Goal: Task Accomplishment & Management: Use online tool/utility

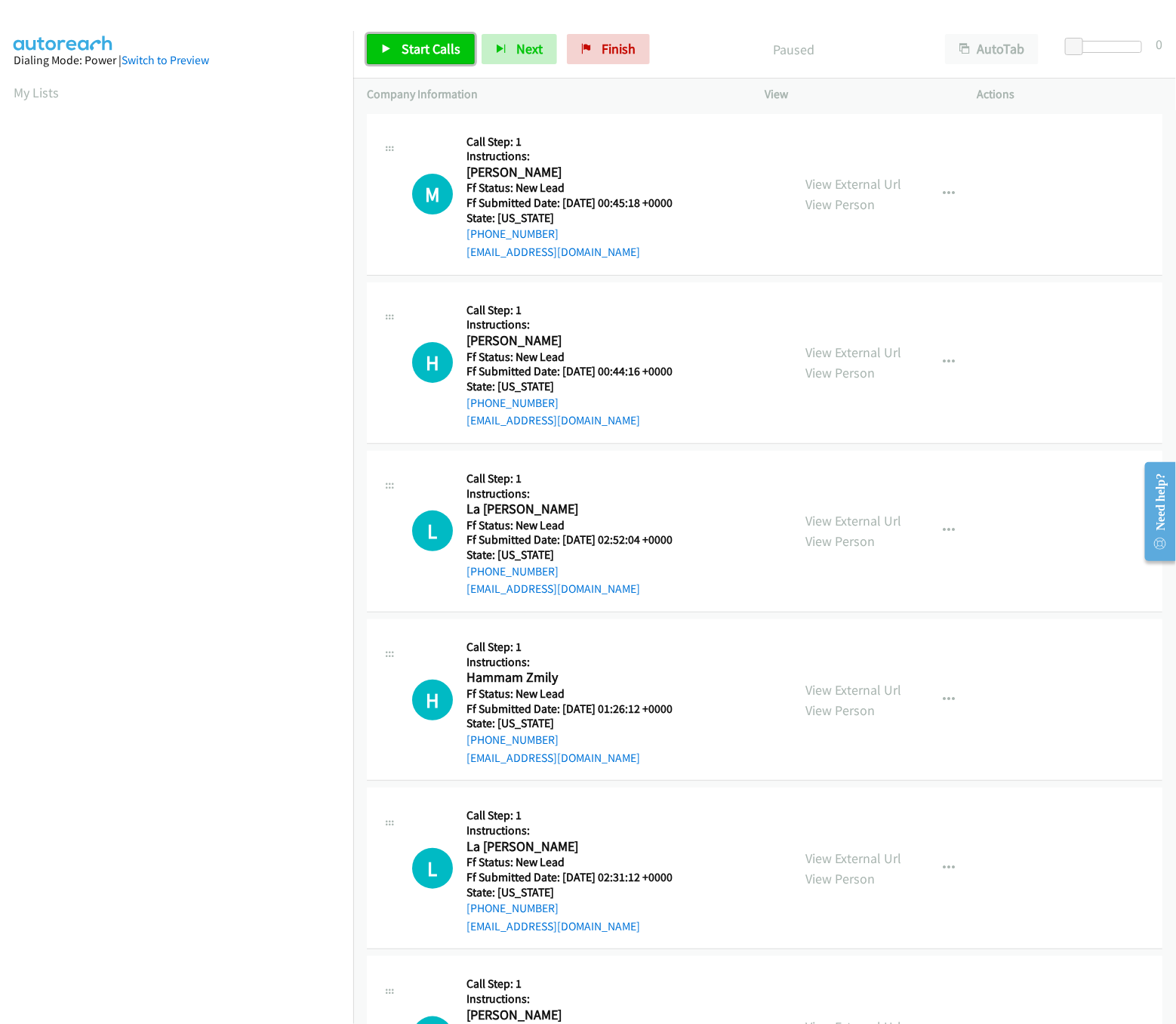
click at [411, 53] on span "Start Calls" at bounding box center [431, 49] width 59 height 18
click at [830, 176] on link "View External Url" at bounding box center [853, 184] width 96 height 18
click at [863, 347] on link "View External Url" at bounding box center [853, 352] width 96 height 18
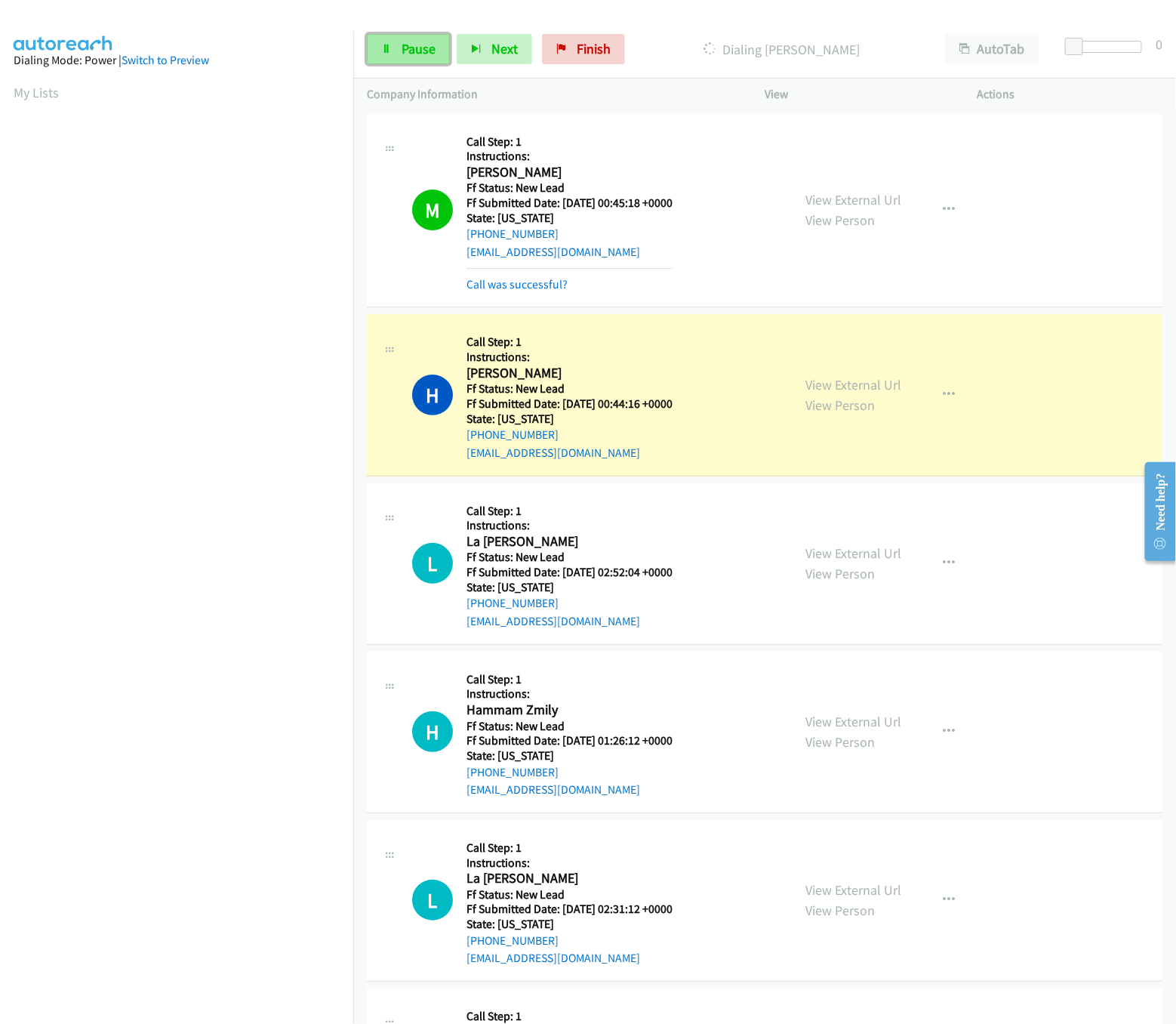
click at [395, 52] on link "Pause" at bounding box center [408, 49] width 83 height 30
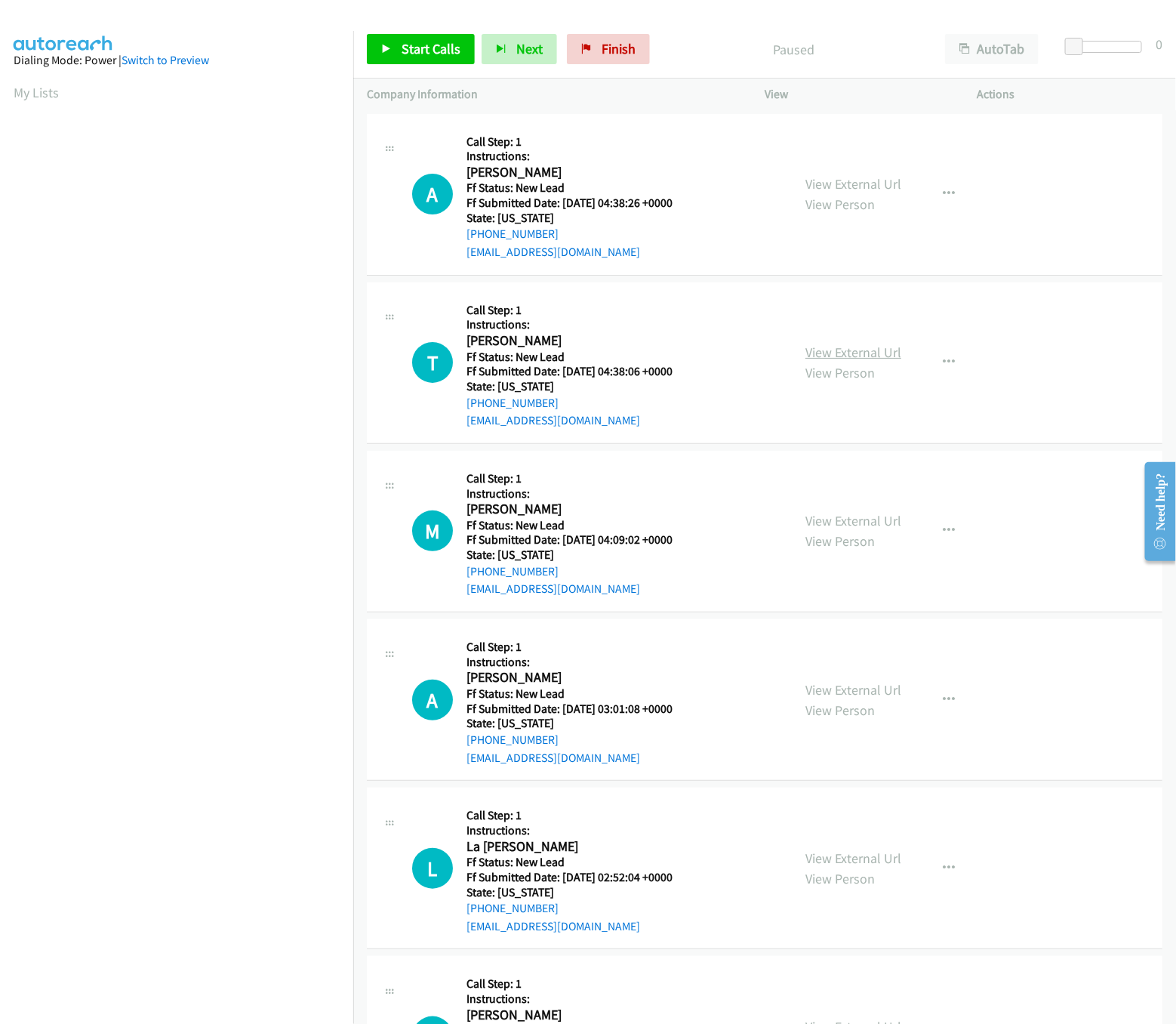
click at [866, 356] on link "View External Url" at bounding box center [853, 352] width 96 height 18
click at [863, 178] on link "View External Url" at bounding box center [853, 184] width 96 height 18
click at [419, 59] on link "Start Calls" at bounding box center [420, 49] width 108 height 30
click at [815, 523] on link "View External Url" at bounding box center [853, 521] width 96 height 18
drag, startPoint x: 1071, startPoint y: 43, endPoint x: 1082, endPoint y: 43, distance: 11.0
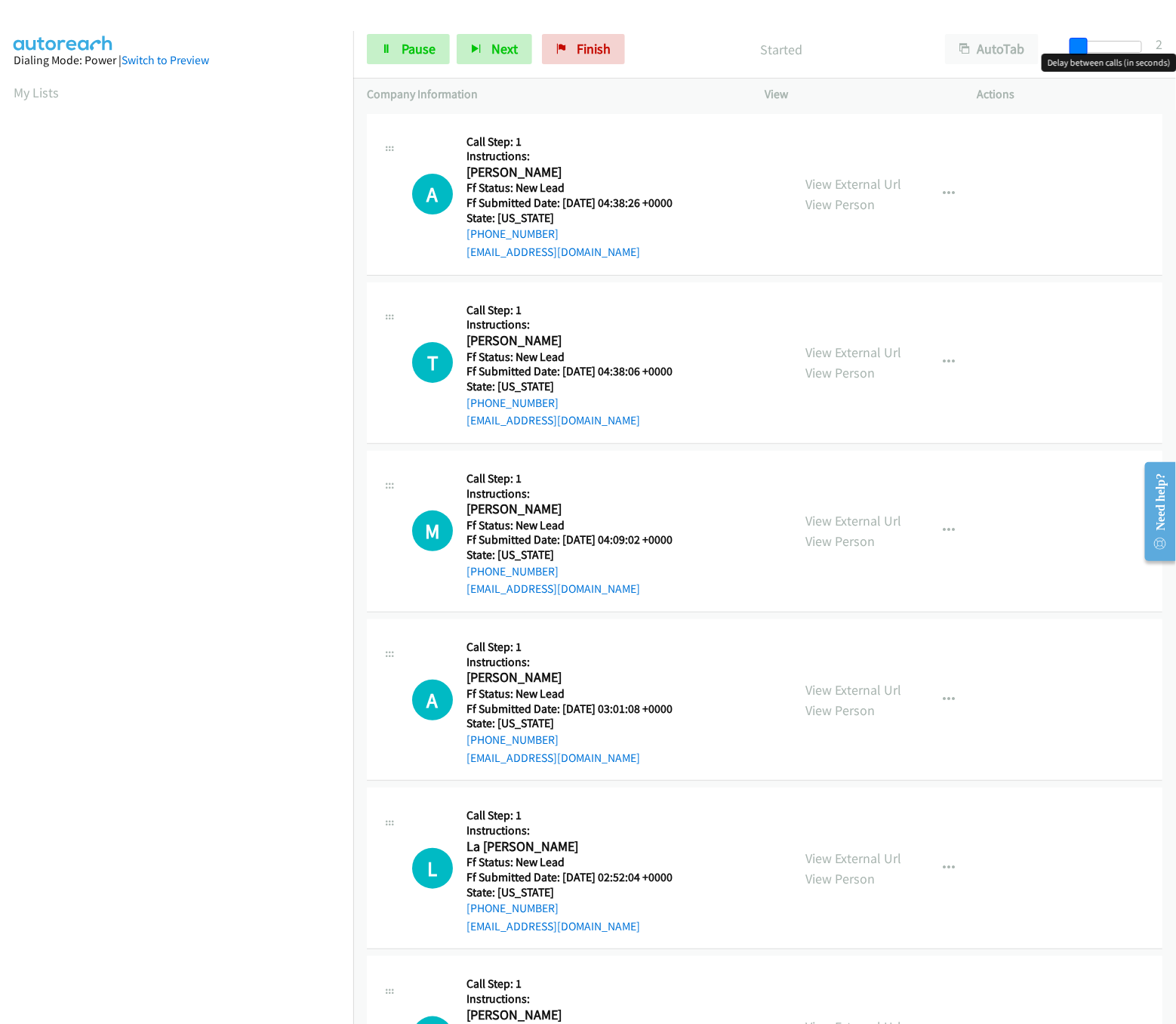
click at [1082, 43] on span at bounding box center [1078, 47] width 19 height 19
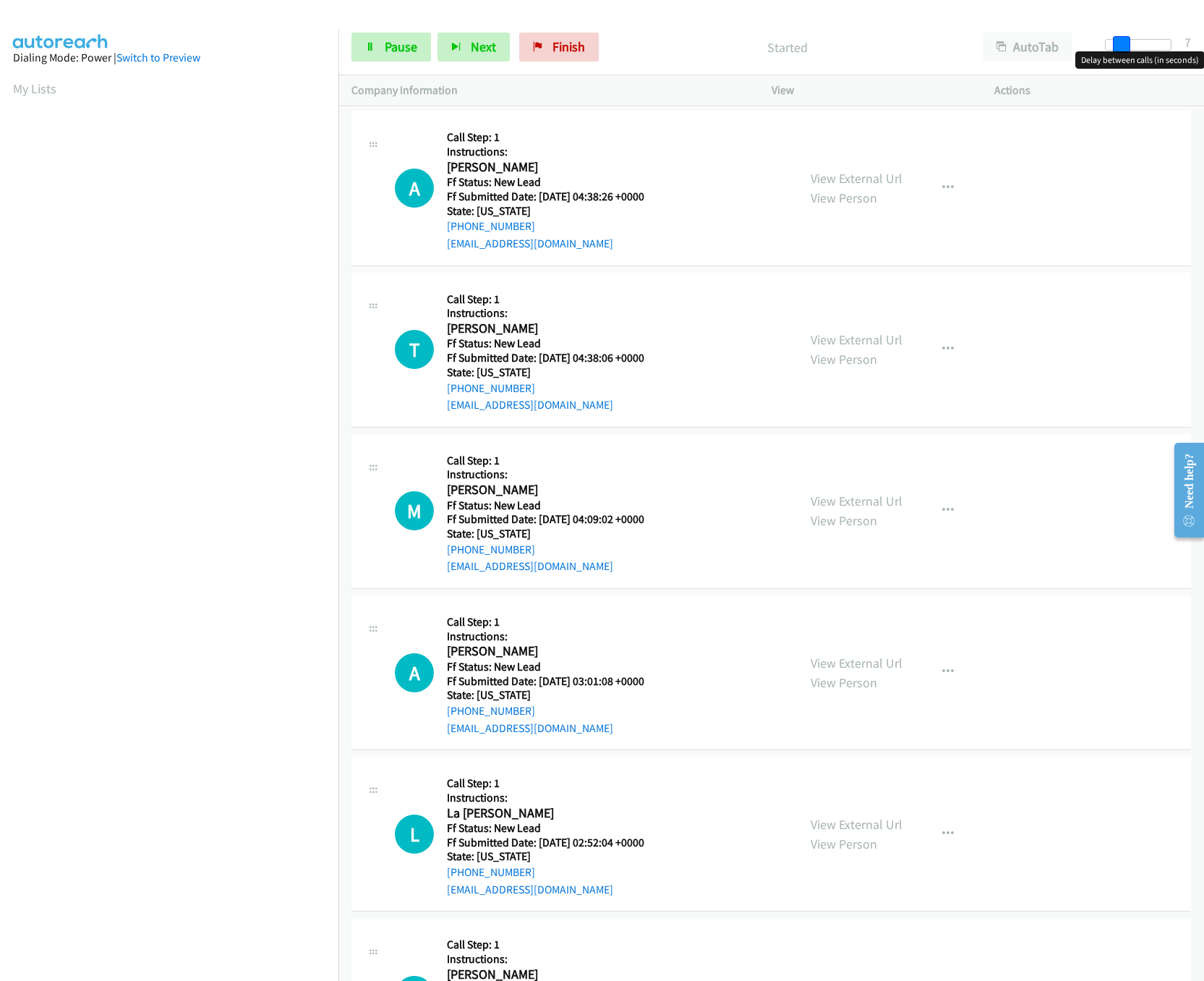
click at [1120, 41] on span at bounding box center [1121, 45] width 18 height 18
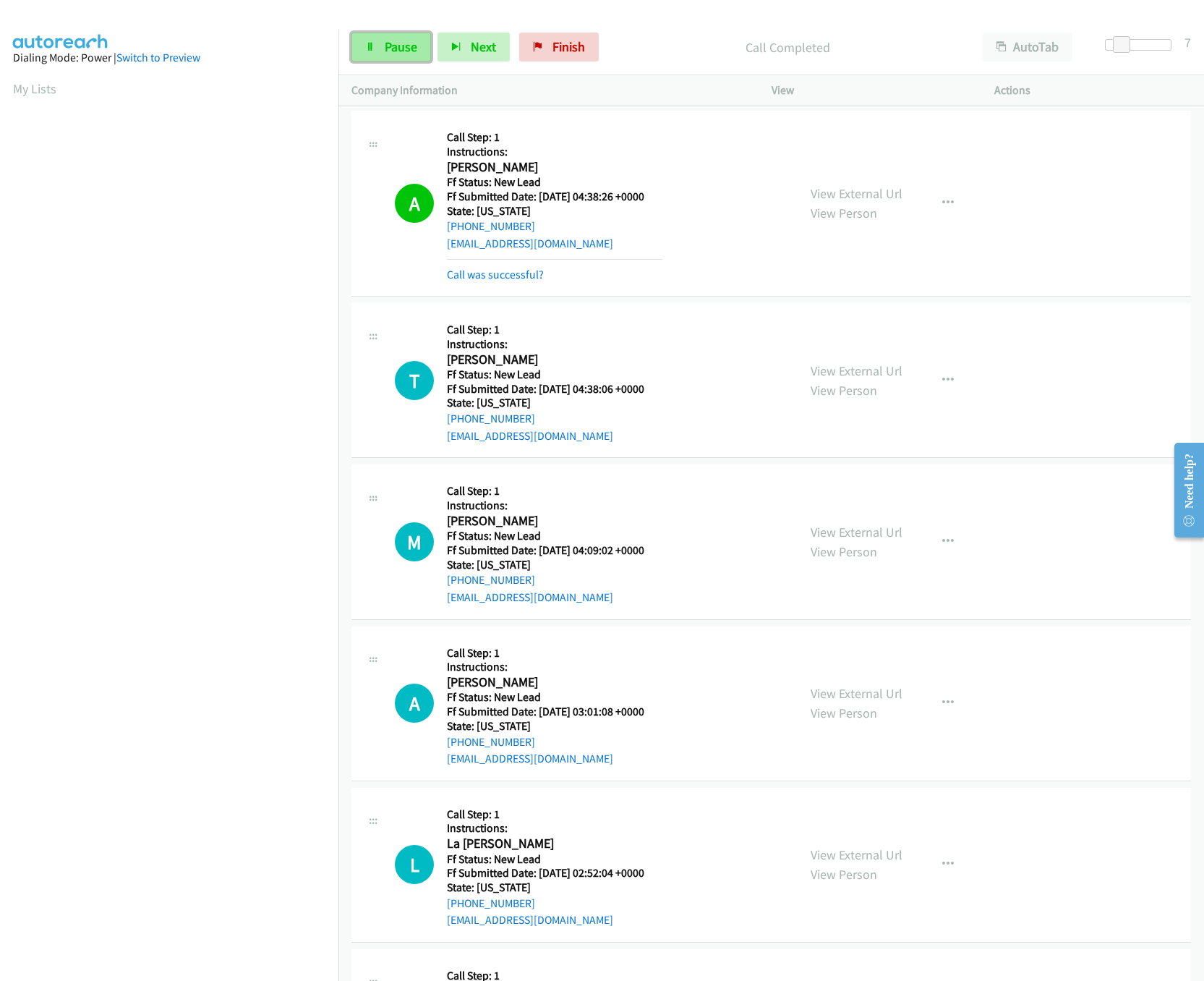
click at [369, 48] on icon at bounding box center [370, 48] width 10 height 10
click at [215, 929] on nav "Dialing Mode: Power | Switch to Preview My Lists" at bounding box center [169, 520] width 339 height 981
click at [814, 875] on link "View External Url" at bounding box center [857, 871] width 92 height 17
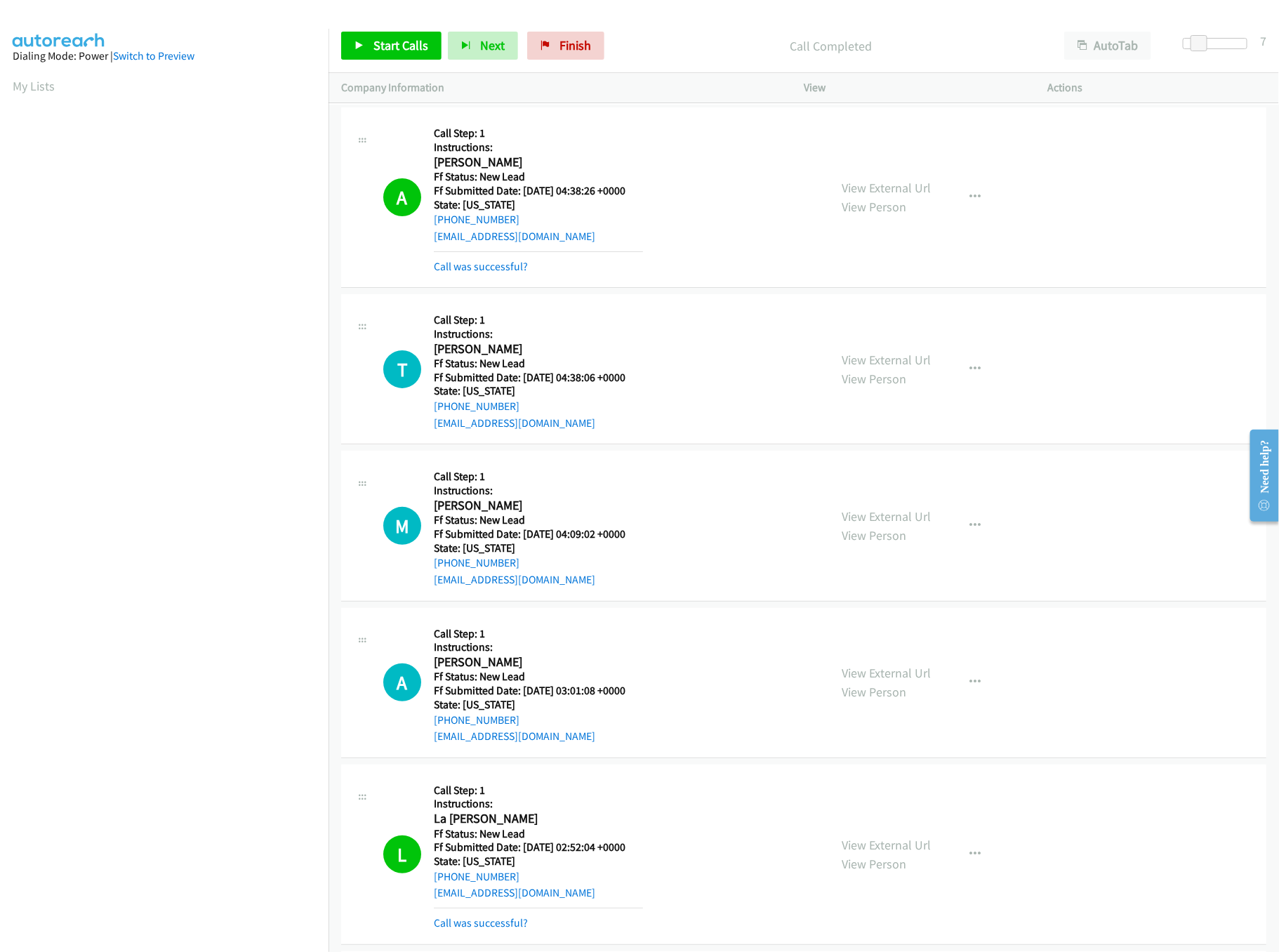
click at [717, 67] on div "Start Calls Pause Next Finish Call Completed AutoTab AutoTab 7" at bounding box center [804, 46] width 951 height 54
click at [480, 264] on link "Call was successful?" at bounding box center [481, 266] width 94 height 14
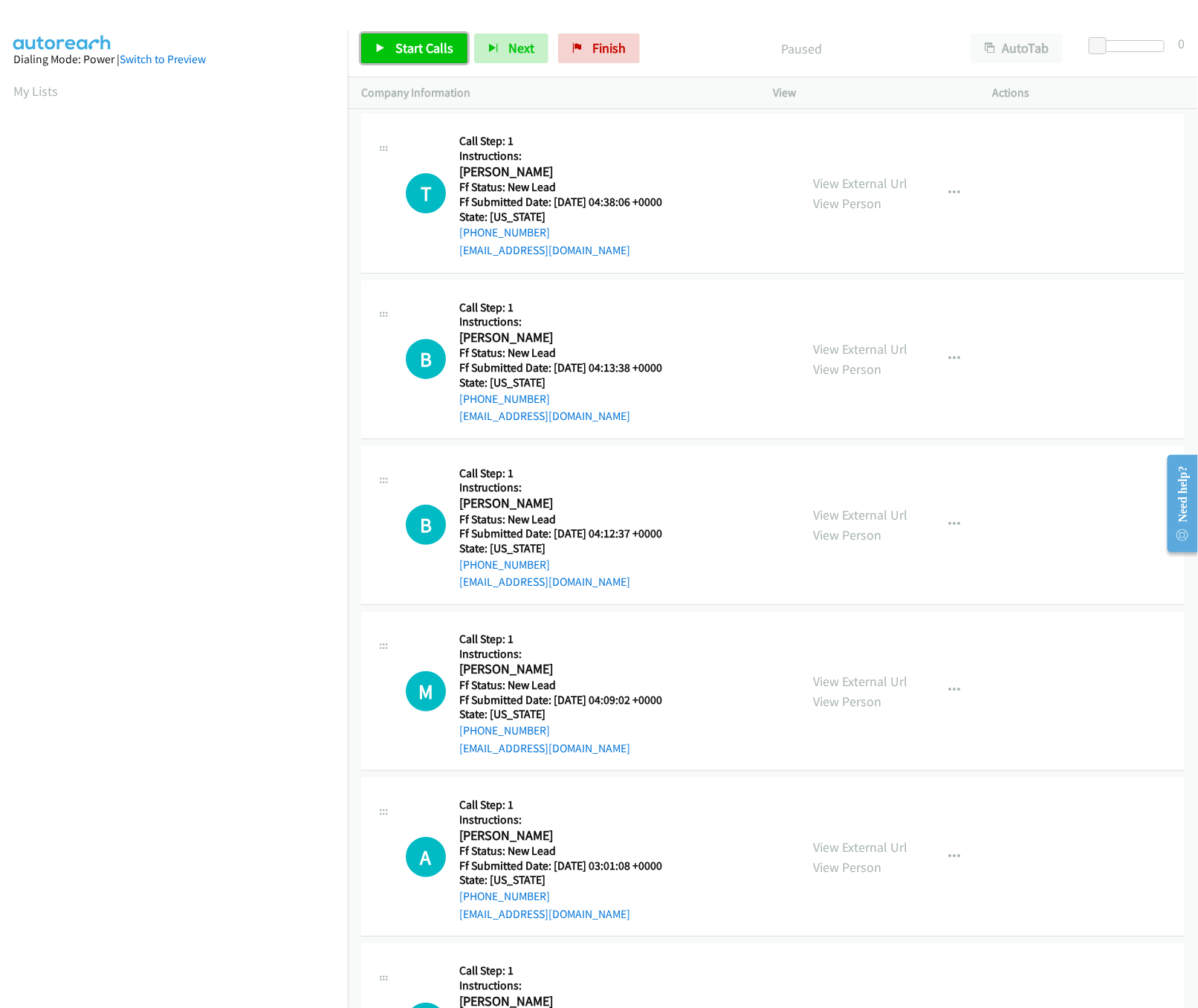
click at [410, 59] on link "Start Calls" at bounding box center [414, 48] width 107 height 30
click at [418, 34] on link "Pause" at bounding box center [401, 48] width 82 height 30
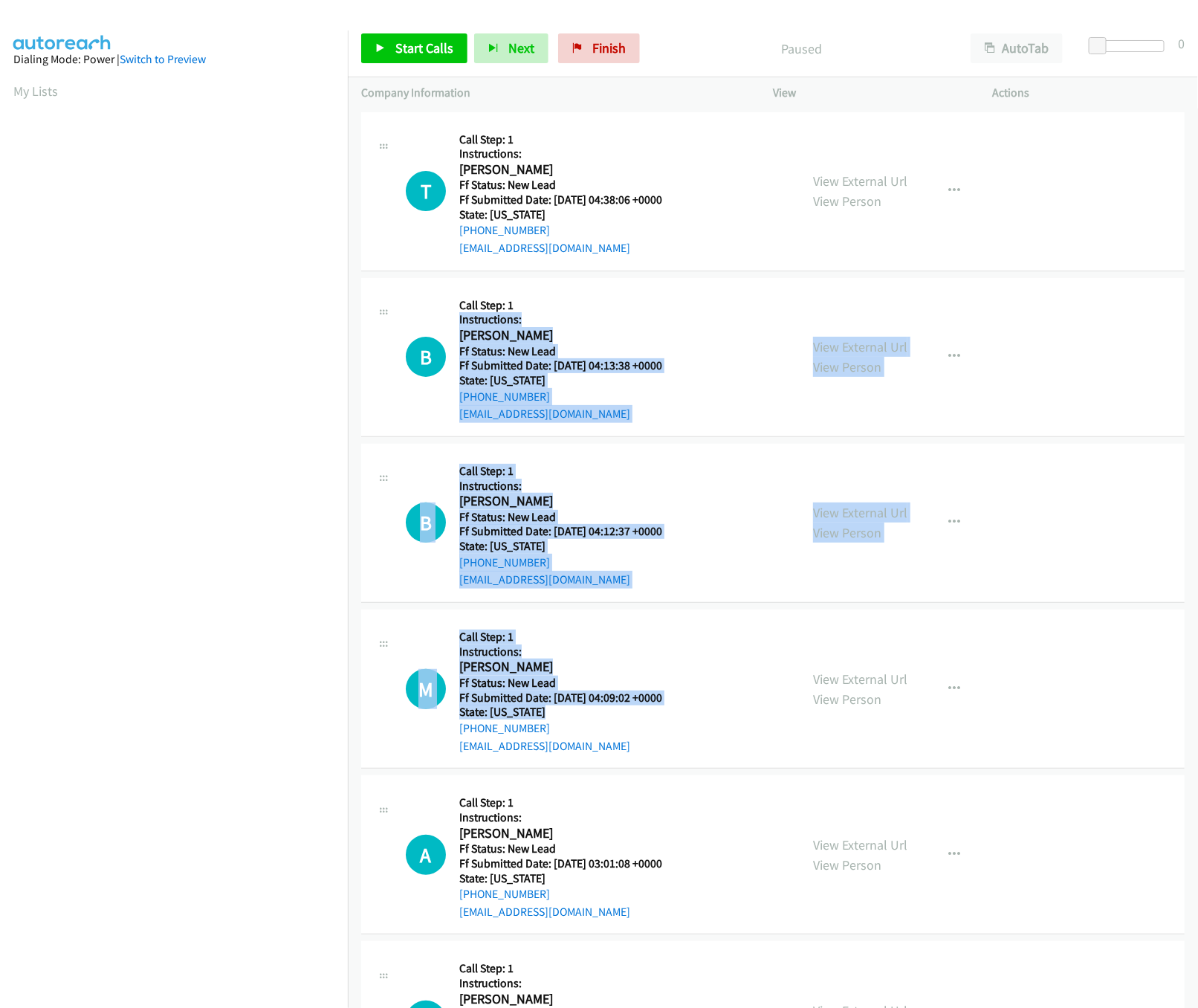
drag, startPoint x: 637, startPoint y: 707, endPoint x: 660, endPoint y: 307, distance: 400.7
click at [673, 364] on h5 "Ff Submitted Date: 2025-10-04 04:13:38 +0000" at bounding box center [569, 365] width 222 height 14
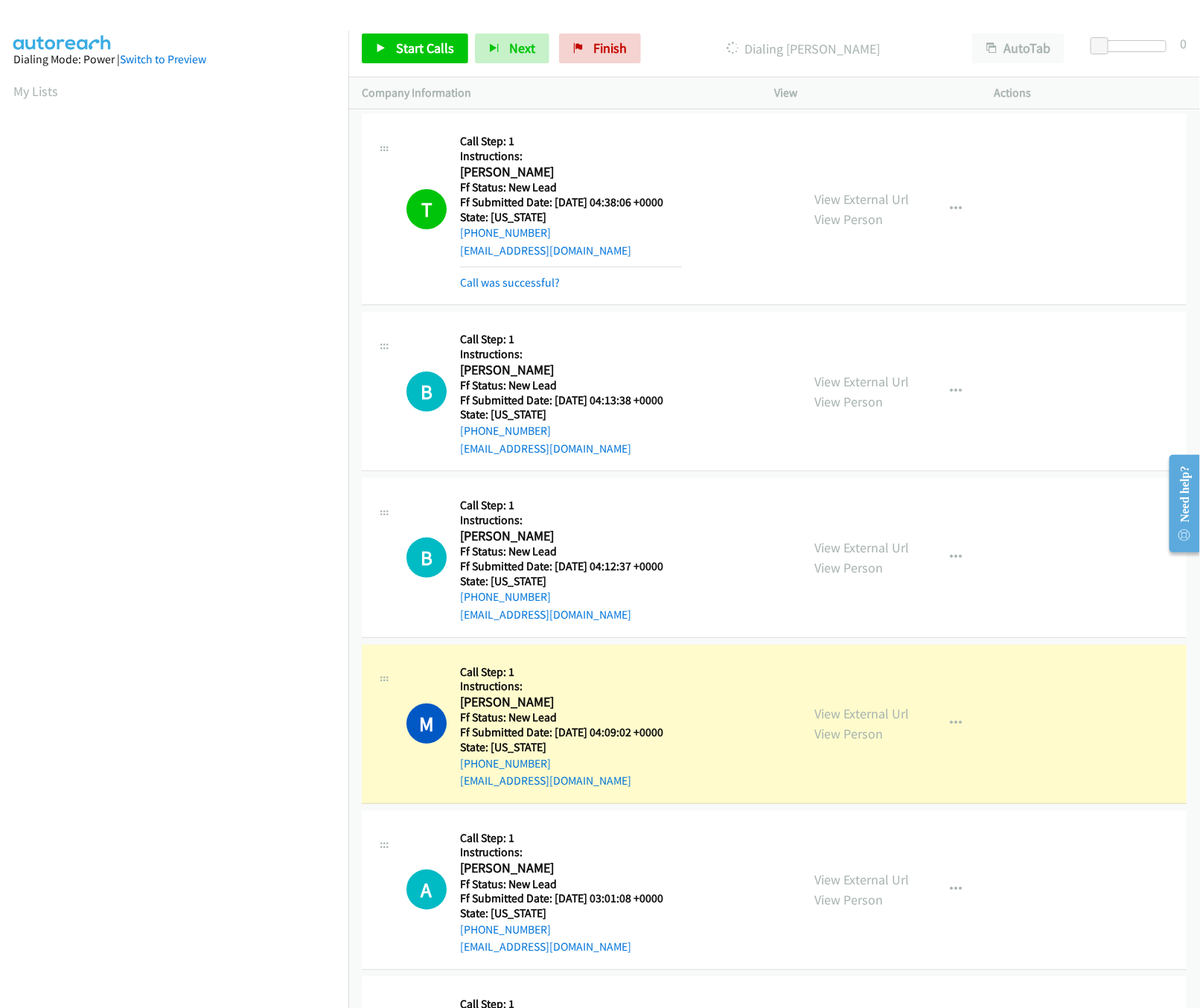
click at [150, 883] on nav "Dialing Mode: Power | Switch to Preview My Lists" at bounding box center [174, 535] width 349 height 1008
click at [692, 116] on div "T Callback Scheduled Call Step: 1 Instructions: Tonya Patterson America/New_Yor…" at bounding box center [774, 209] width 825 height 191
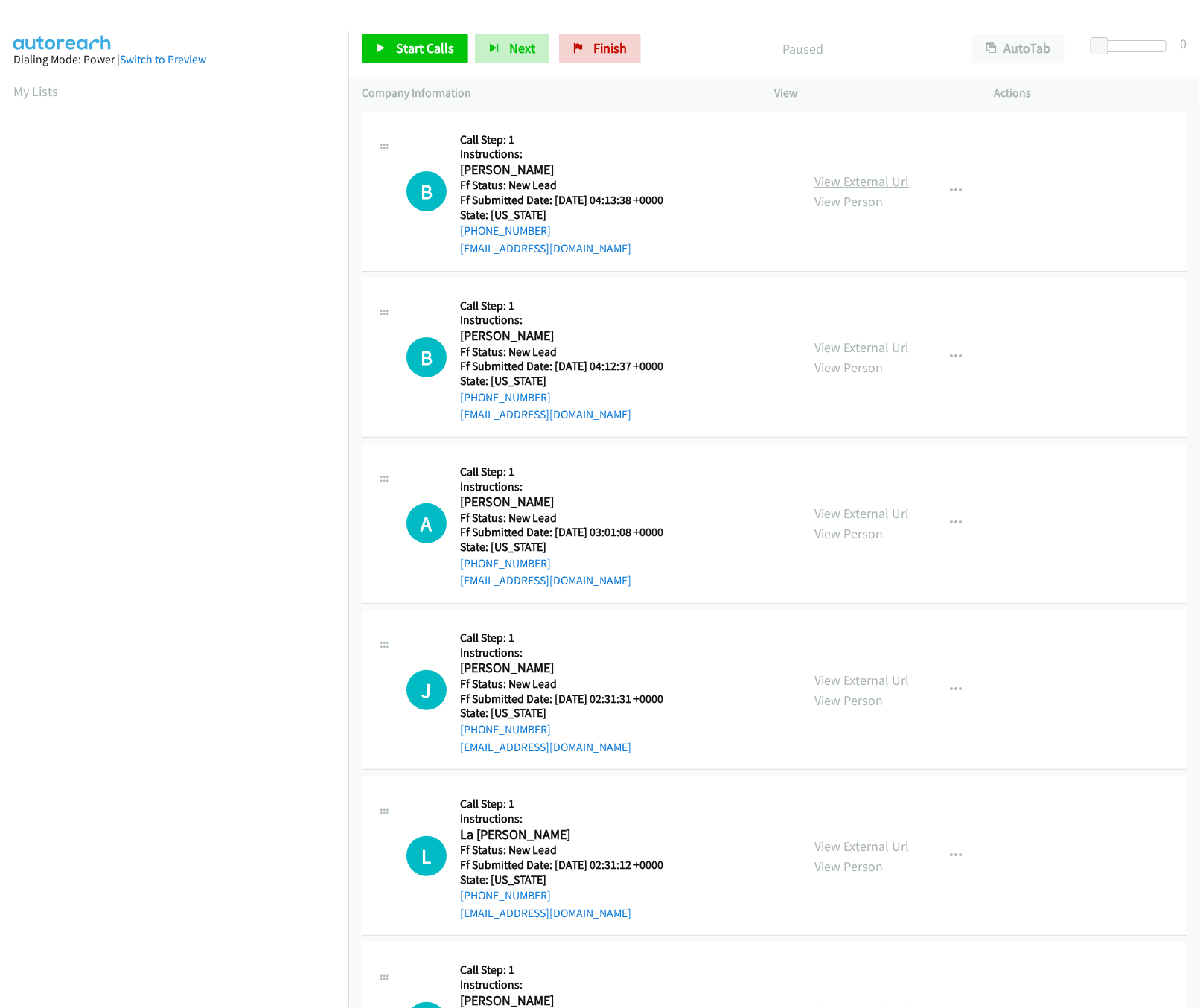
click at [867, 184] on link "View External Url" at bounding box center [862, 182] width 94 height 17
click at [862, 349] on link "View External Url" at bounding box center [862, 347] width 94 height 17
click at [400, 49] on span "Start Calls" at bounding box center [425, 48] width 58 height 17
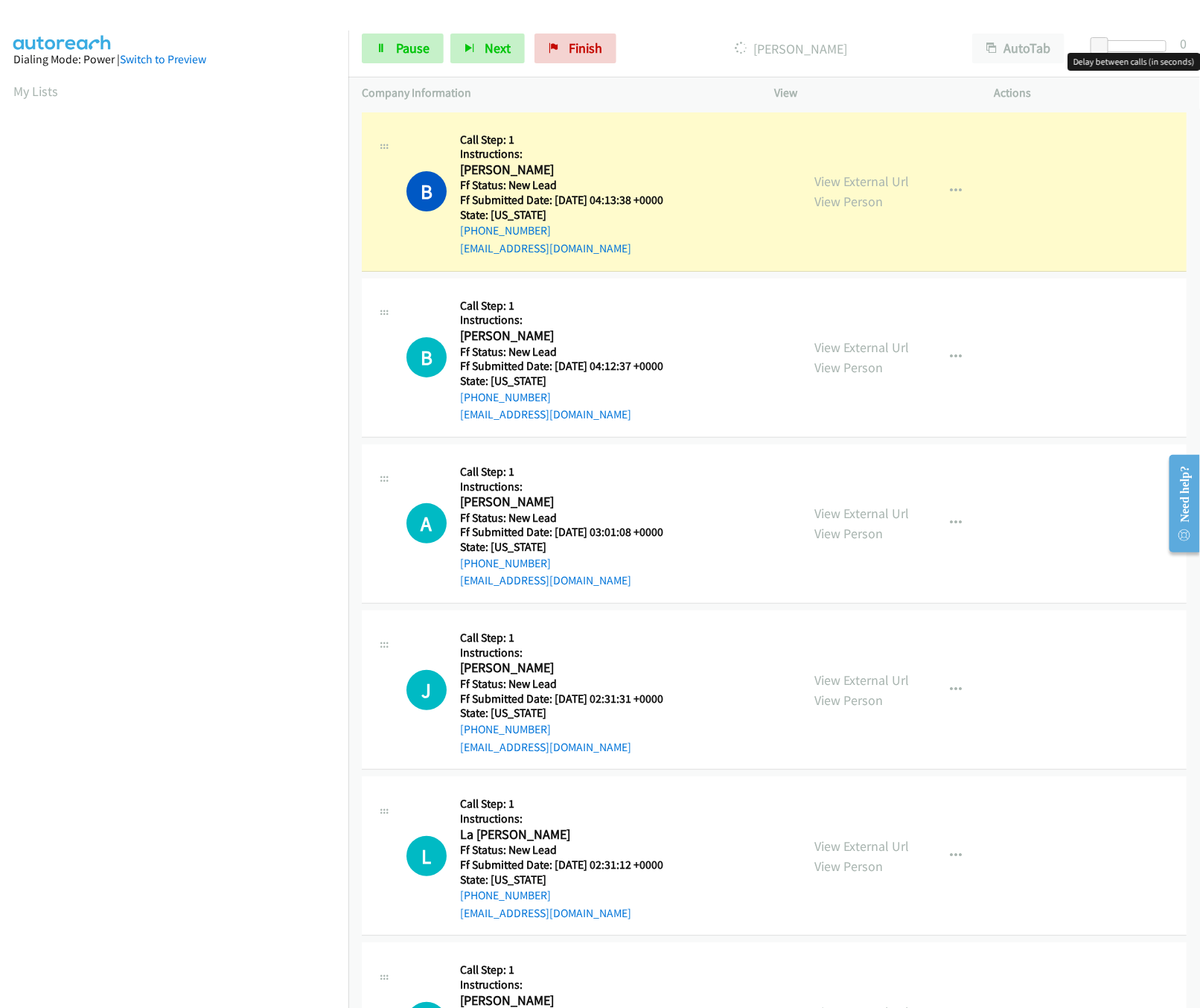
drag, startPoint x: 1103, startPoint y: 34, endPoint x: 1124, endPoint y: 41, distance: 22.1
click at [1124, 41] on div "Start Calls Pause Next Finish Dialing [PERSON_NAME] AutoTab AutoTab 0" at bounding box center [773, 49] width 851 height 58
click at [1124, 41] on div at bounding box center [1125, 46] width 68 height 12
click at [832, 513] on link "View External Url" at bounding box center [862, 514] width 94 height 17
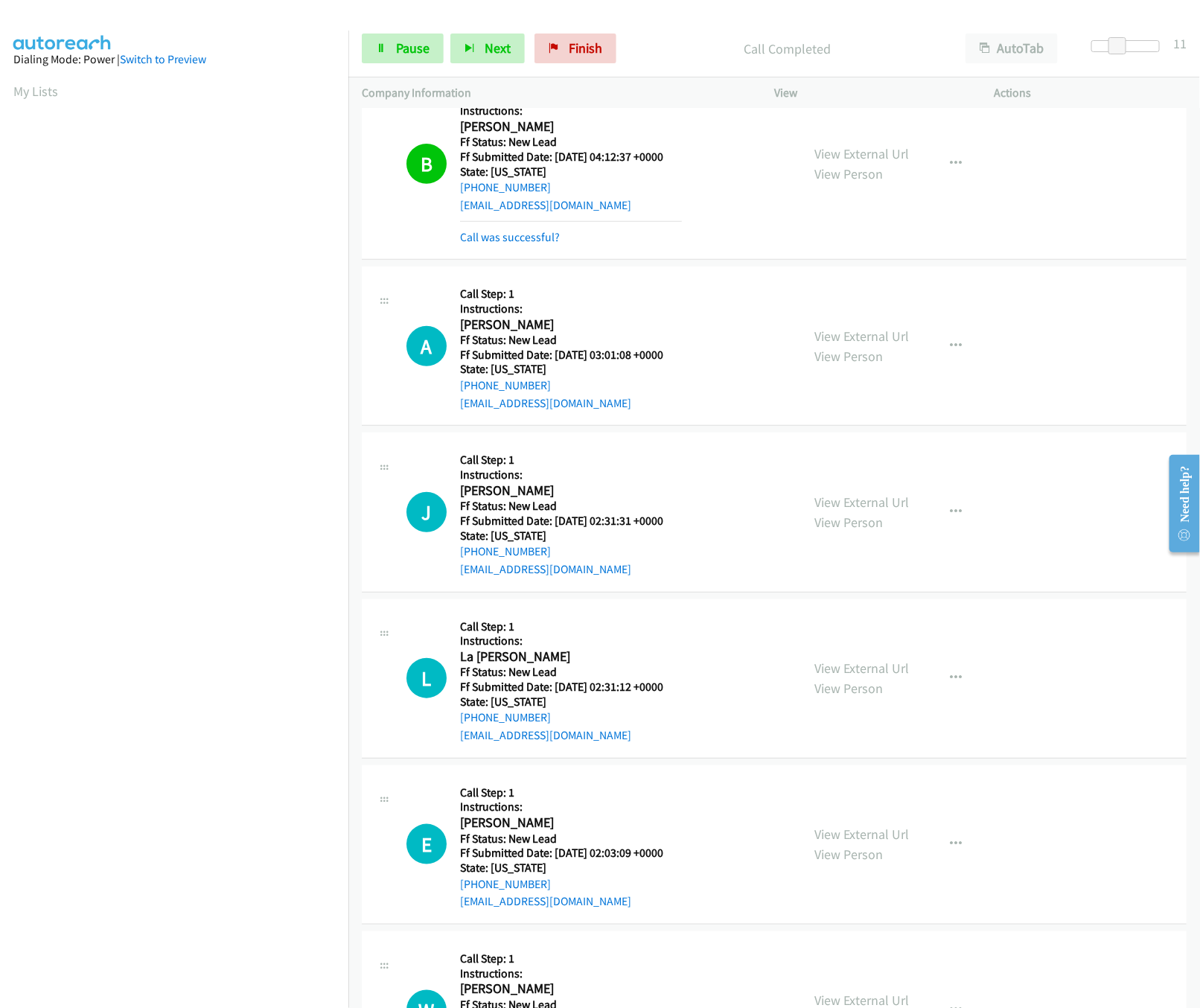
scroll to position [446, 0]
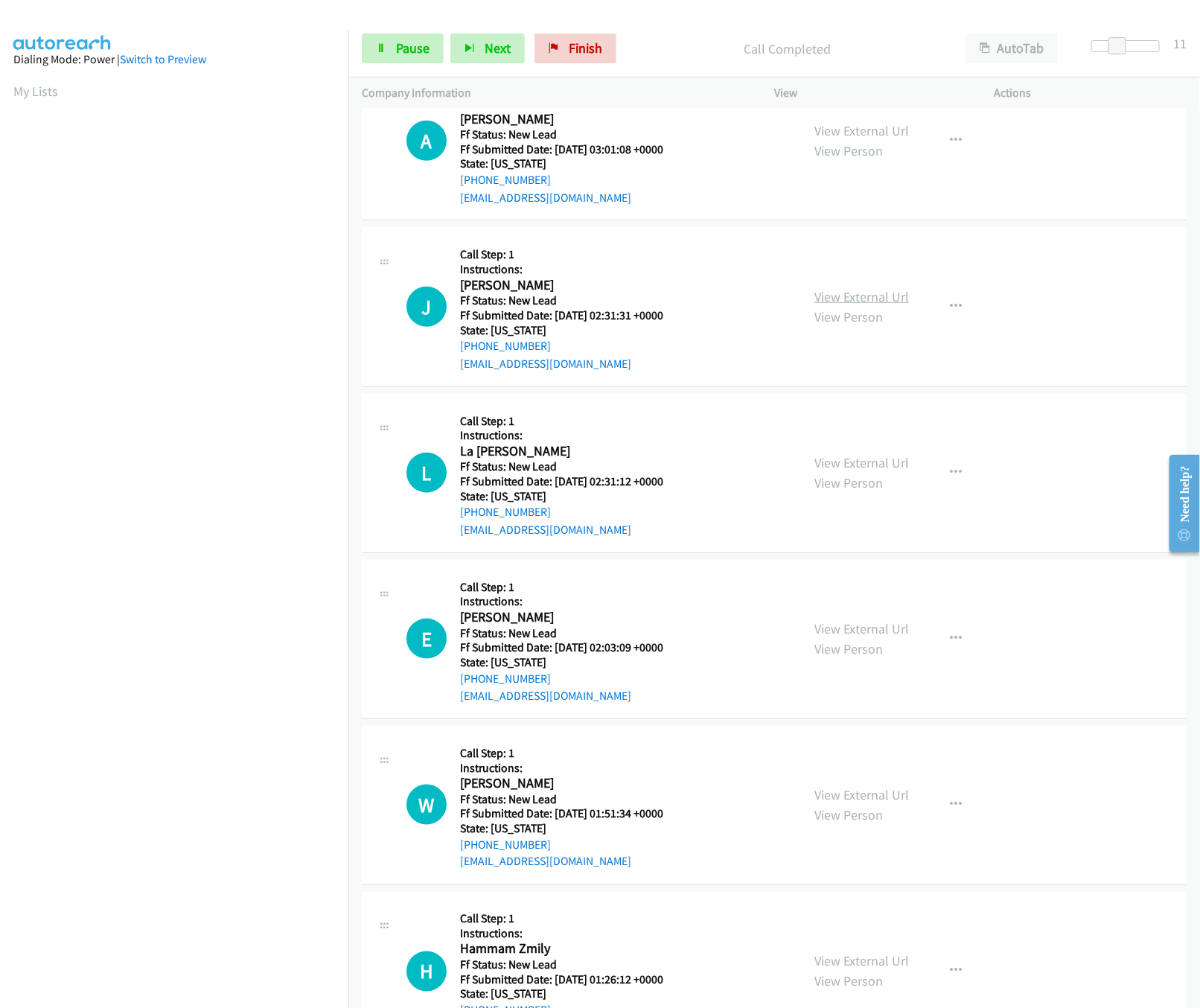
click at [844, 302] on link "View External Url" at bounding box center [862, 297] width 94 height 17
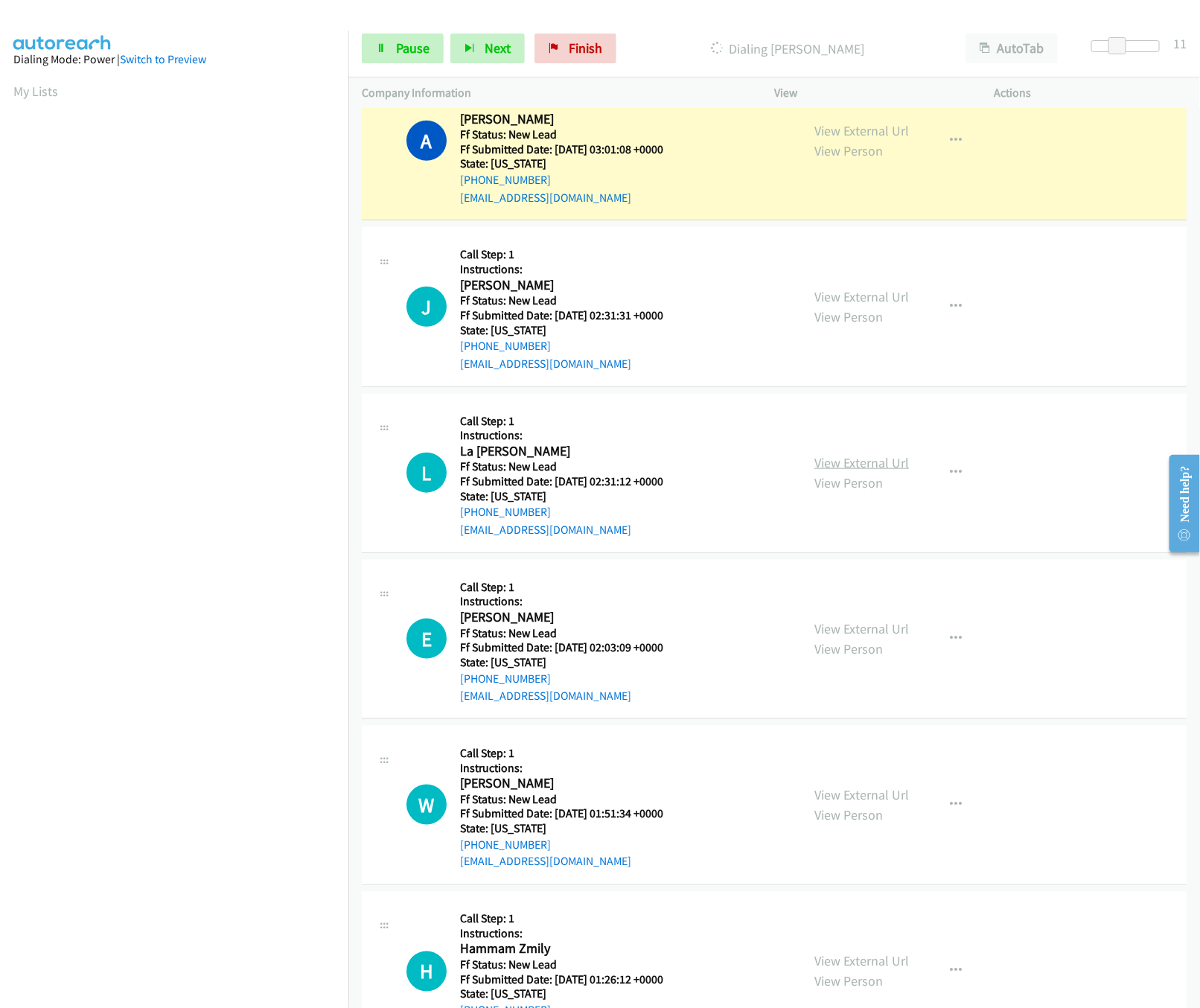
click at [851, 459] on link "View External Url" at bounding box center [862, 463] width 94 height 17
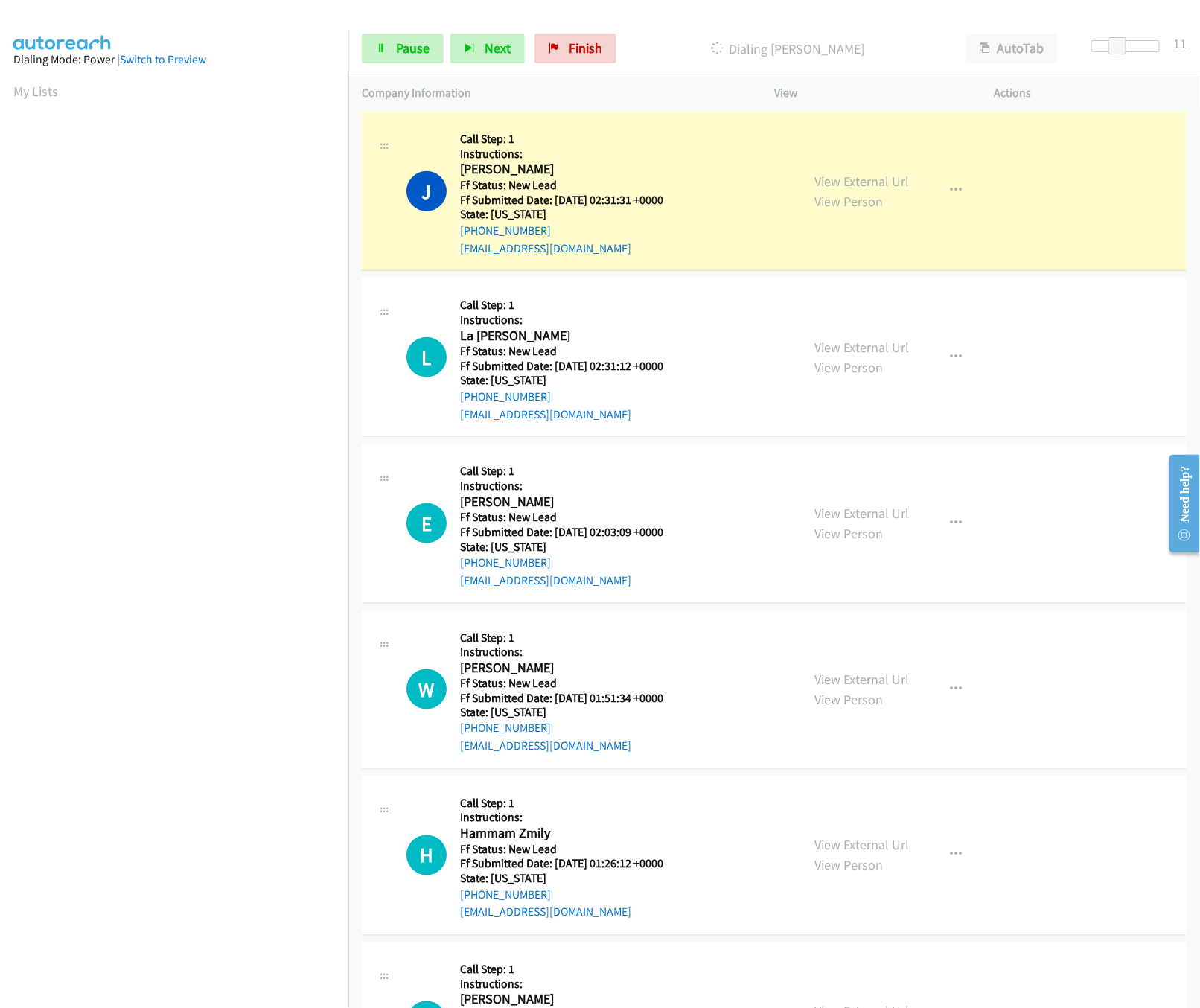
scroll to position [594, 0]
click at [819, 523] on div "View External Url View Person" at bounding box center [862, 522] width 94 height 40
click at [838, 508] on link "View External Url" at bounding box center [862, 513] width 94 height 17
click at [358, 47] on div "Start Calls Pause Next Finish Dialing Jim Mangan AutoTab AutoTab 11" at bounding box center [773, 49] width 851 height 58
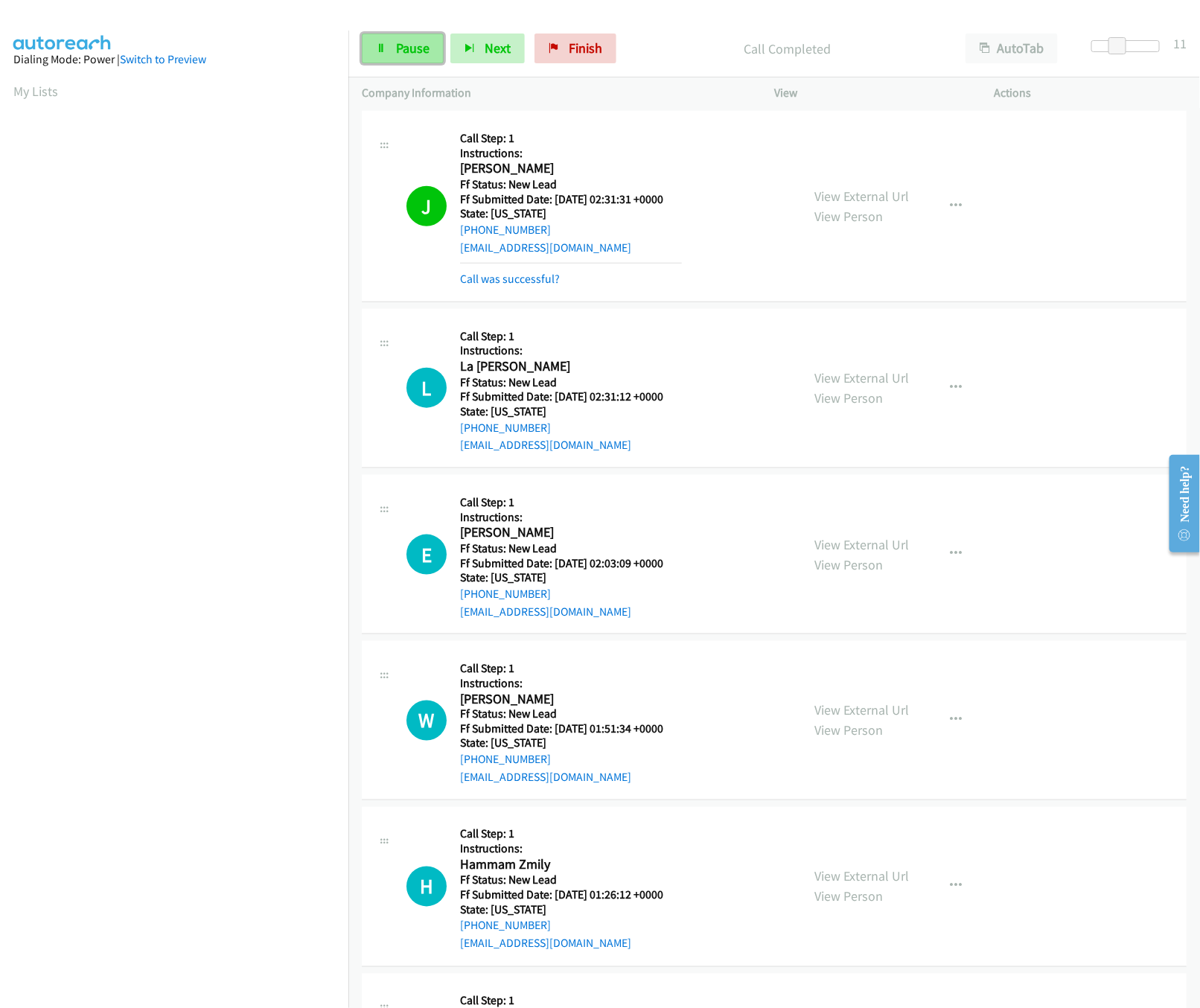
click at [381, 42] on link "Pause" at bounding box center [402, 48] width 82 height 30
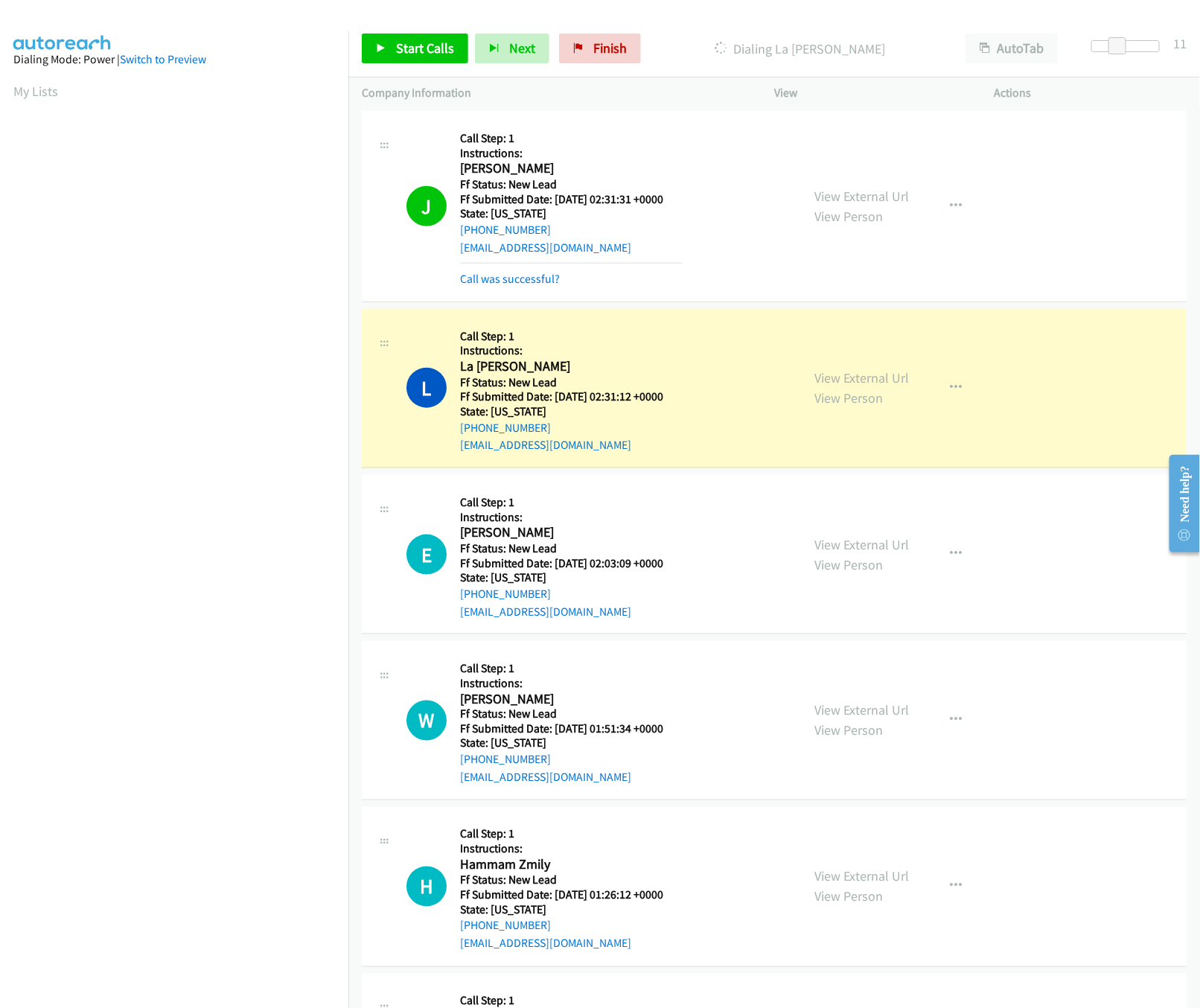
click at [756, 387] on div "L Callback Scheduled Call Step: 1 Instructions: La Tanya Ellison America/New_Yo…" at bounding box center [597, 388] width 381 height 132
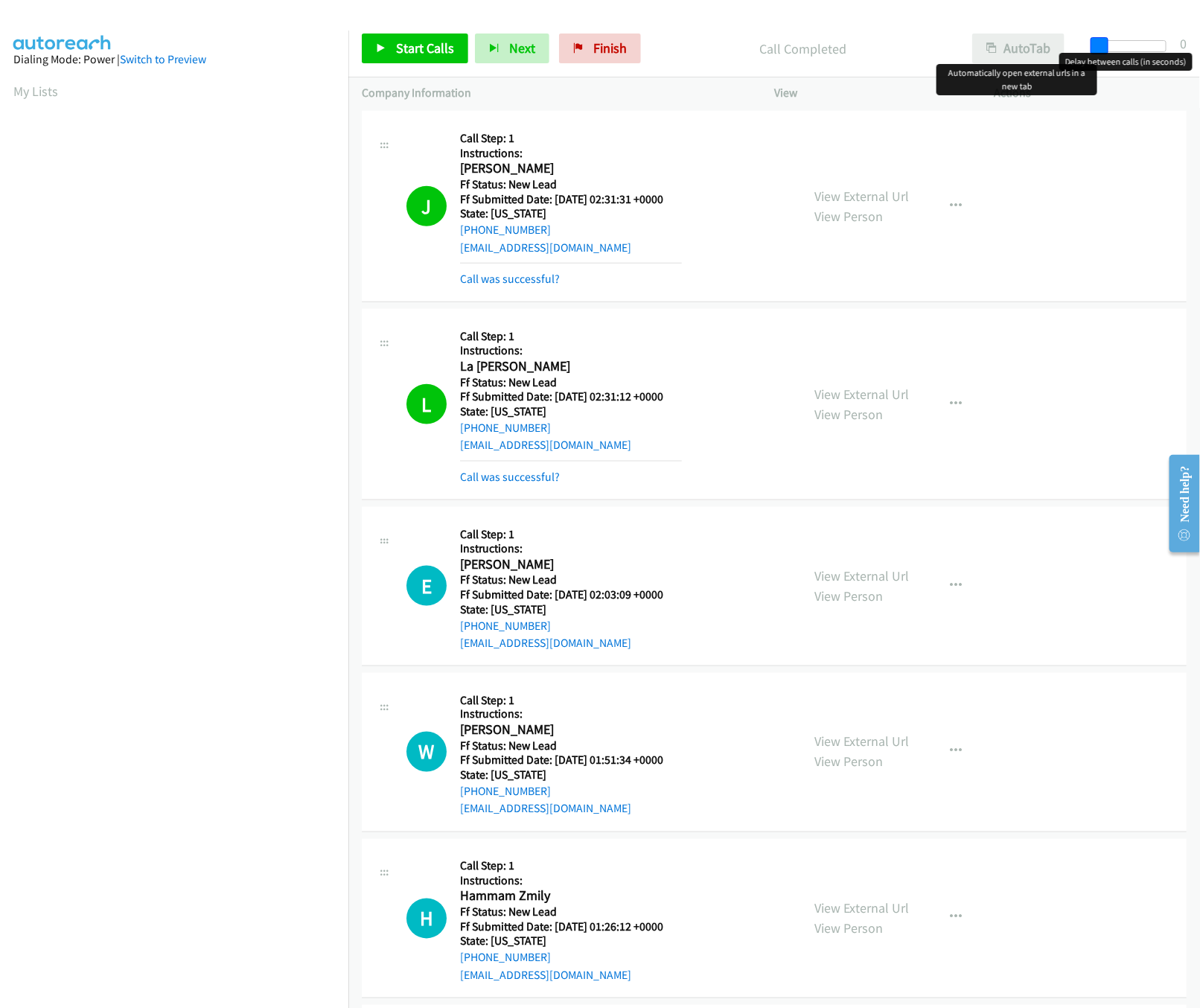
drag, startPoint x: 1121, startPoint y: 47, endPoint x: 1005, endPoint y: 47, distance: 116.0
click at [1005, 47] on div "Start Calls Pause Next Finish Call Completed AutoTab AutoTab 0" at bounding box center [773, 49] width 851 height 58
click at [449, 51] on span "Start Calls" at bounding box center [425, 48] width 58 height 17
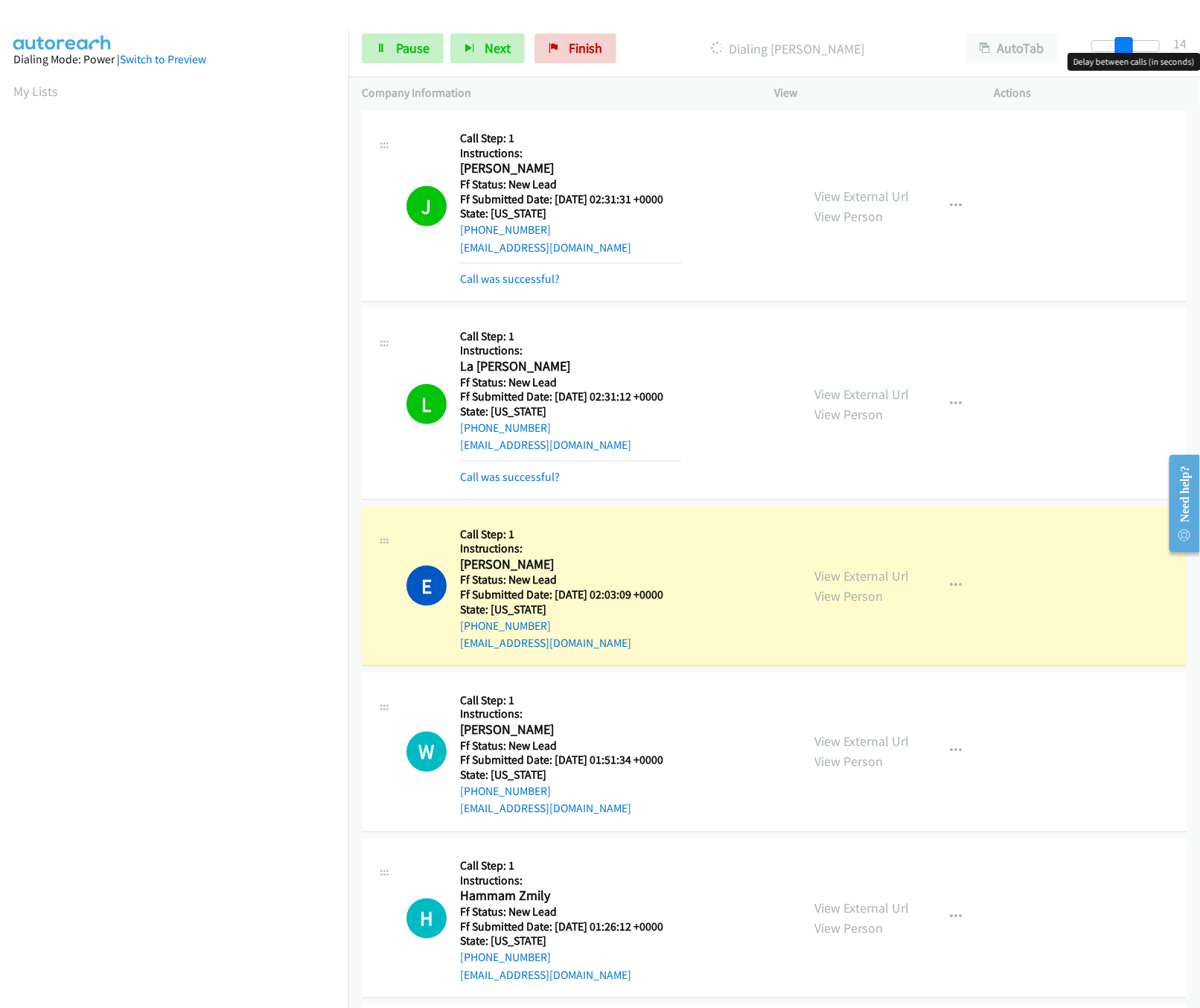
drag, startPoint x: 1095, startPoint y: 50, endPoint x: 1126, endPoint y: 47, distance: 31.1
click at [1126, 47] on span at bounding box center [1123, 46] width 18 height 18
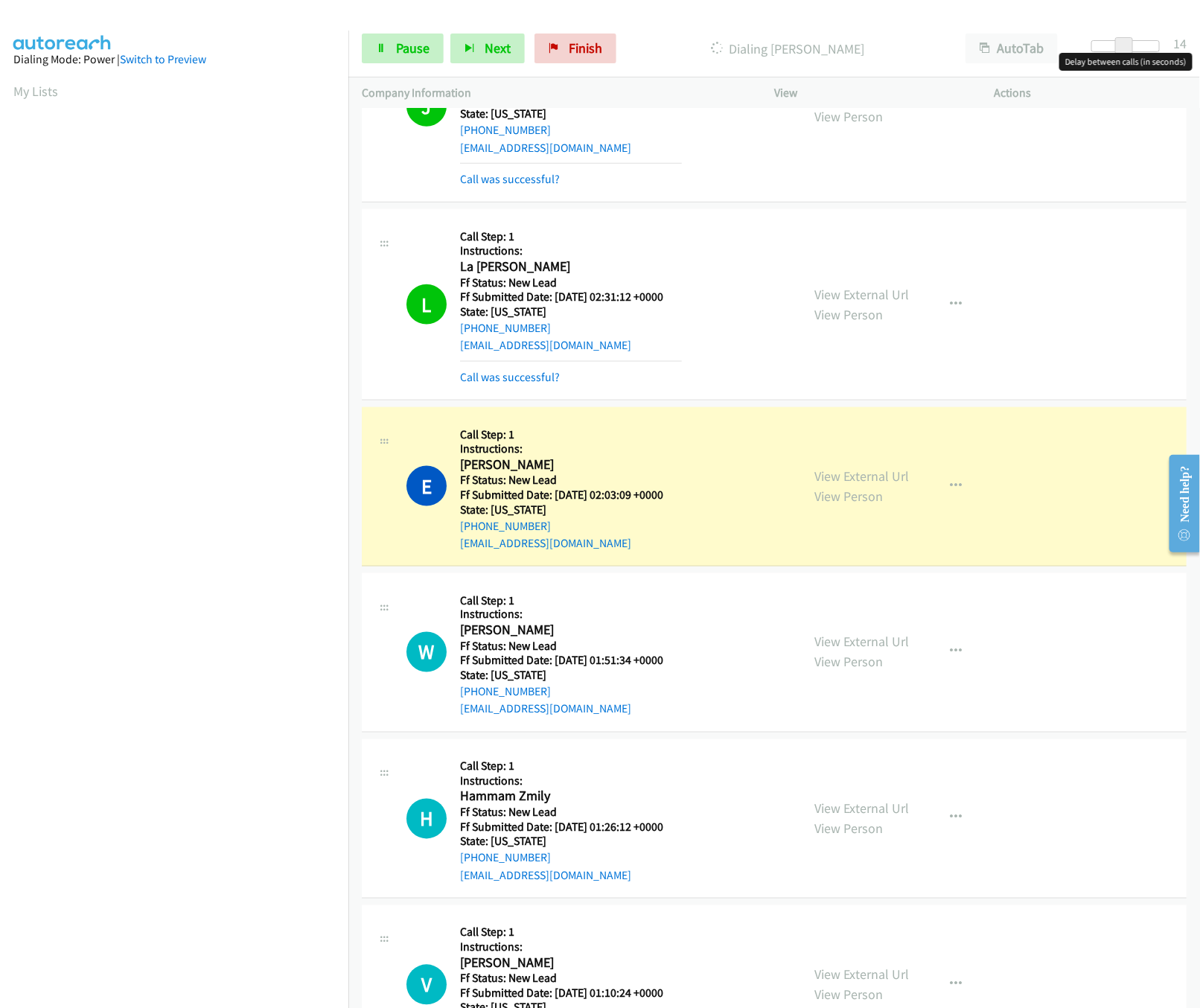
scroll to position [744, 0]
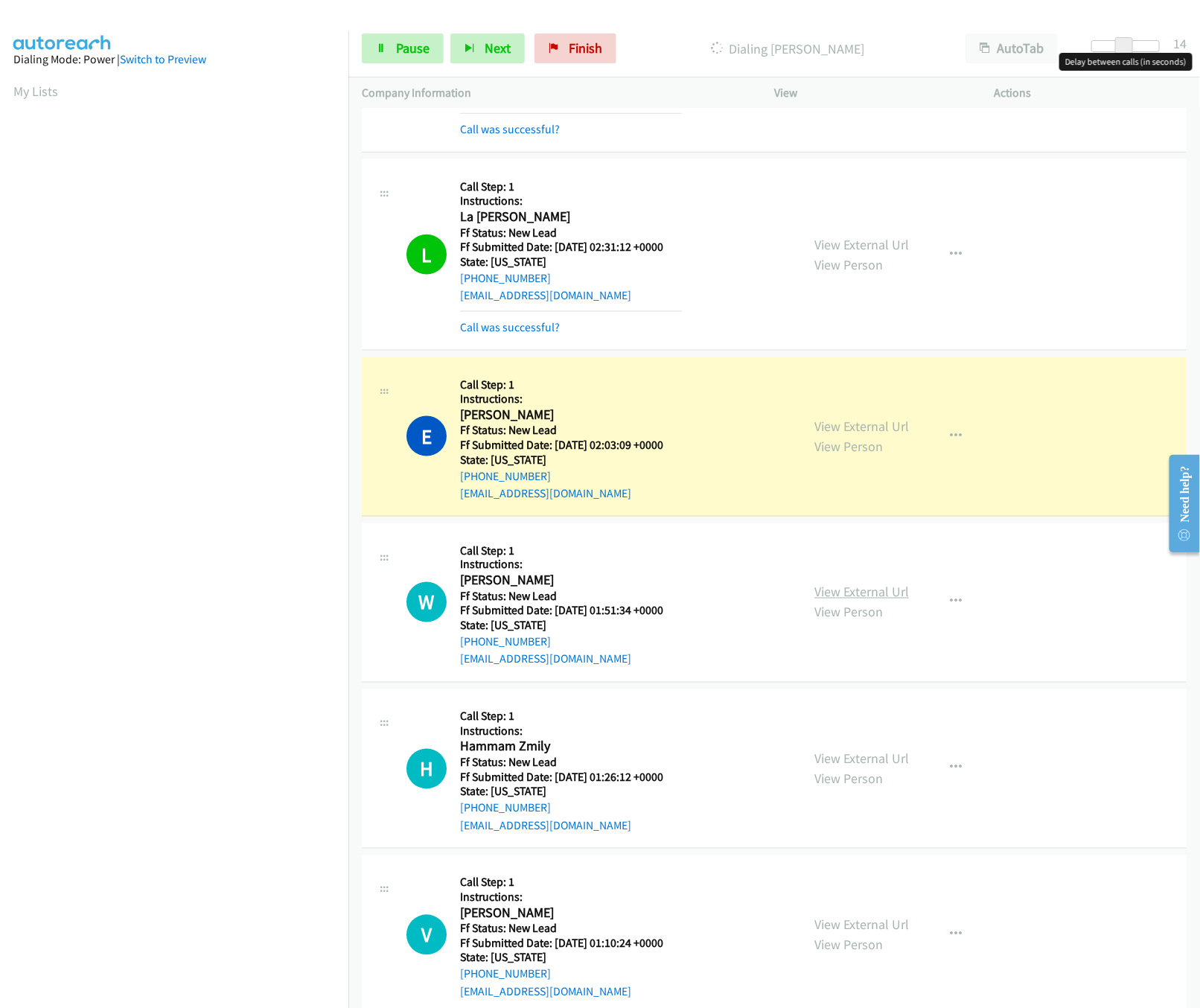
click at [849, 597] on link "View External Url" at bounding box center [862, 592] width 94 height 17
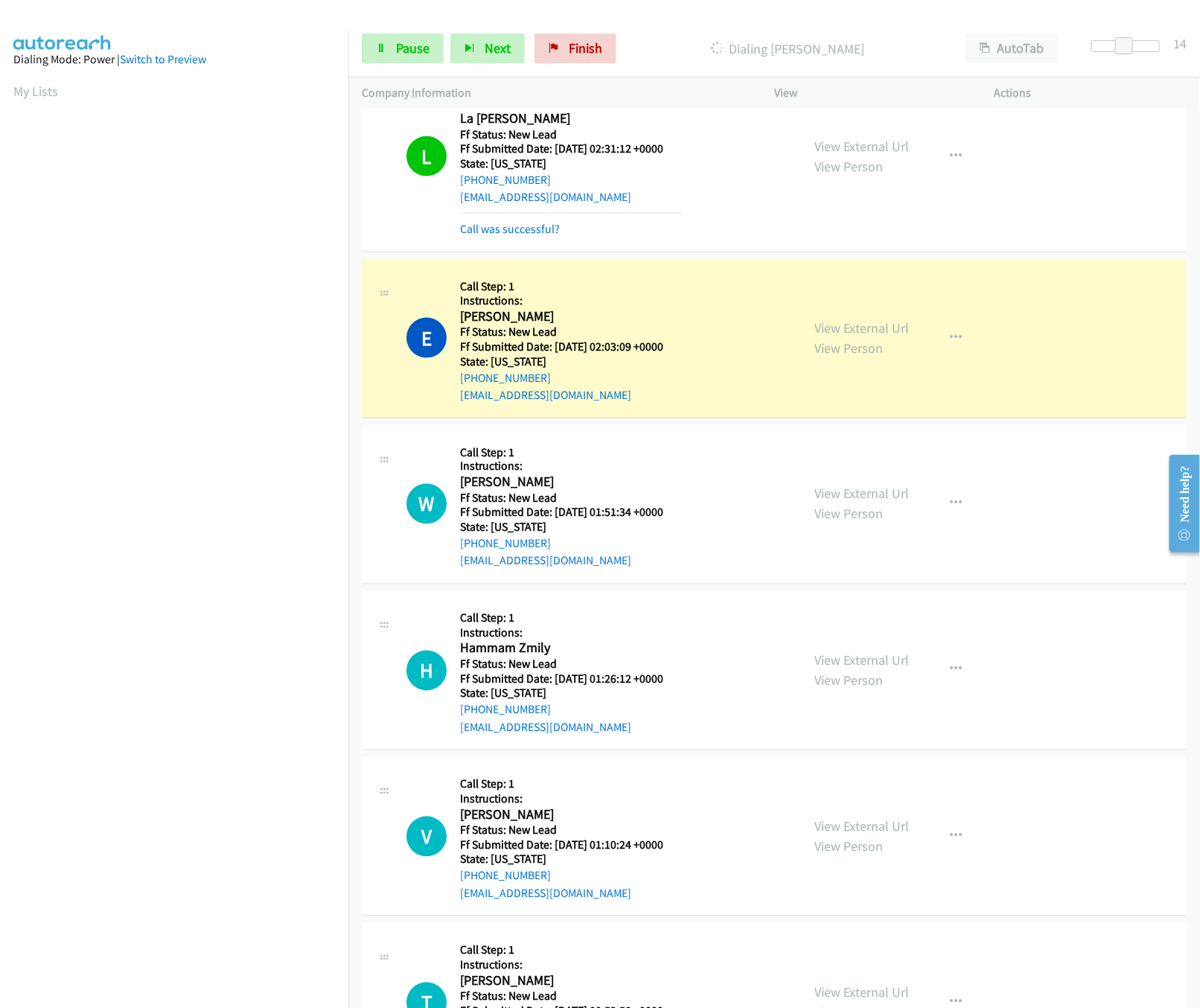
scroll to position [894, 0]
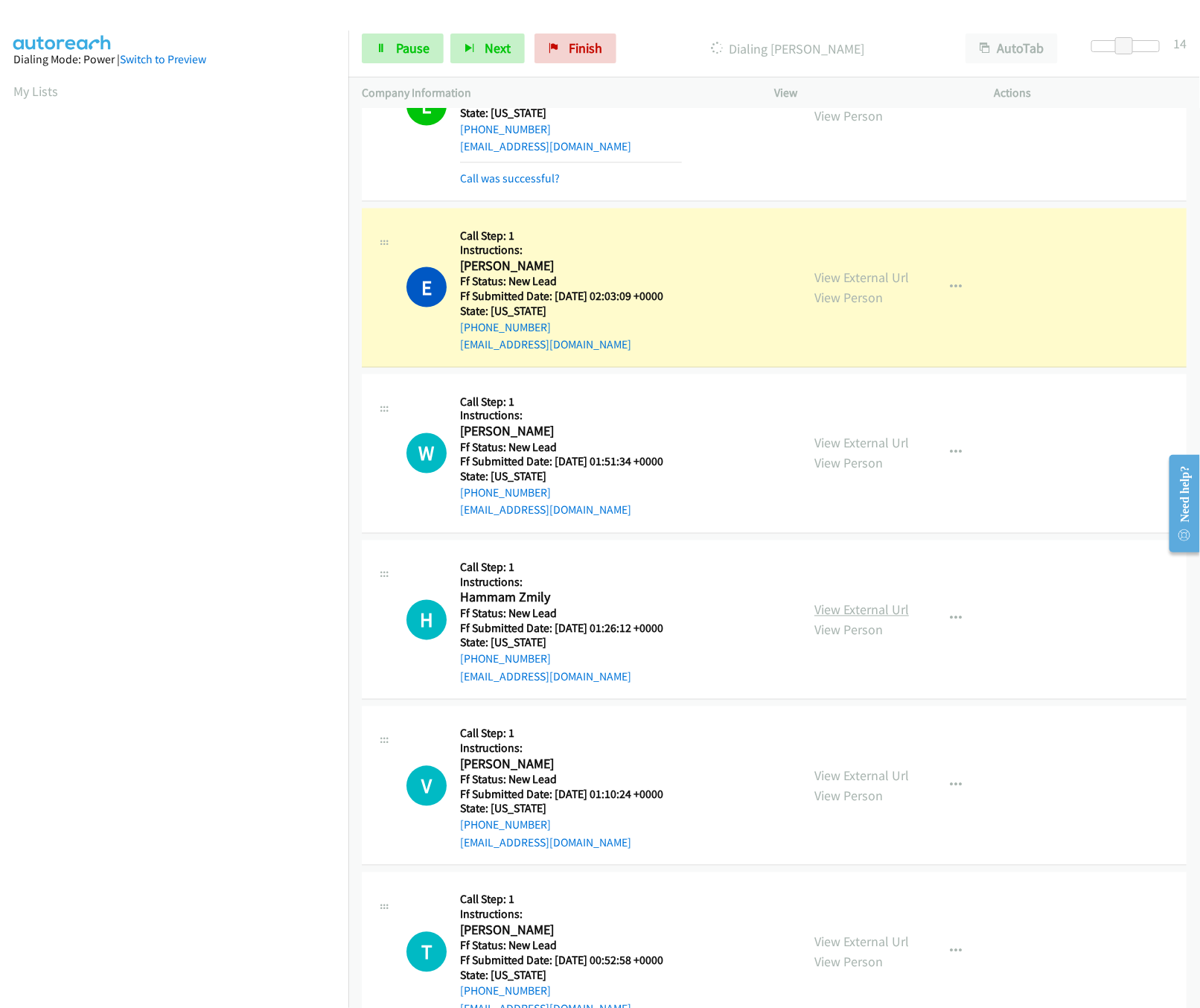
click at [854, 611] on link "View External Url" at bounding box center [862, 610] width 94 height 17
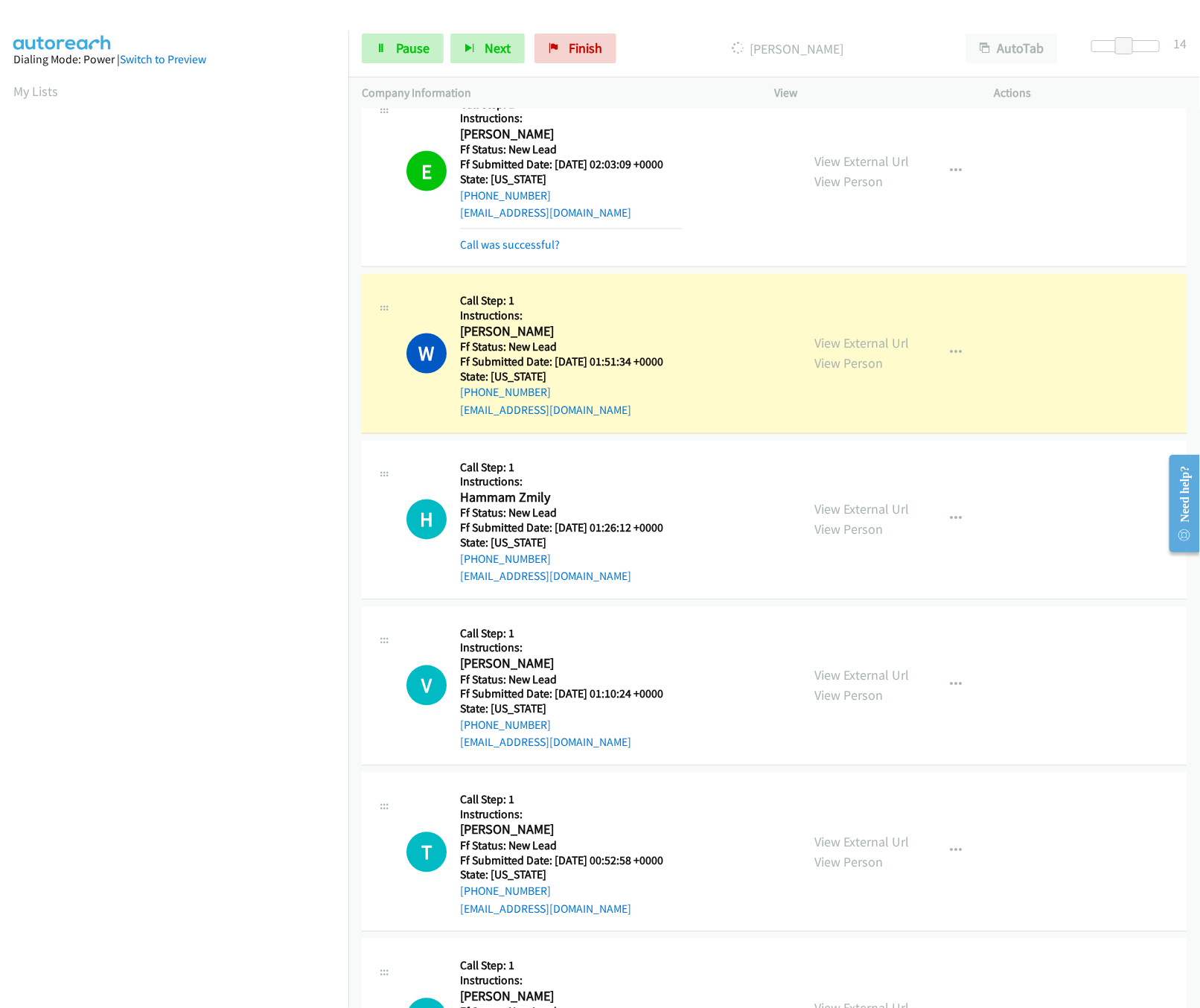
scroll to position [1191, 0]
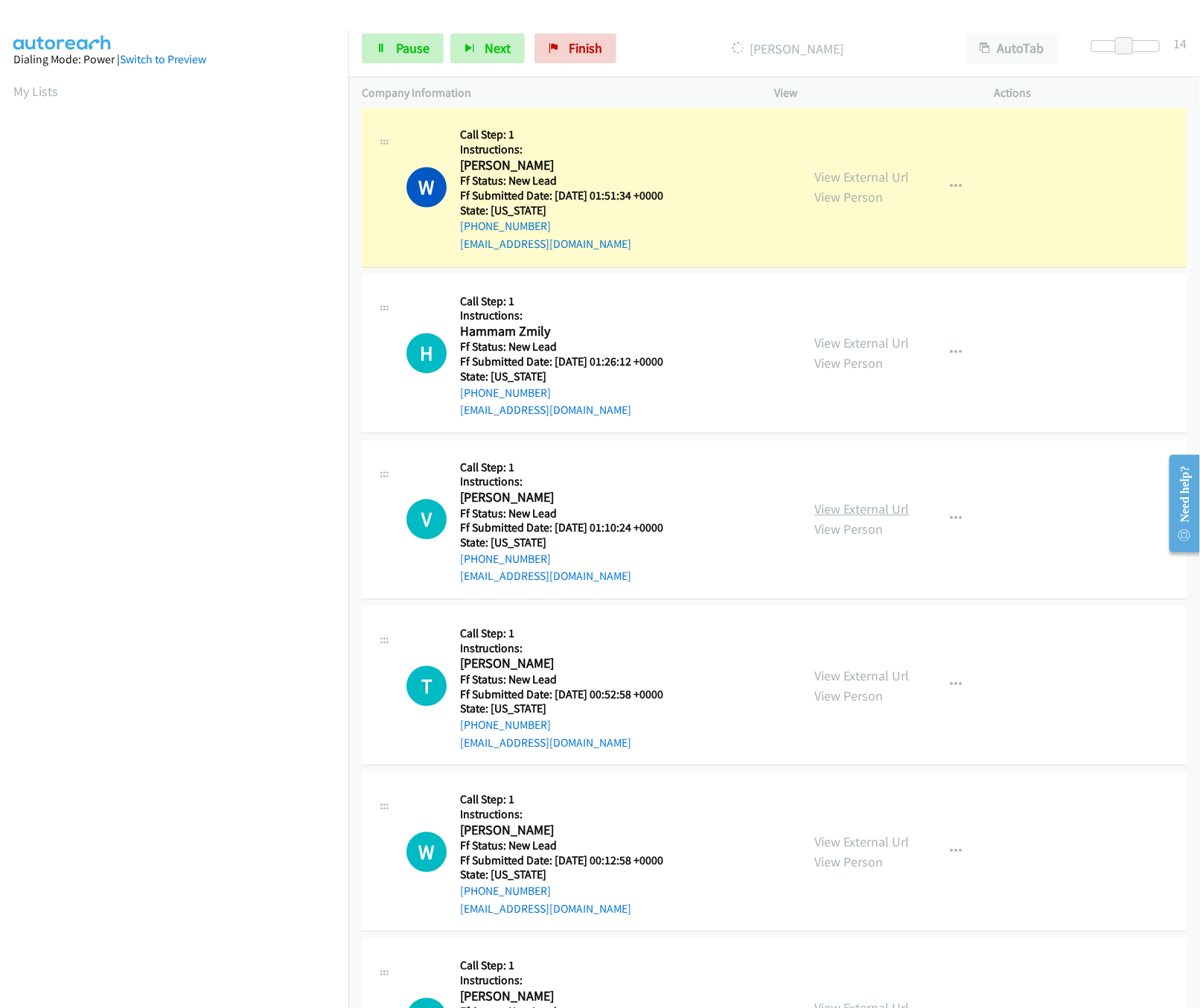
click at [842, 518] on link "View External Url" at bounding box center [862, 510] width 94 height 17
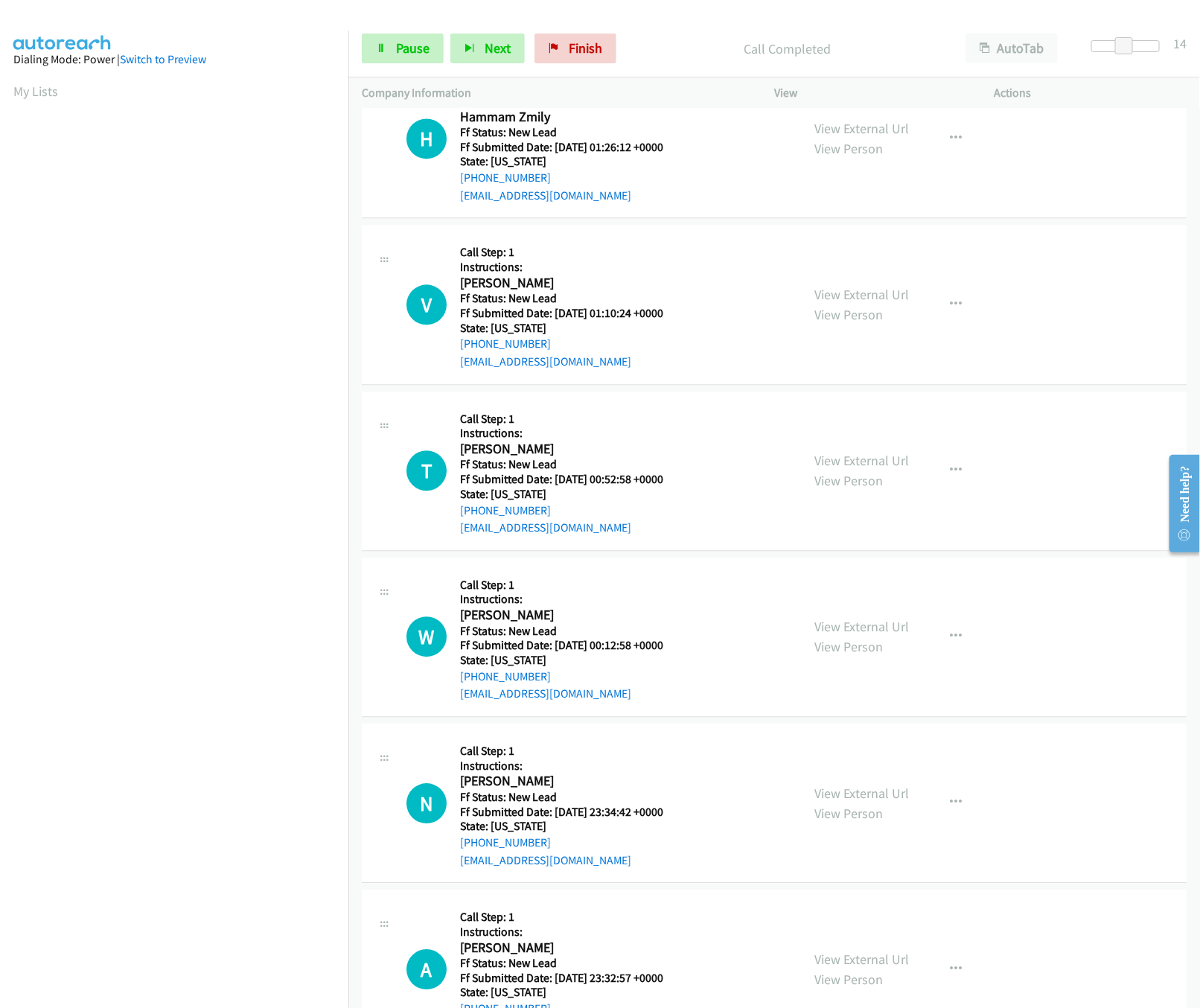
scroll to position [1488, 0]
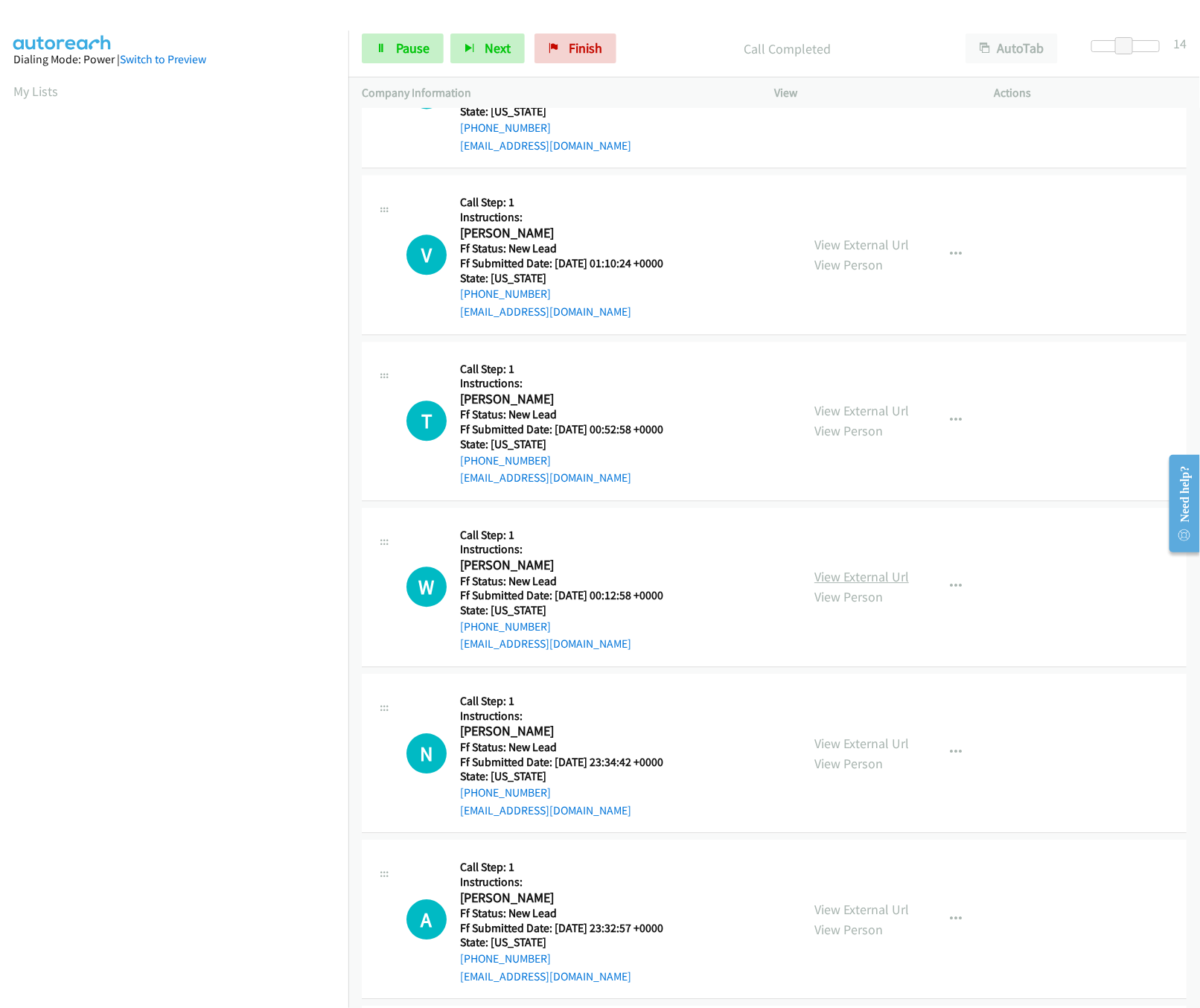
click at [836, 576] on link "View External Url" at bounding box center [862, 577] width 94 height 17
click at [864, 416] on link "View External Url" at bounding box center [862, 411] width 94 height 17
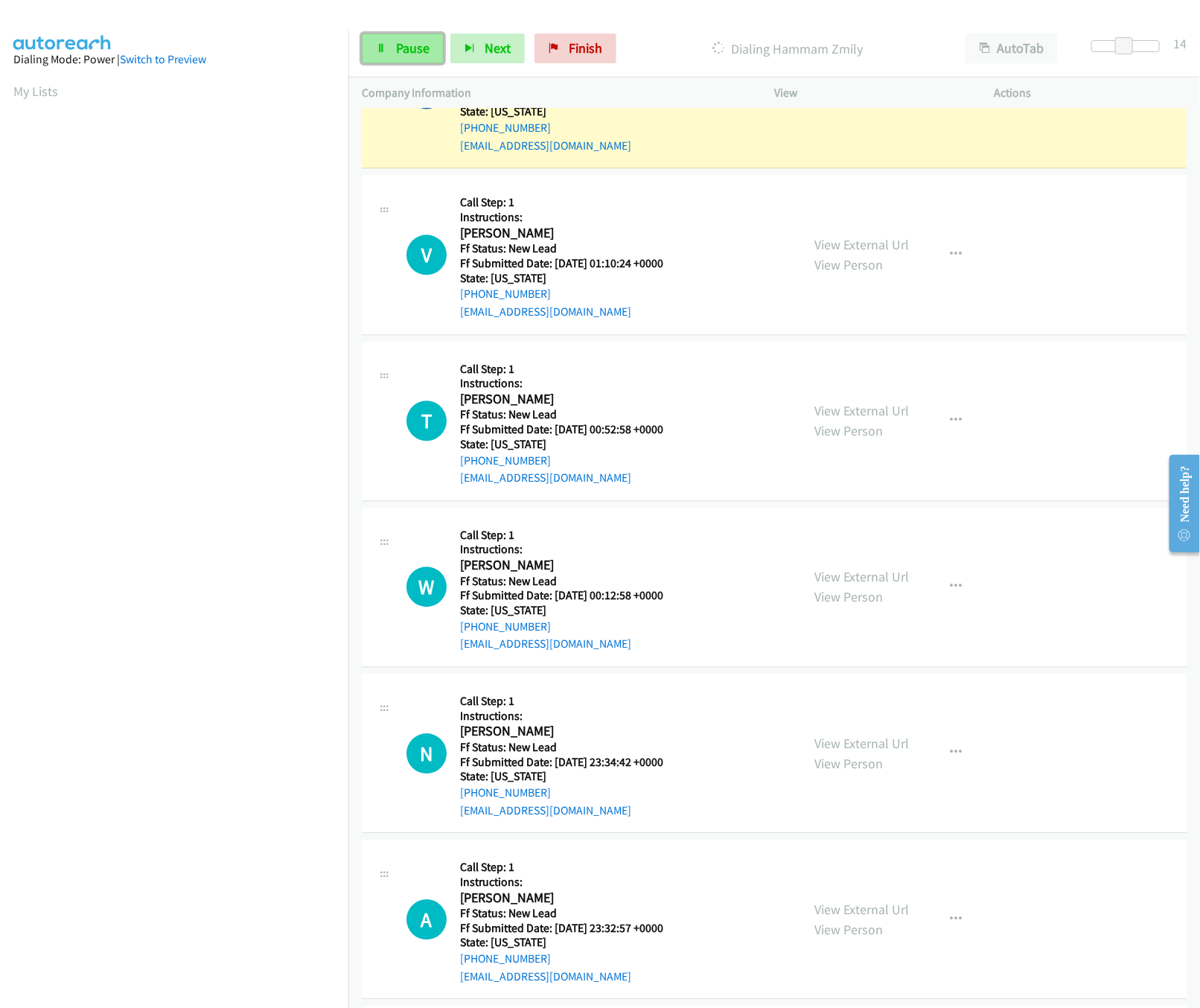
click at [396, 47] on span "Pause" at bounding box center [412, 48] width 34 height 17
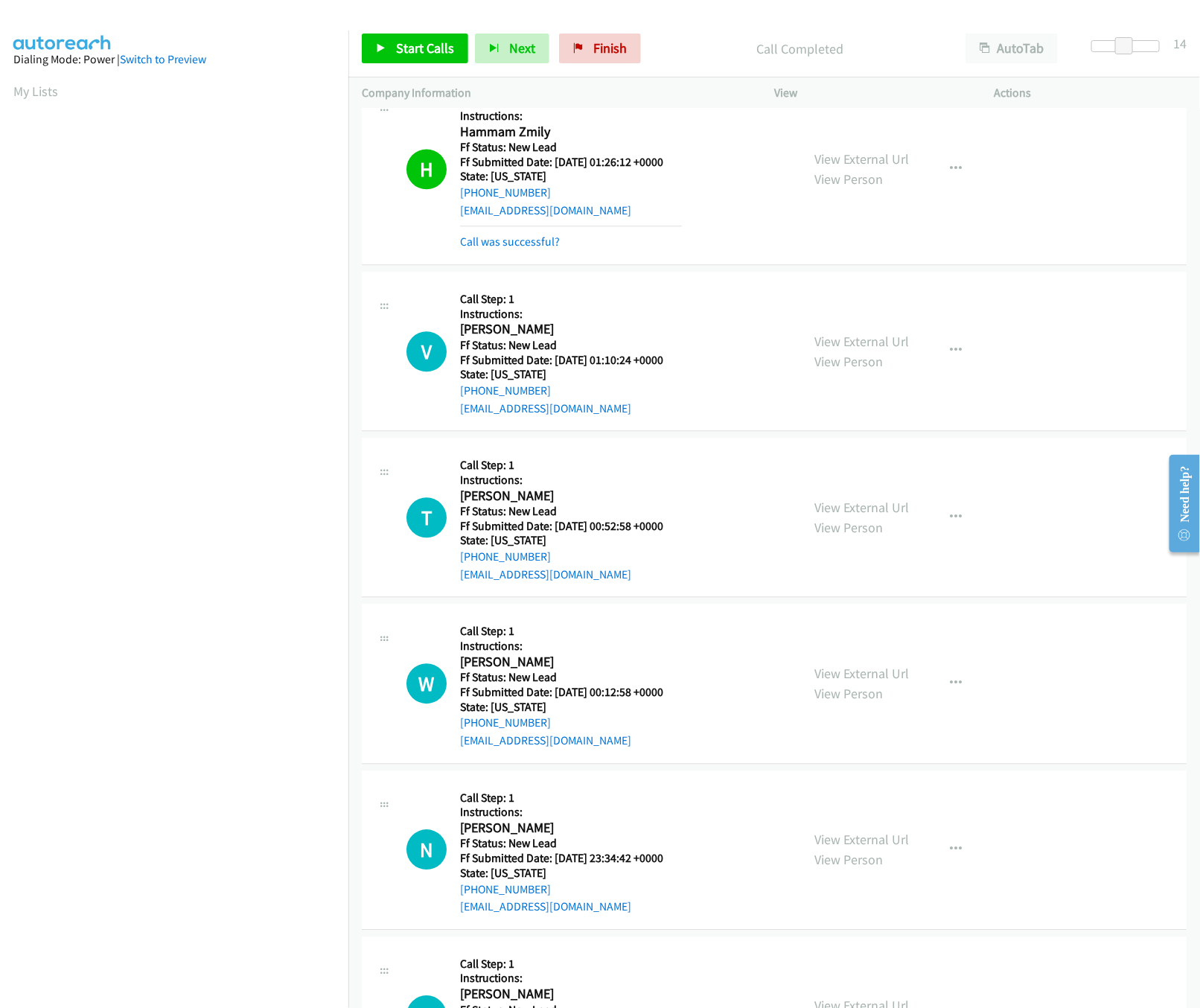
scroll to position [1356, 0]
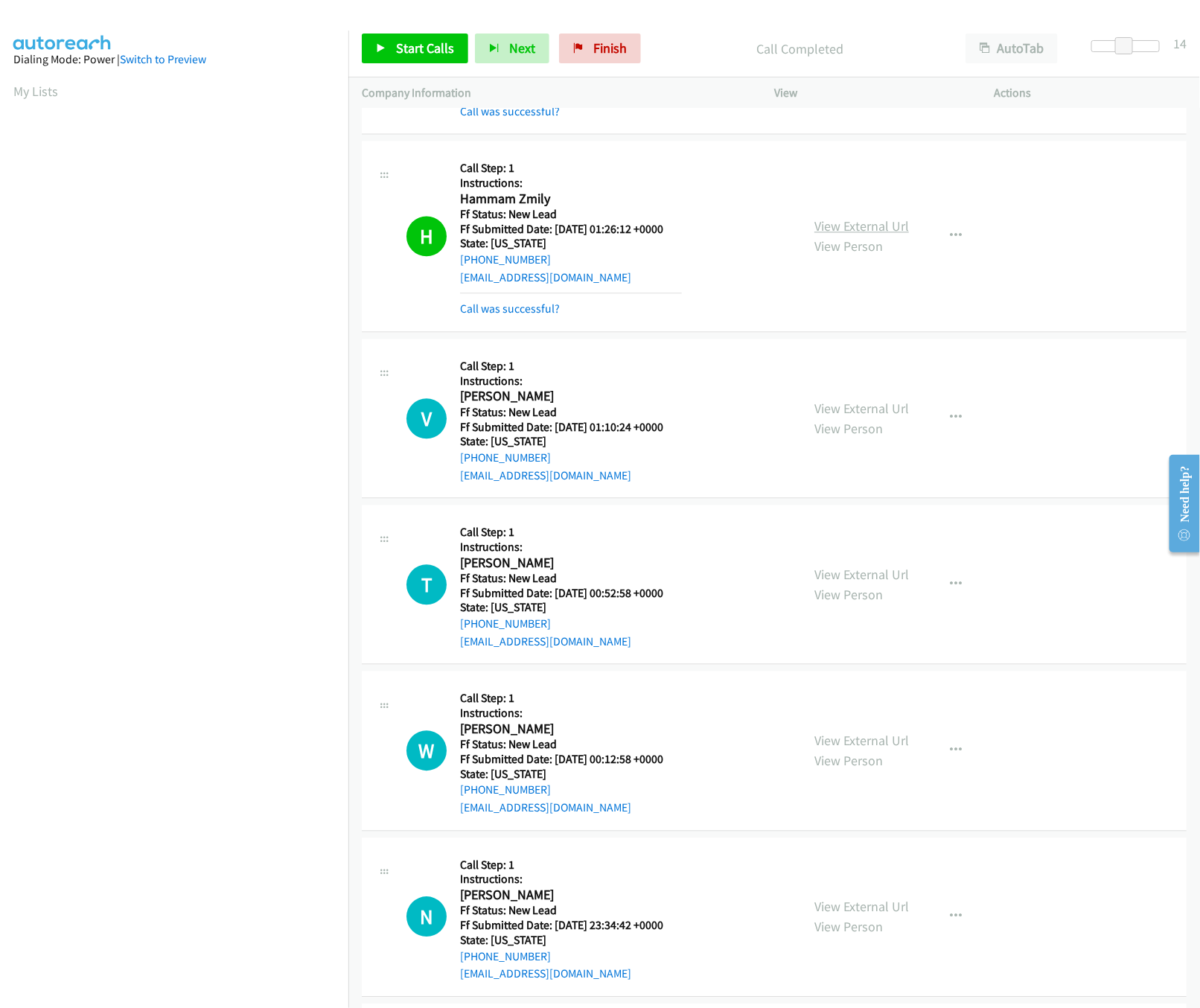
click at [882, 226] on link "View External Url" at bounding box center [862, 226] width 94 height 17
click at [552, 314] on link "Call was successful?" at bounding box center [510, 308] width 100 height 14
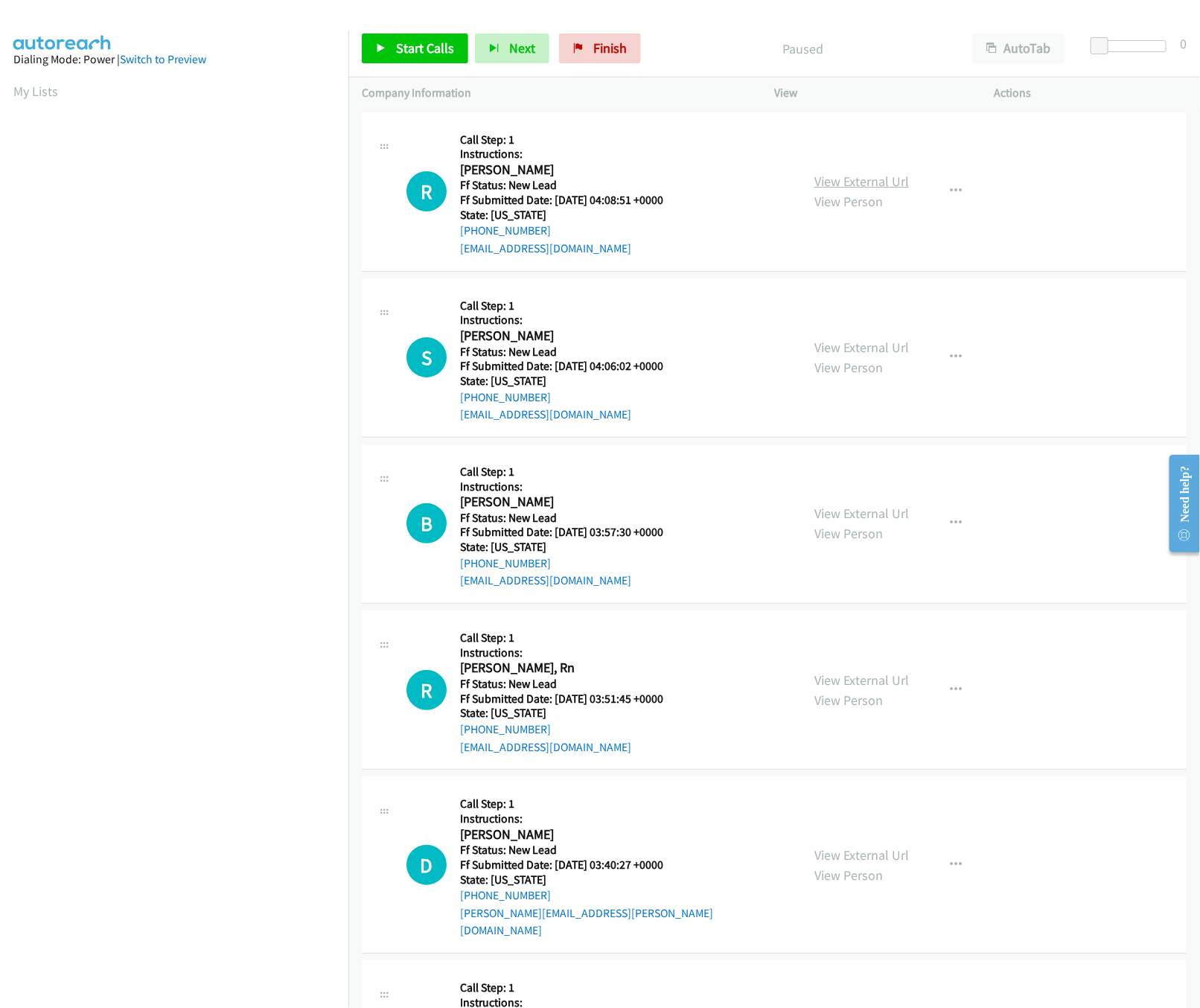
click at [834, 175] on link "View External Url" at bounding box center [862, 182] width 94 height 17
click at [420, 38] on link "Start Calls" at bounding box center [414, 48] width 107 height 30
click at [873, 335] on div "View External Url View Person View External Url Email Schedule/Manage Callback …" at bounding box center [917, 357] width 233 height 132
click at [878, 348] on link "View External Url" at bounding box center [862, 347] width 94 height 17
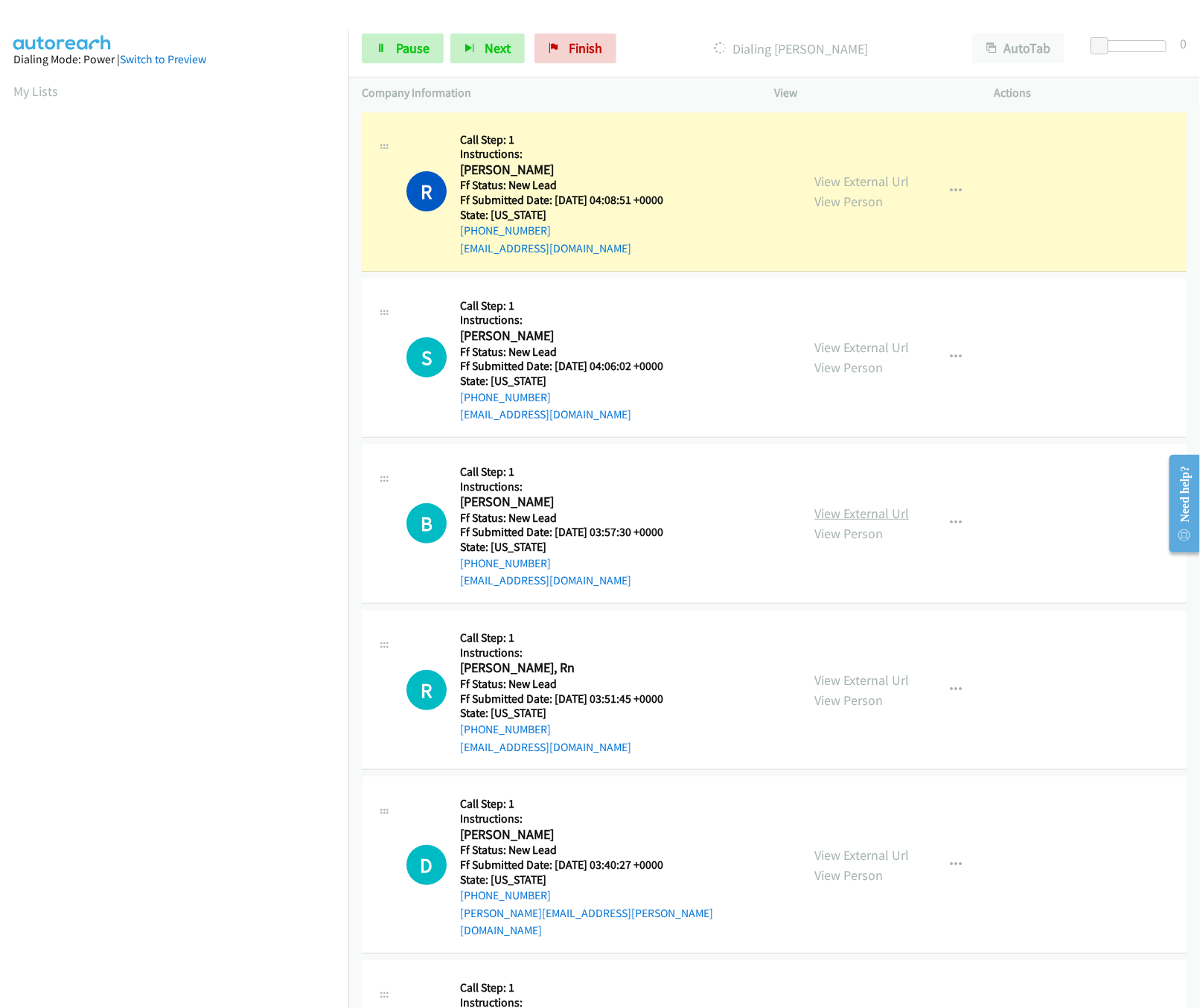
click at [849, 508] on link "View External Url" at bounding box center [862, 514] width 94 height 17
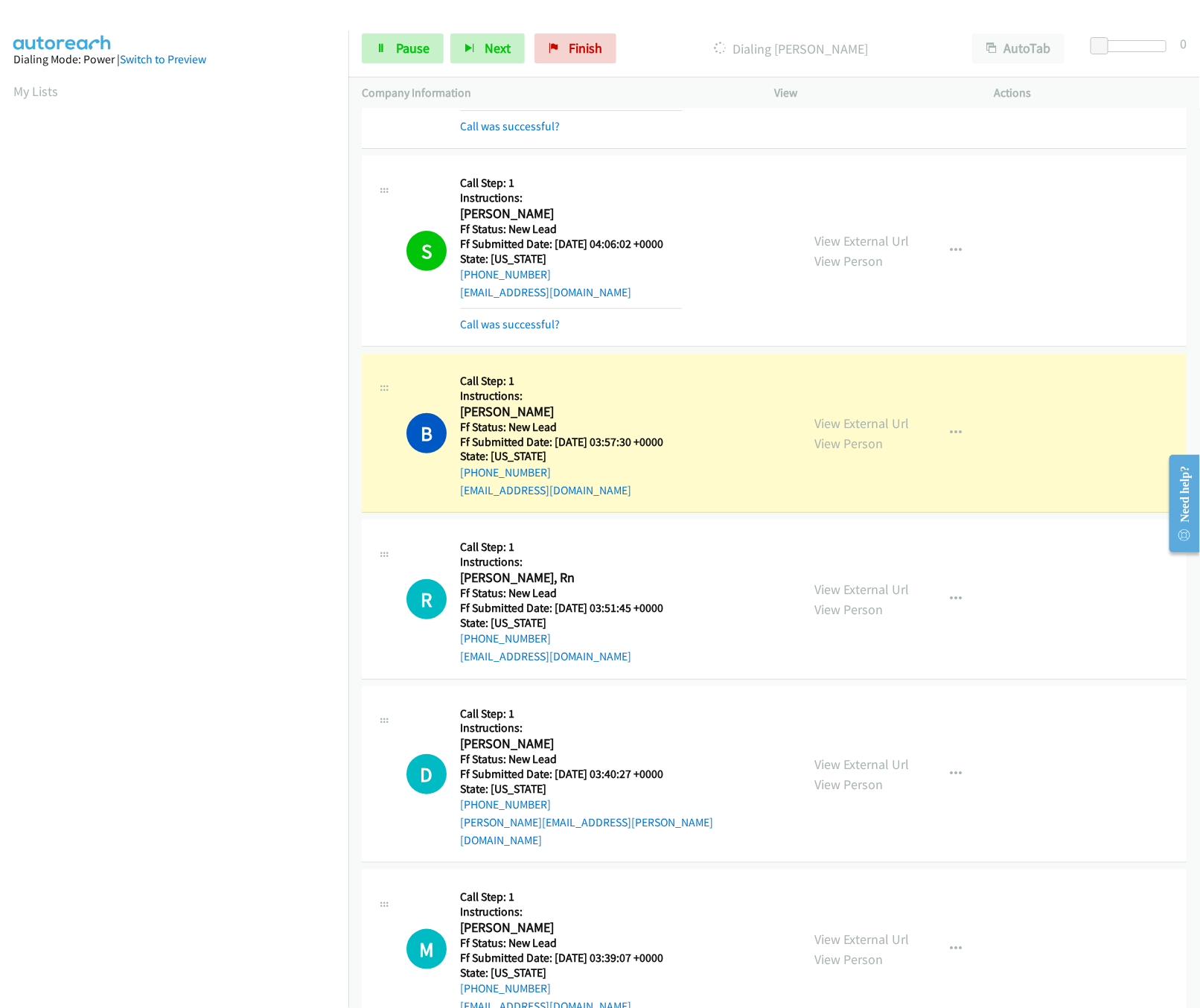
scroll to position [298, 0]
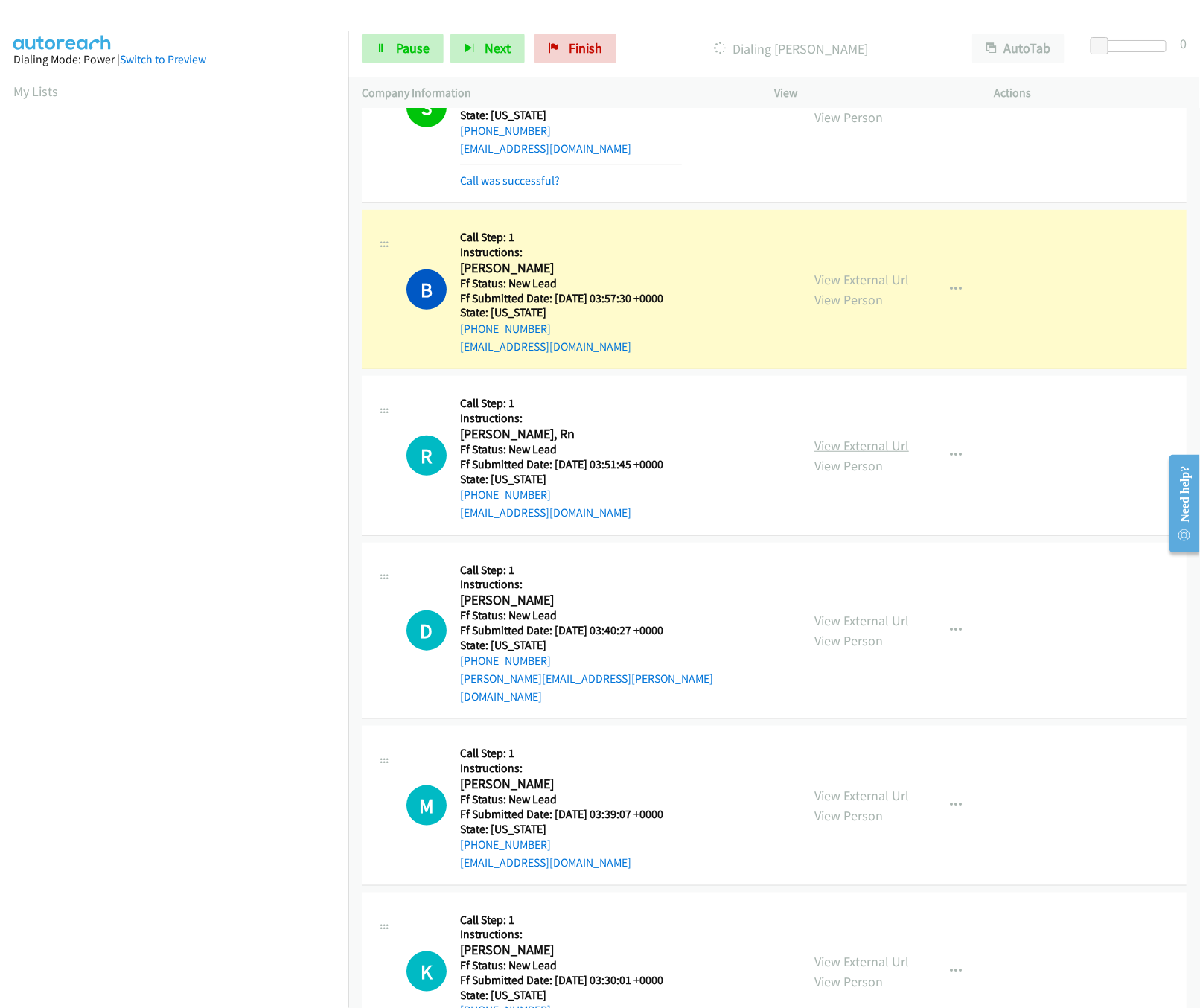
click at [815, 433] on div "View External Url View Person View External Url Email Schedule/Manage Callback …" at bounding box center [917, 455] width 233 height 132
click at [834, 444] on link "View External Url" at bounding box center [862, 445] width 94 height 17
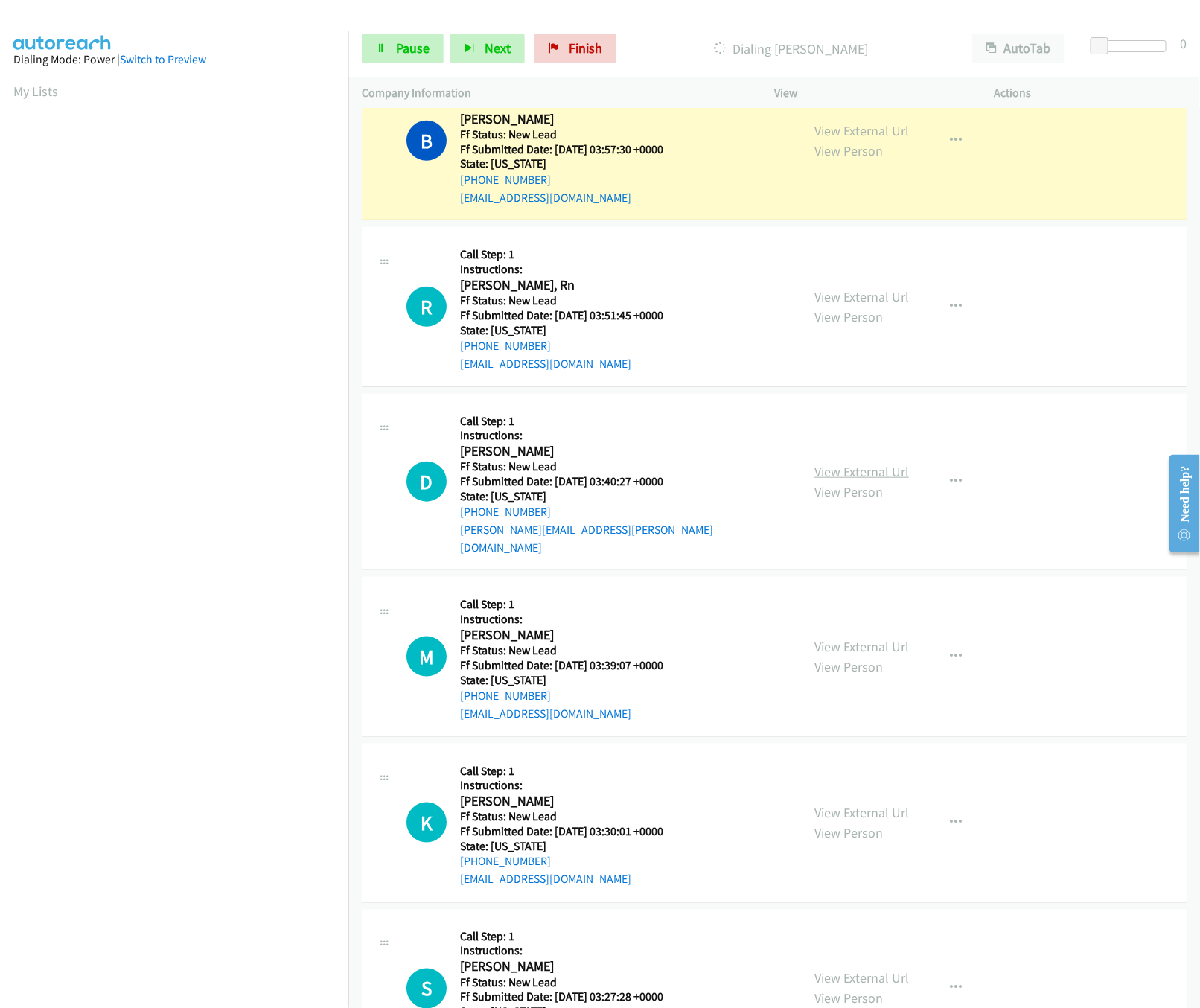
click at [839, 463] on link "View External Url" at bounding box center [862, 471] width 94 height 17
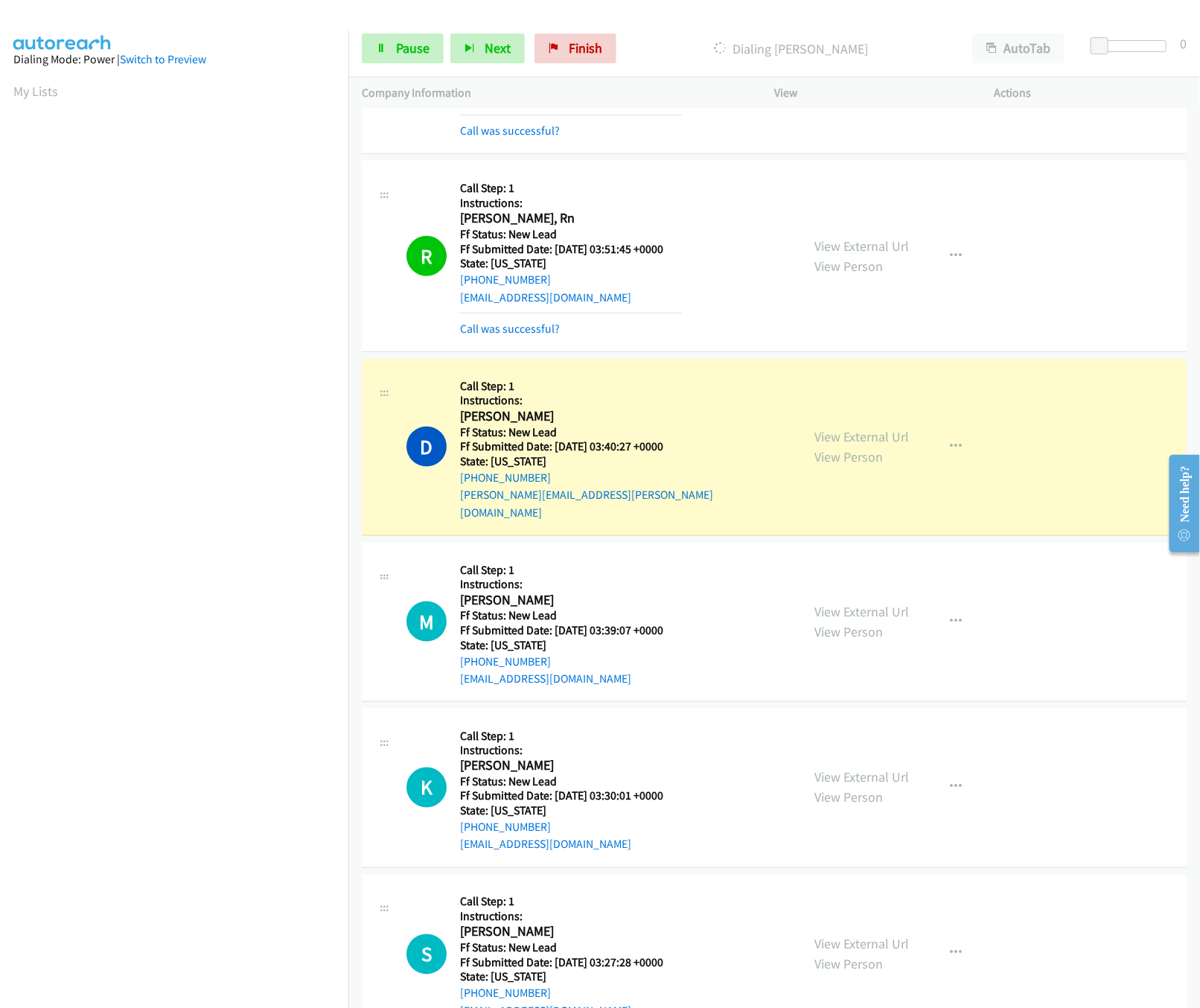
scroll to position [594, 0]
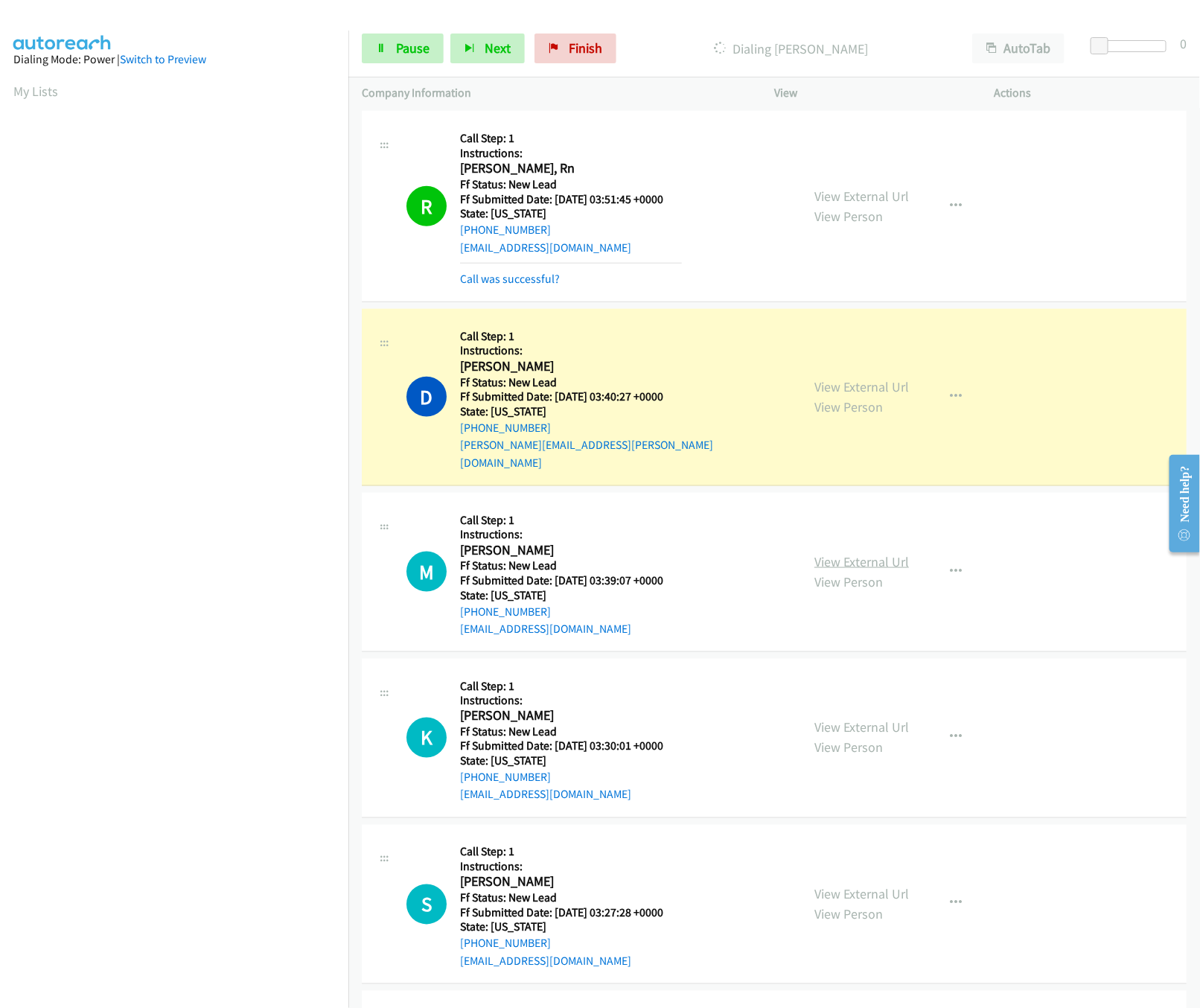
click at [848, 553] on link "View External Url" at bounding box center [862, 562] width 94 height 17
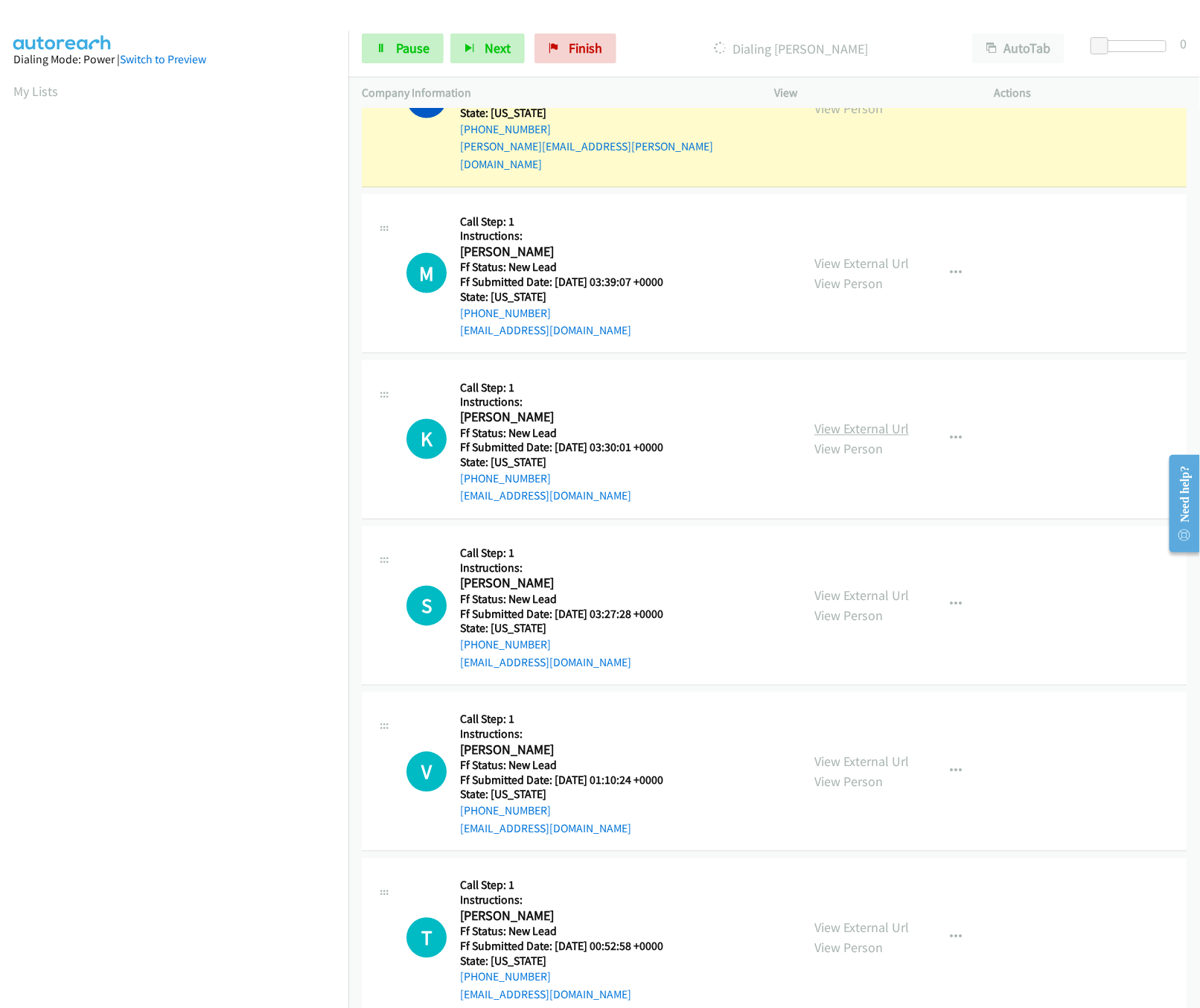
click at [858, 420] on link "View External Url" at bounding box center [862, 429] width 94 height 17
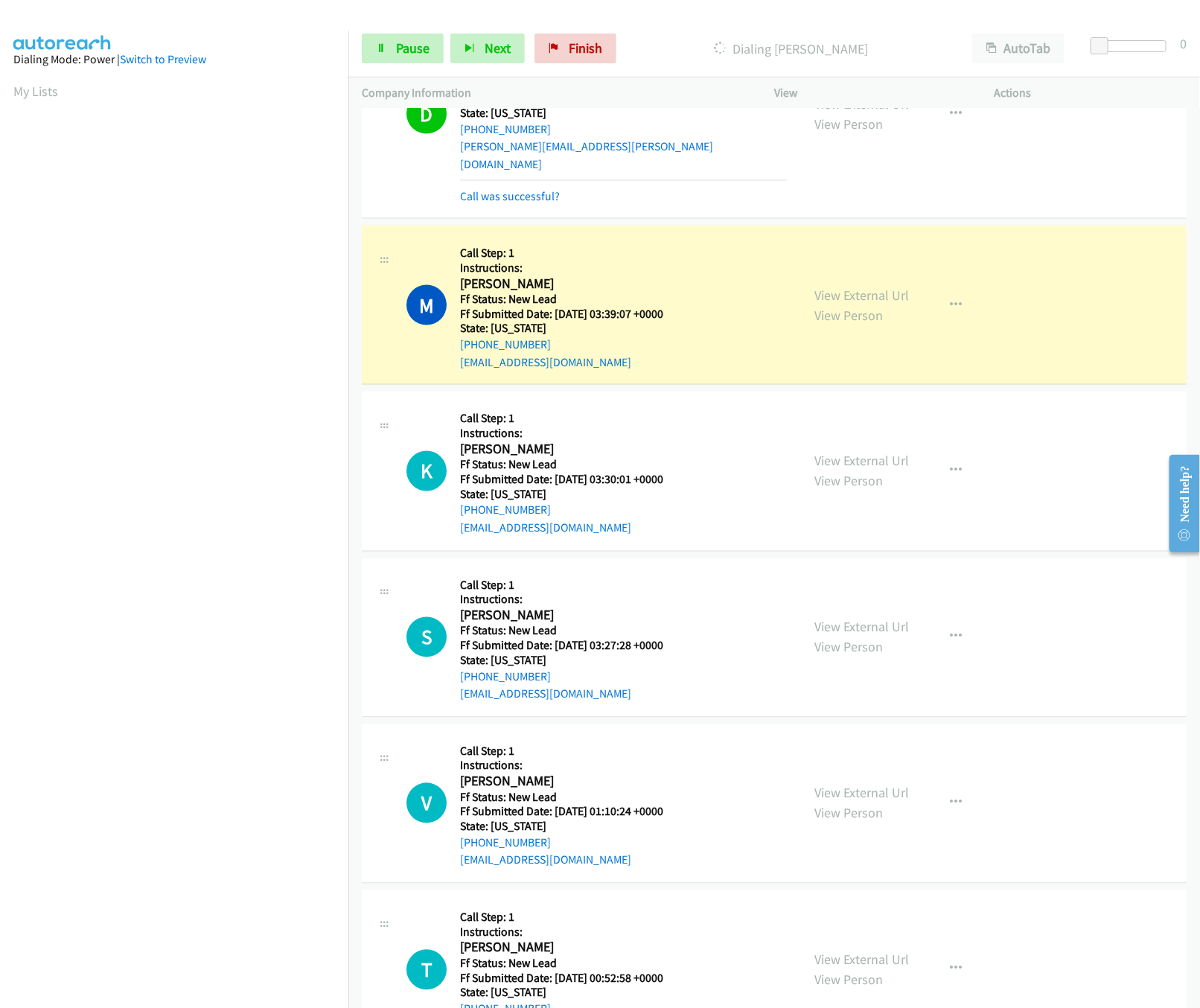
scroll to position [909, 0]
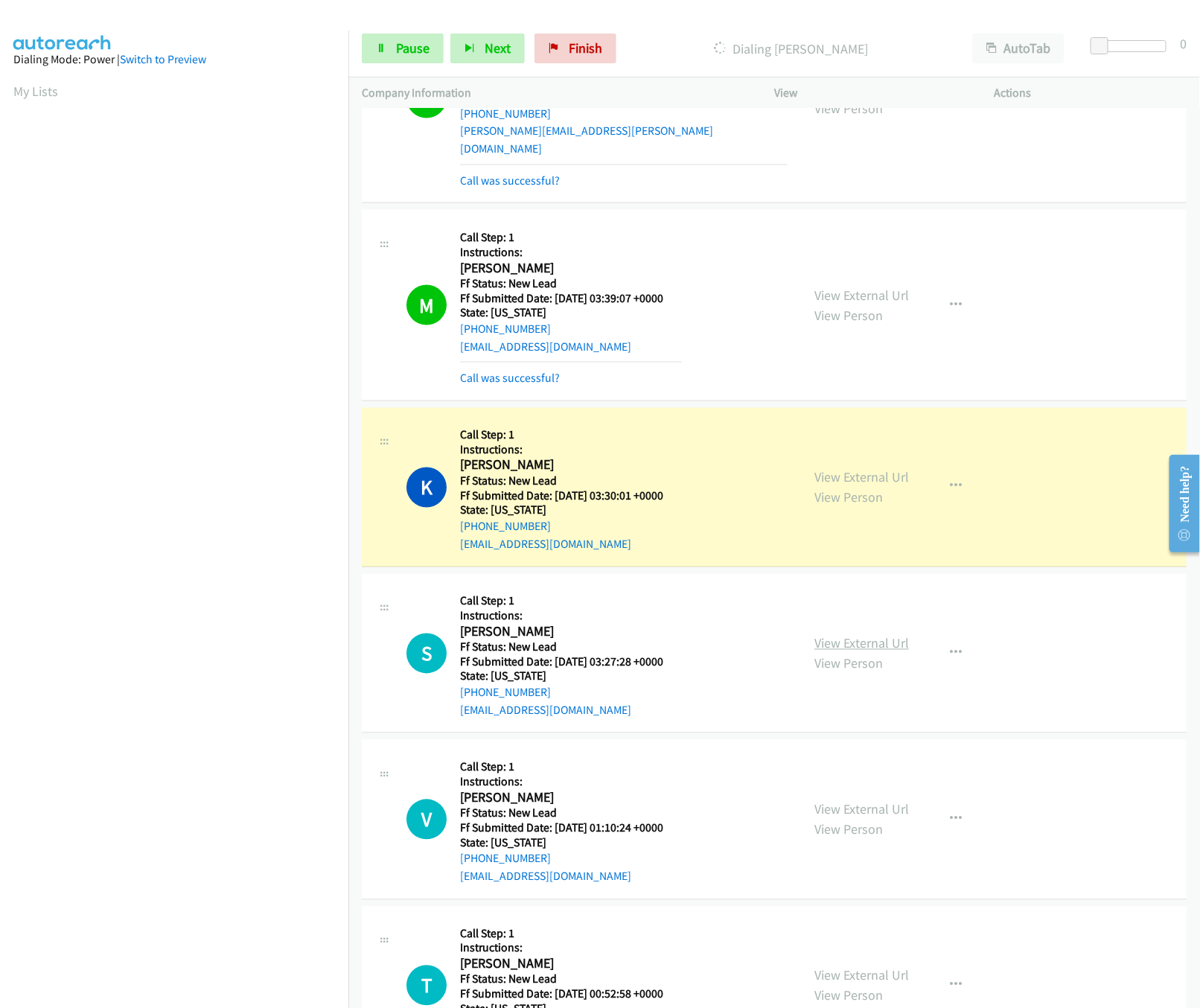
click at [858, 635] on link "View External Url" at bounding box center [862, 643] width 94 height 17
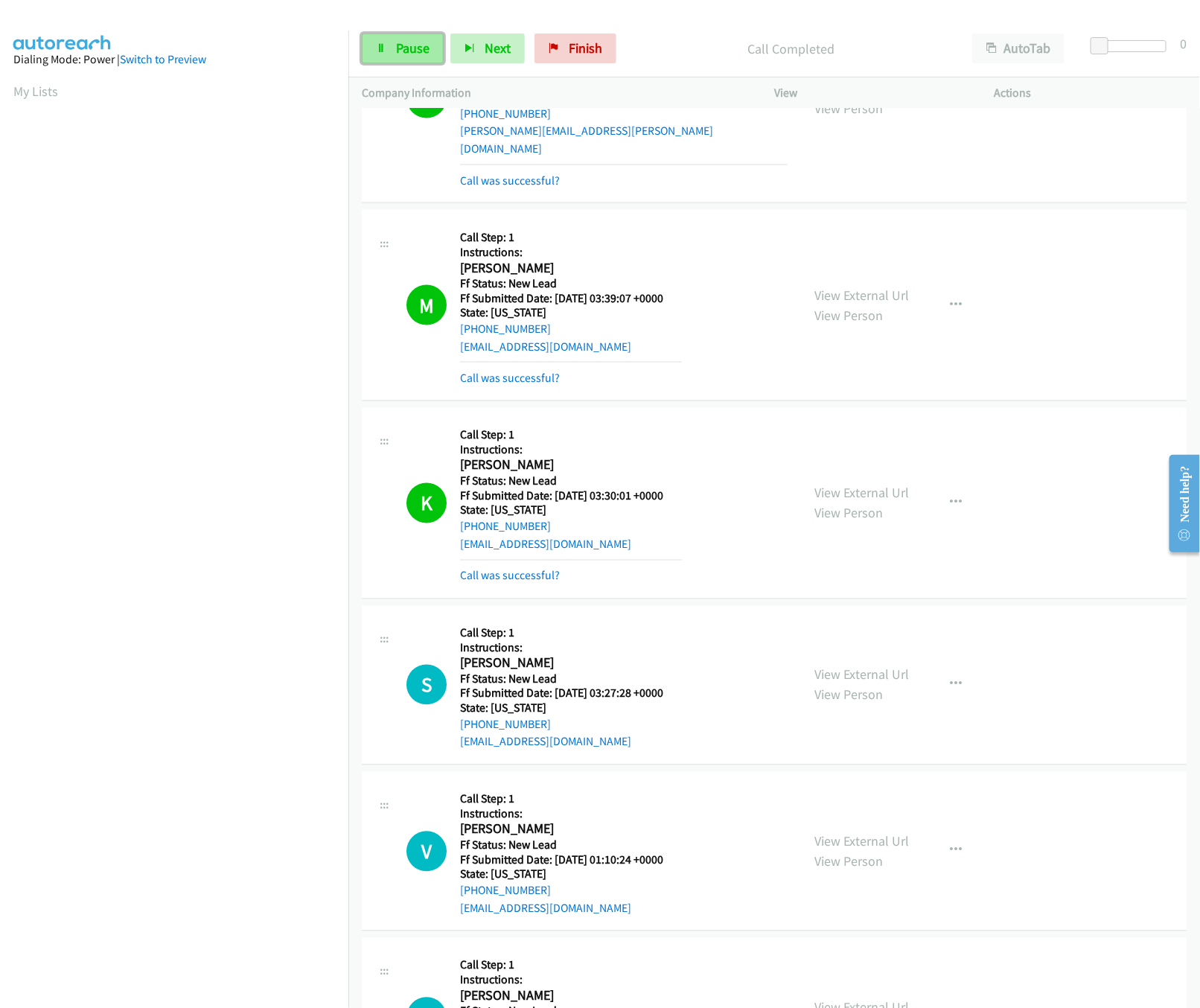
click at [387, 49] on link "Pause" at bounding box center [402, 48] width 82 height 30
click at [545, 370] on link "Call was successful?" at bounding box center [510, 377] width 100 height 14
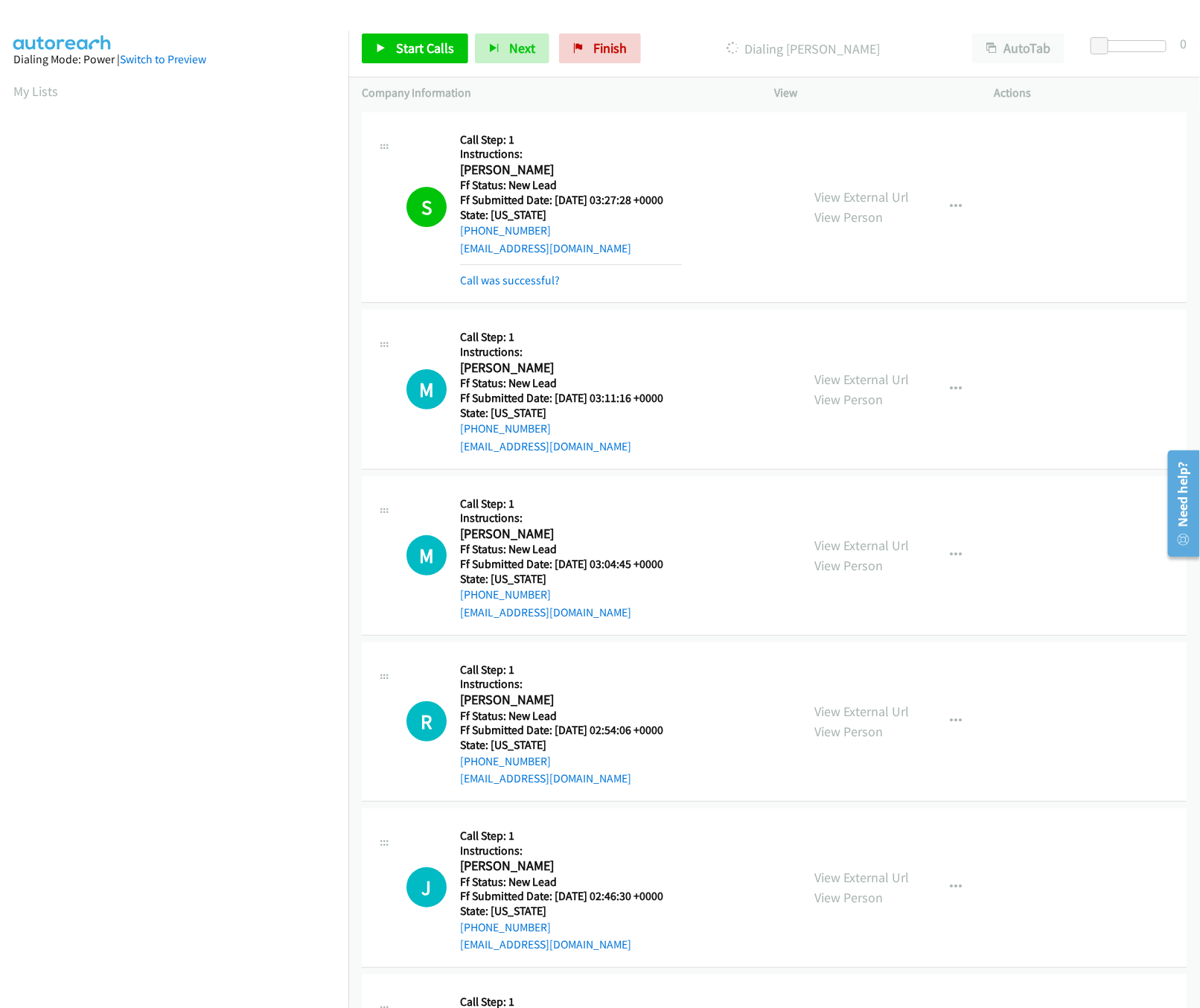
click at [540, 268] on mb0 "Call was successful?" at bounding box center [570, 277] width 222 height 25
click at [538, 282] on link "Call was successful?" at bounding box center [510, 280] width 100 height 14
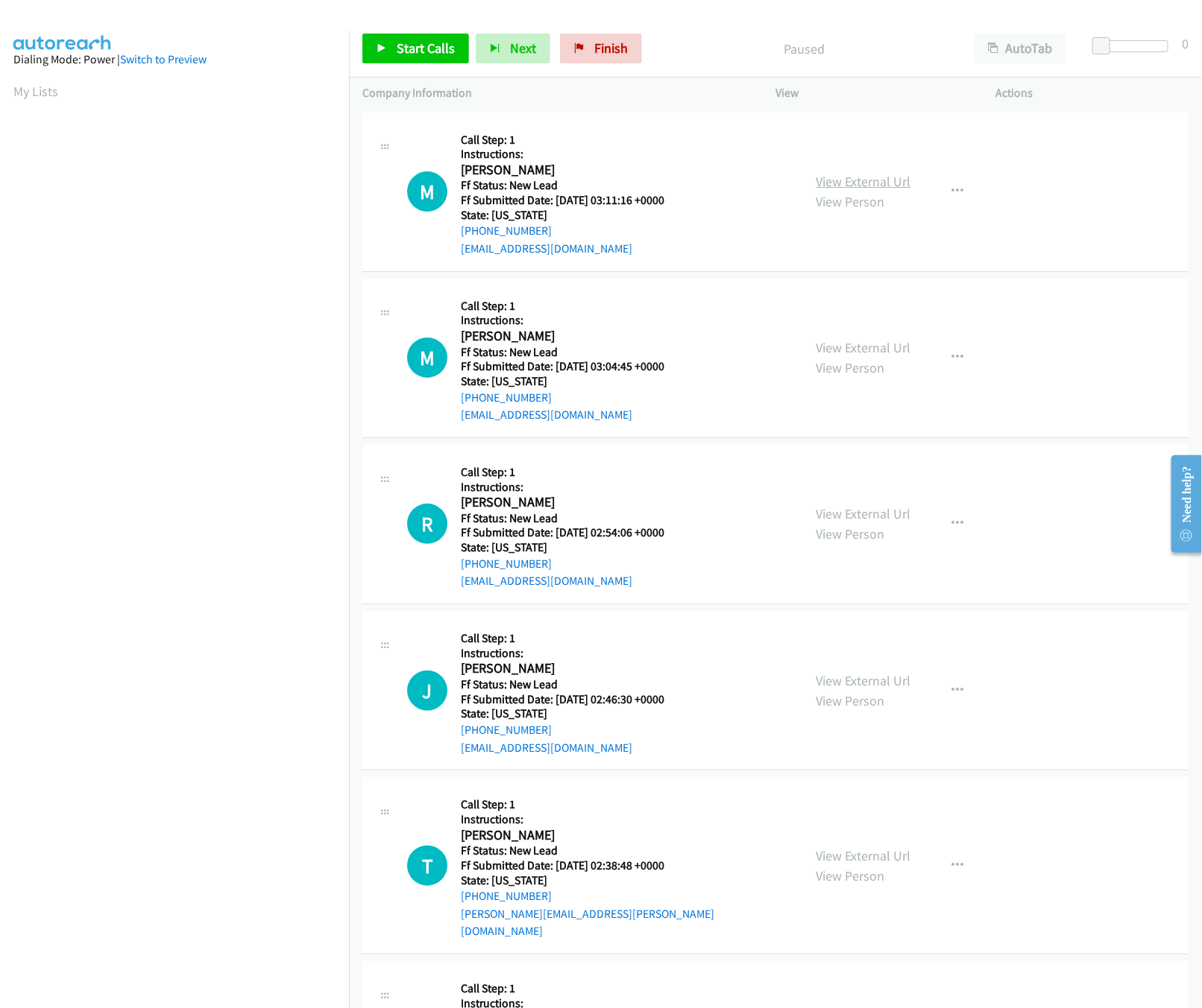
drag, startPoint x: 803, startPoint y: 166, endPoint x: 827, endPoint y: 180, distance: 27.8
click at [817, 174] on div "View External Url View Person View External Url Email Schedule/Manage Callback …" at bounding box center [919, 192] width 233 height 132
click at [881, 184] on link "View External Url" at bounding box center [863, 182] width 94 height 17
click at [438, 44] on span "Start Calls" at bounding box center [426, 48] width 58 height 17
drag, startPoint x: 1097, startPoint y: 42, endPoint x: 1110, endPoint y: 42, distance: 13.0
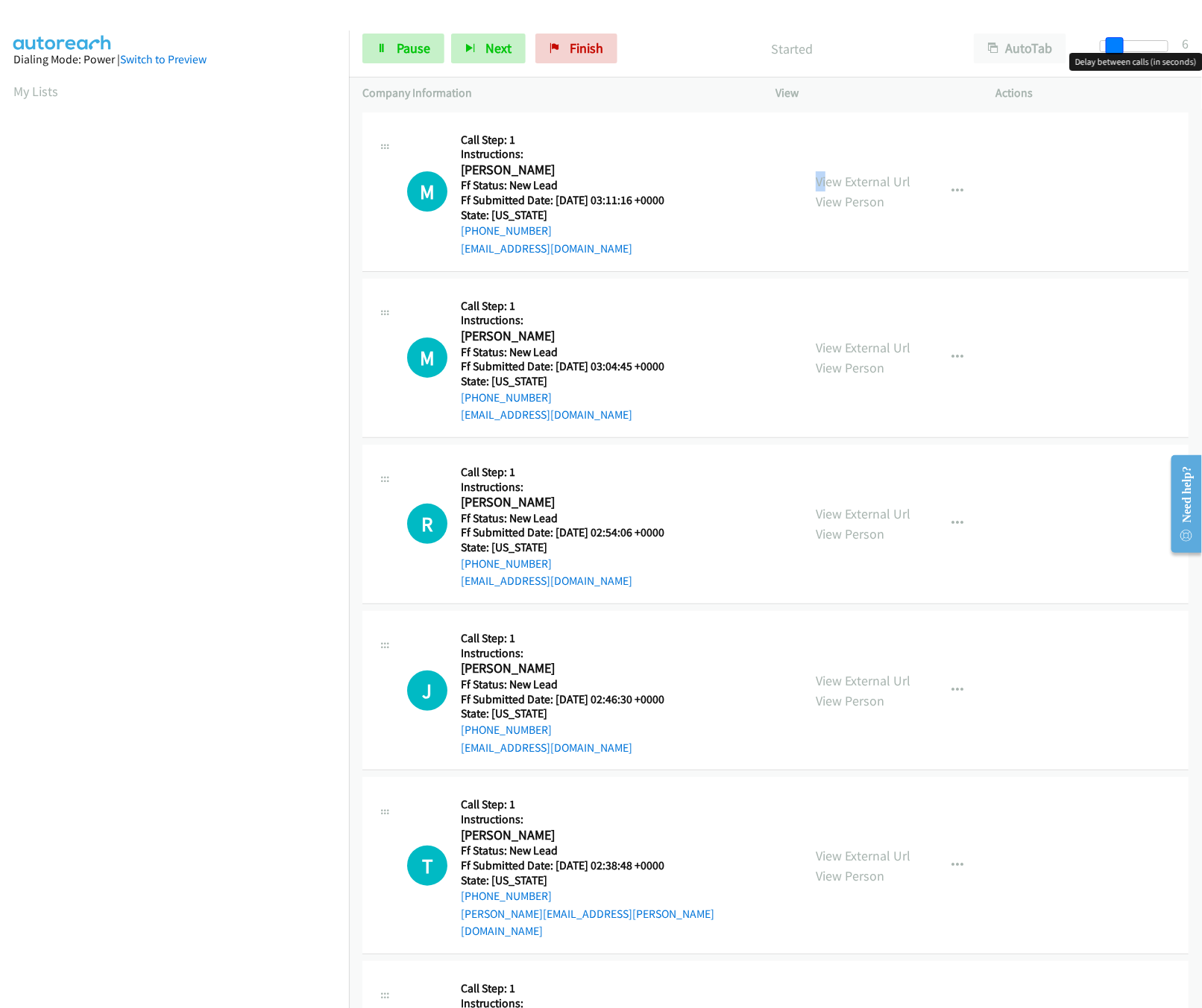
click at [1110, 42] on span at bounding box center [1114, 46] width 18 height 18
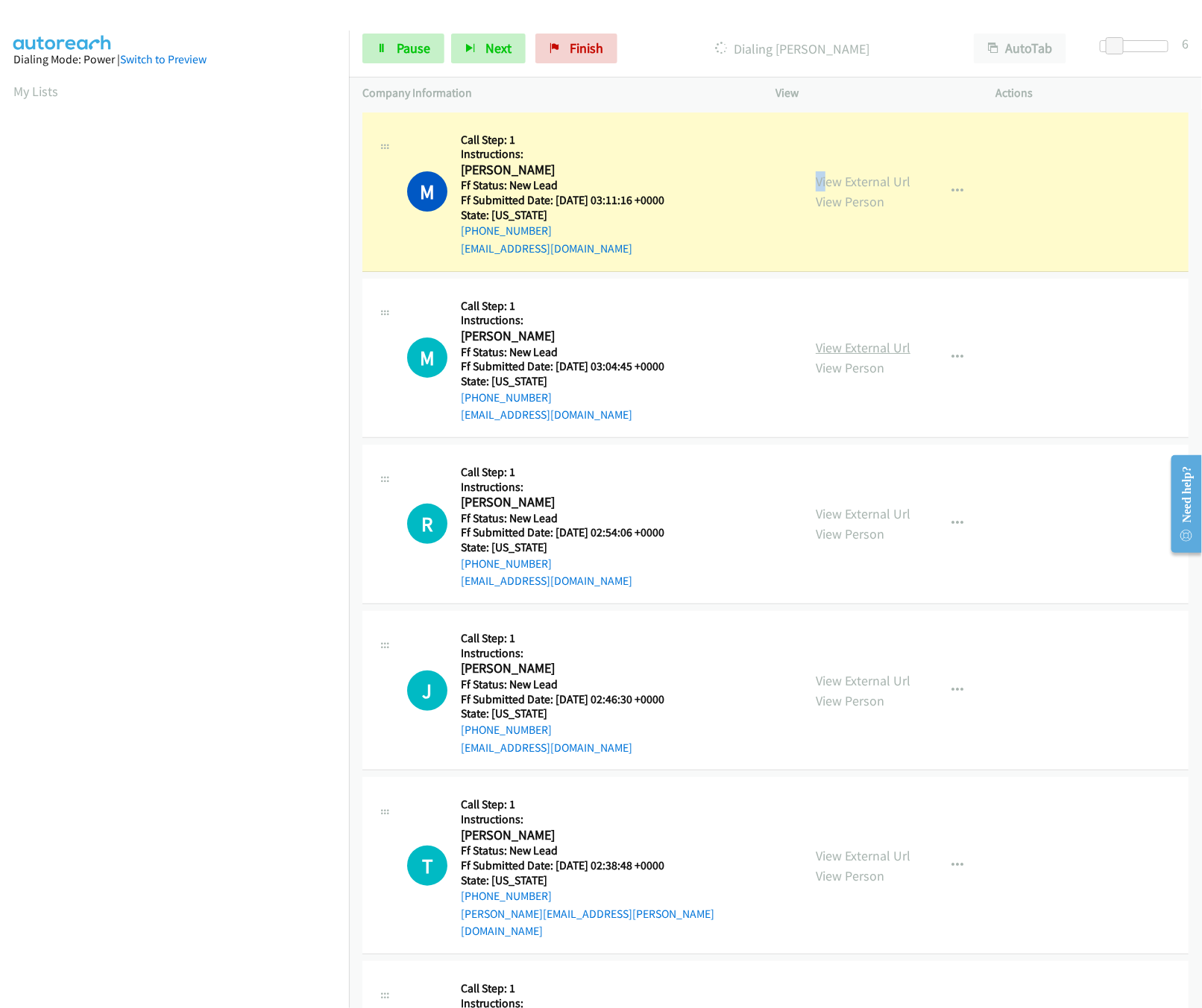
click at [884, 348] on link "View External Url" at bounding box center [863, 348] width 94 height 17
click at [390, 52] on link "Pause" at bounding box center [403, 48] width 82 height 30
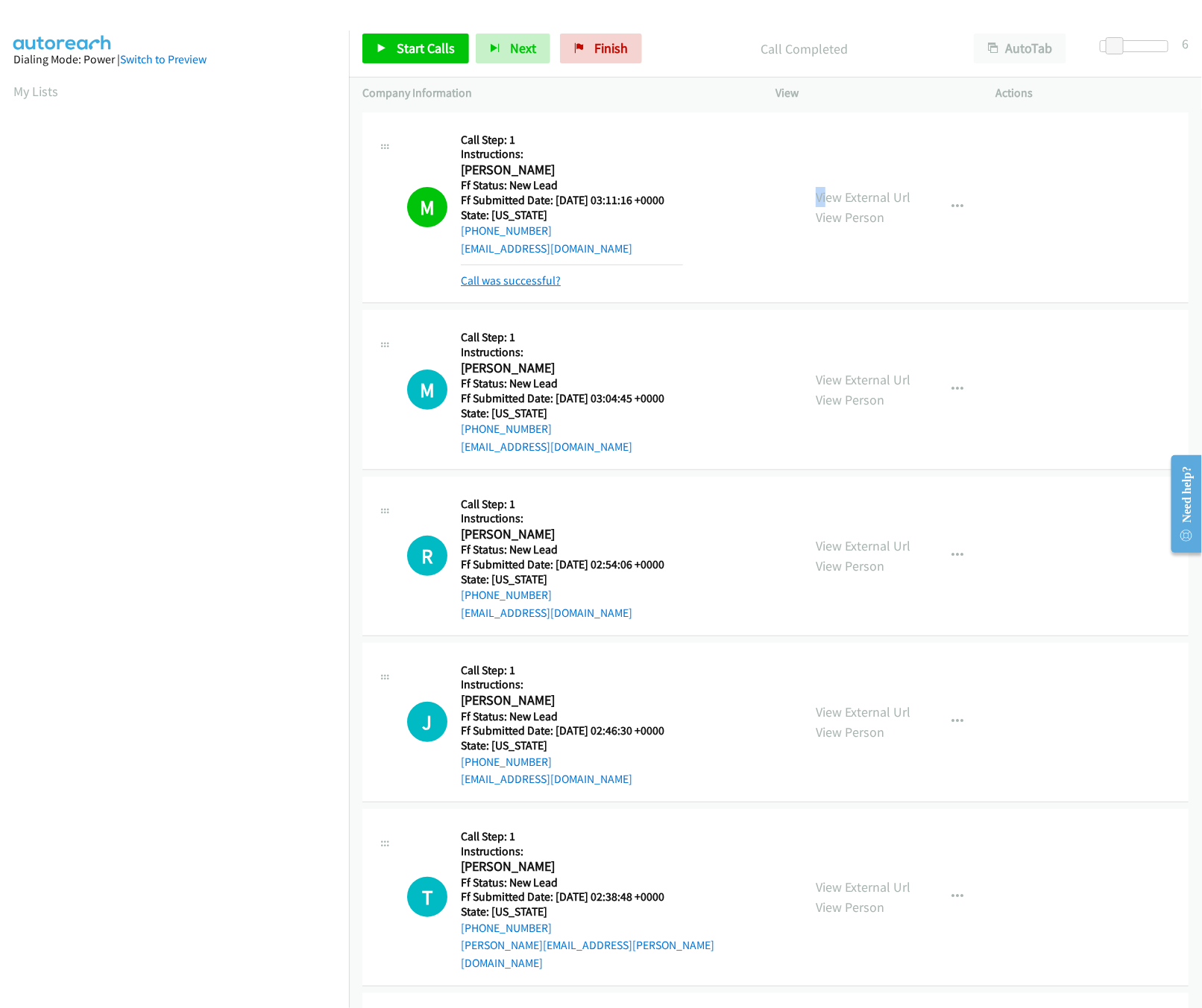
click at [522, 279] on link "Call was successful?" at bounding box center [510, 280] width 100 height 14
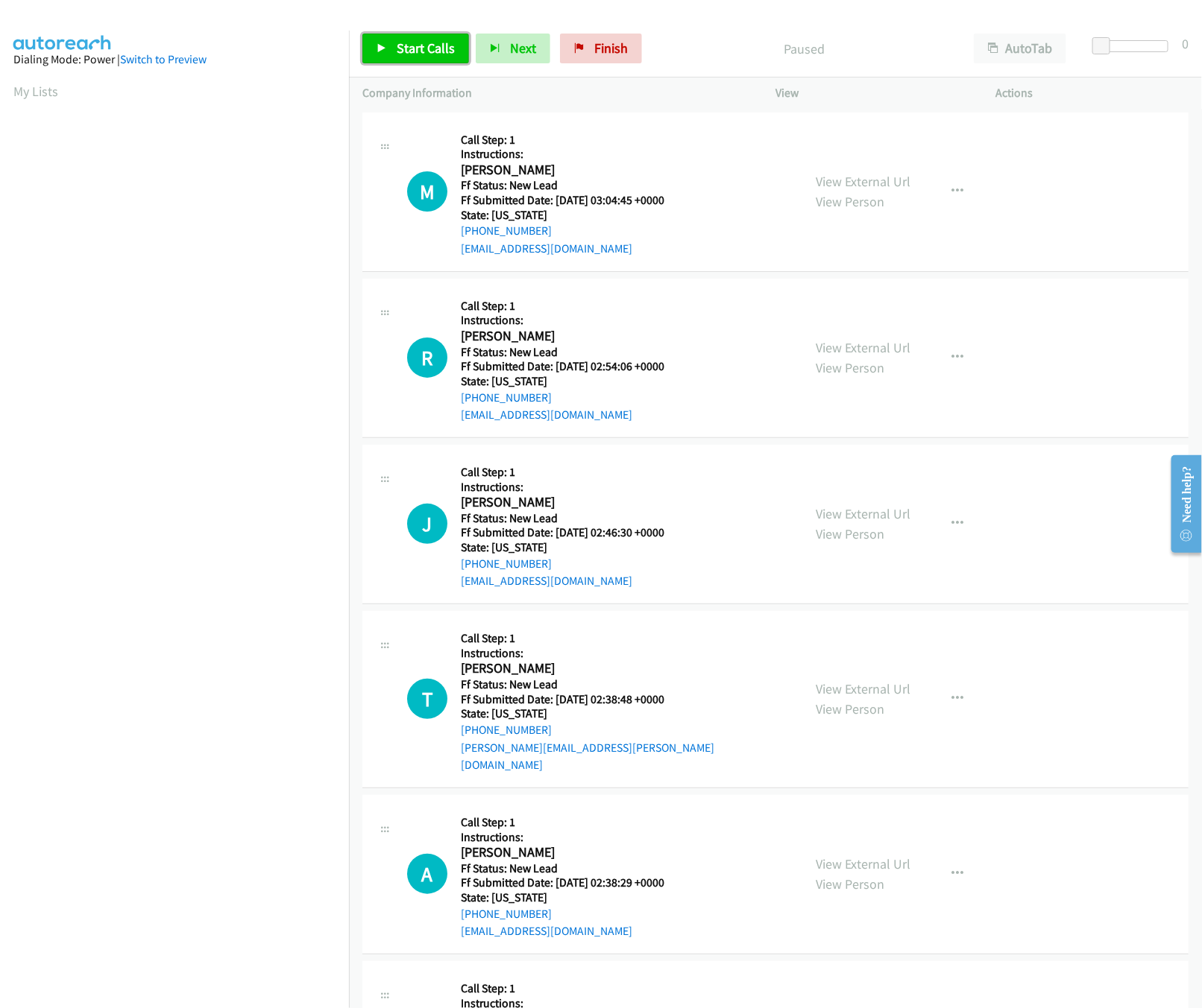
drag, startPoint x: 450, startPoint y: 58, endPoint x: 450, endPoint y: 74, distance: 16.0
click at [450, 58] on link "Start Calls" at bounding box center [415, 48] width 107 height 30
click at [844, 340] on link "View External Url" at bounding box center [863, 348] width 94 height 17
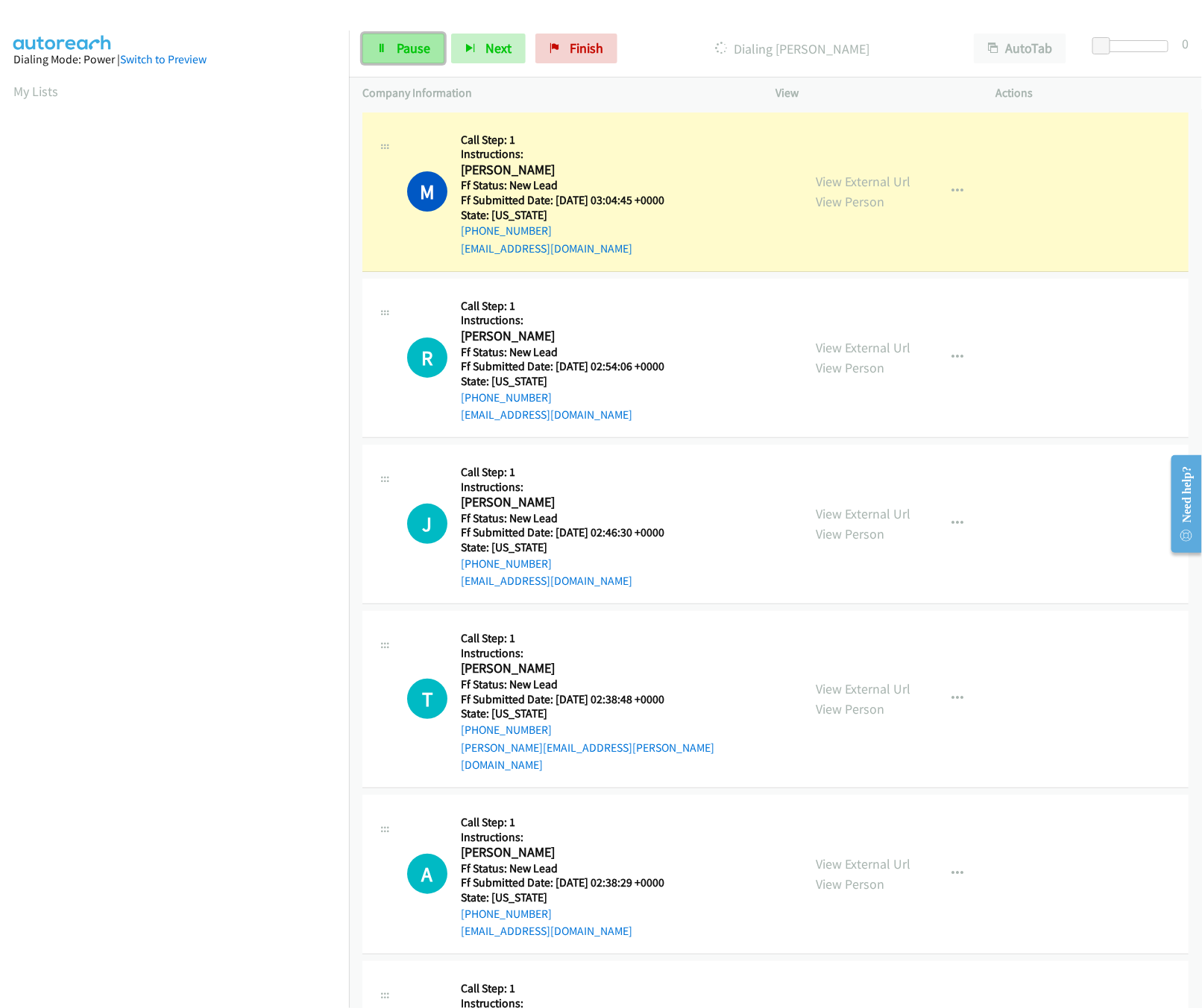
click at [394, 48] on link "Pause" at bounding box center [403, 48] width 82 height 30
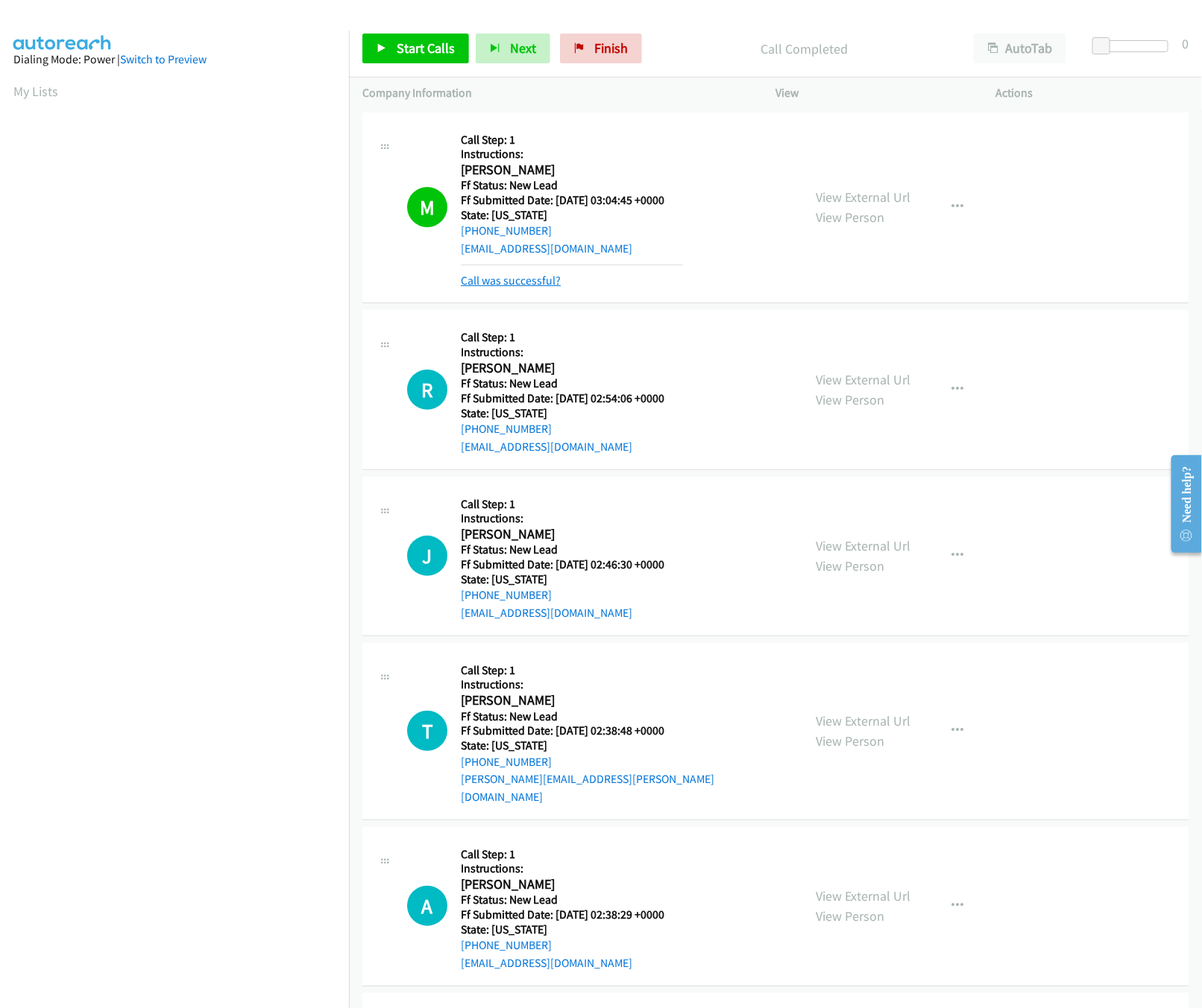
click at [517, 277] on link "Call was successful?" at bounding box center [510, 280] width 100 height 14
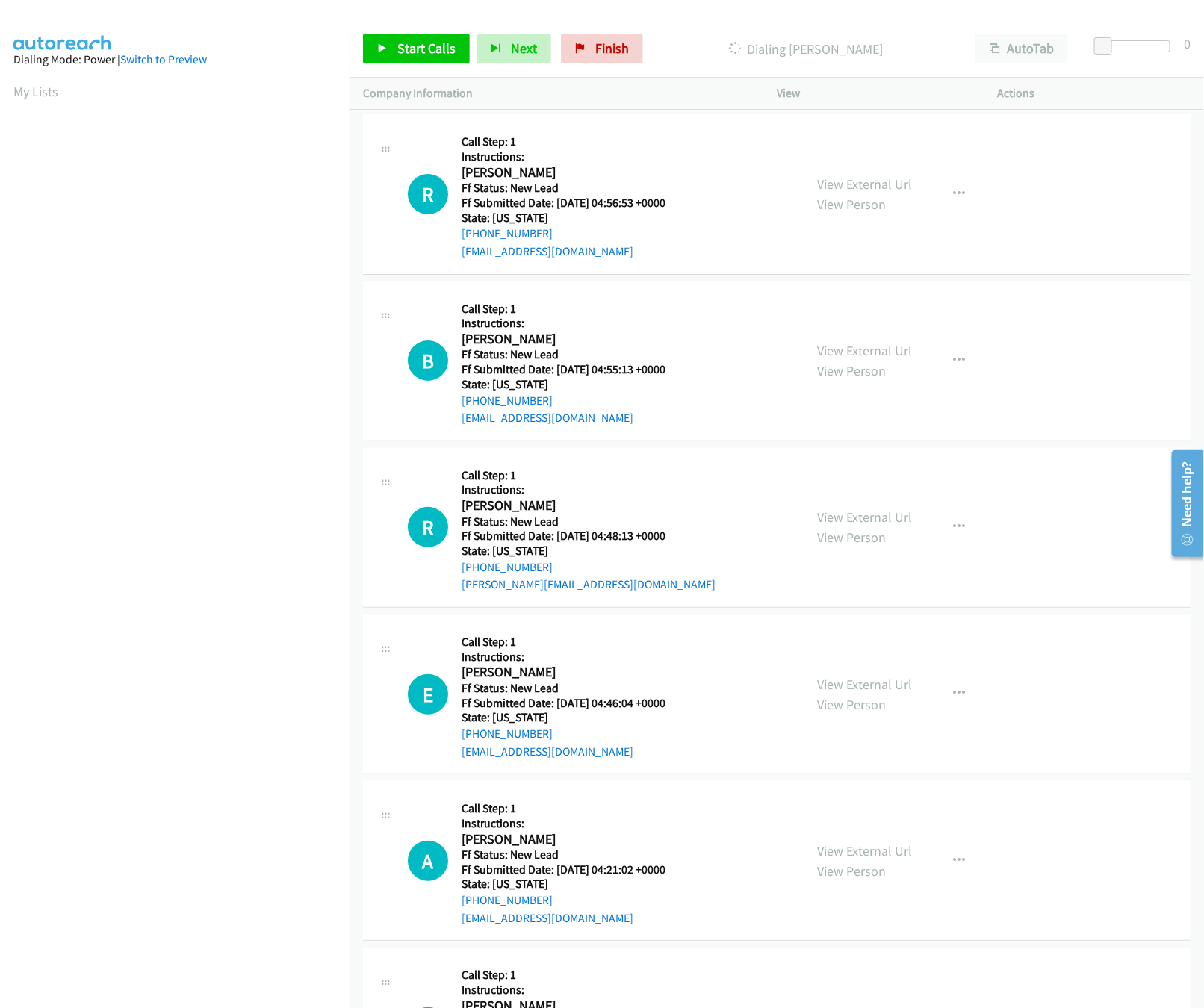
click at [854, 176] on link "View External Url" at bounding box center [864, 184] width 95 height 17
click at [851, 348] on link "View External Url" at bounding box center [864, 350] width 95 height 17
click at [408, 57] on link "Start Calls" at bounding box center [416, 48] width 107 height 30
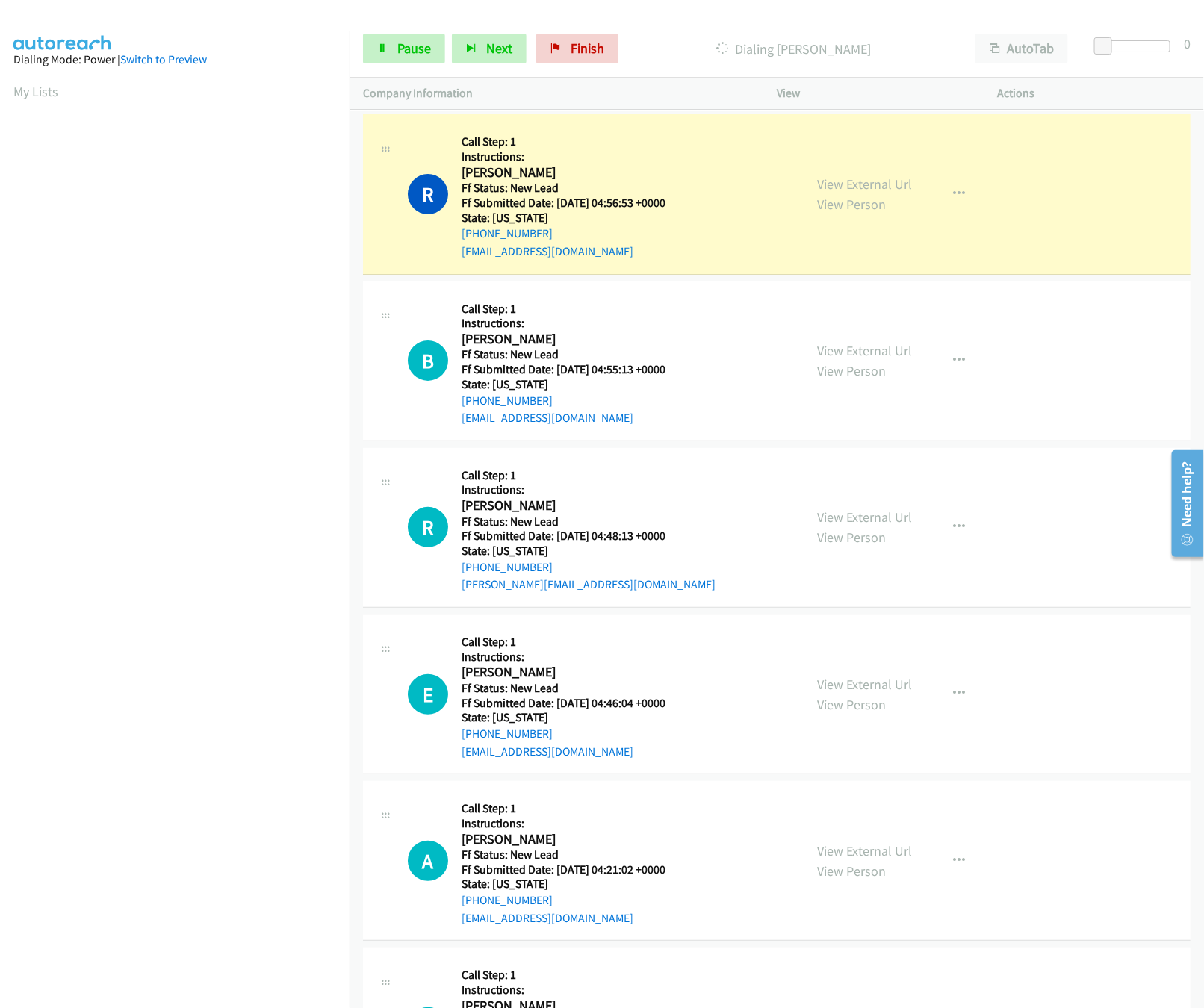
click at [858, 507] on div "View External Url View Person" at bounding box center [864, 528] width 95 height 41
click at [863, 527] on div "View External Url View Person" at bounding box center [864, 528] width 95 height 41
click at [871, 509] on link "View External Url" at bounding box center [864, 517] width 95 height 17
click at [865, 679] on link "View External Url" at bounding box center [864, 684] width 95 height 17
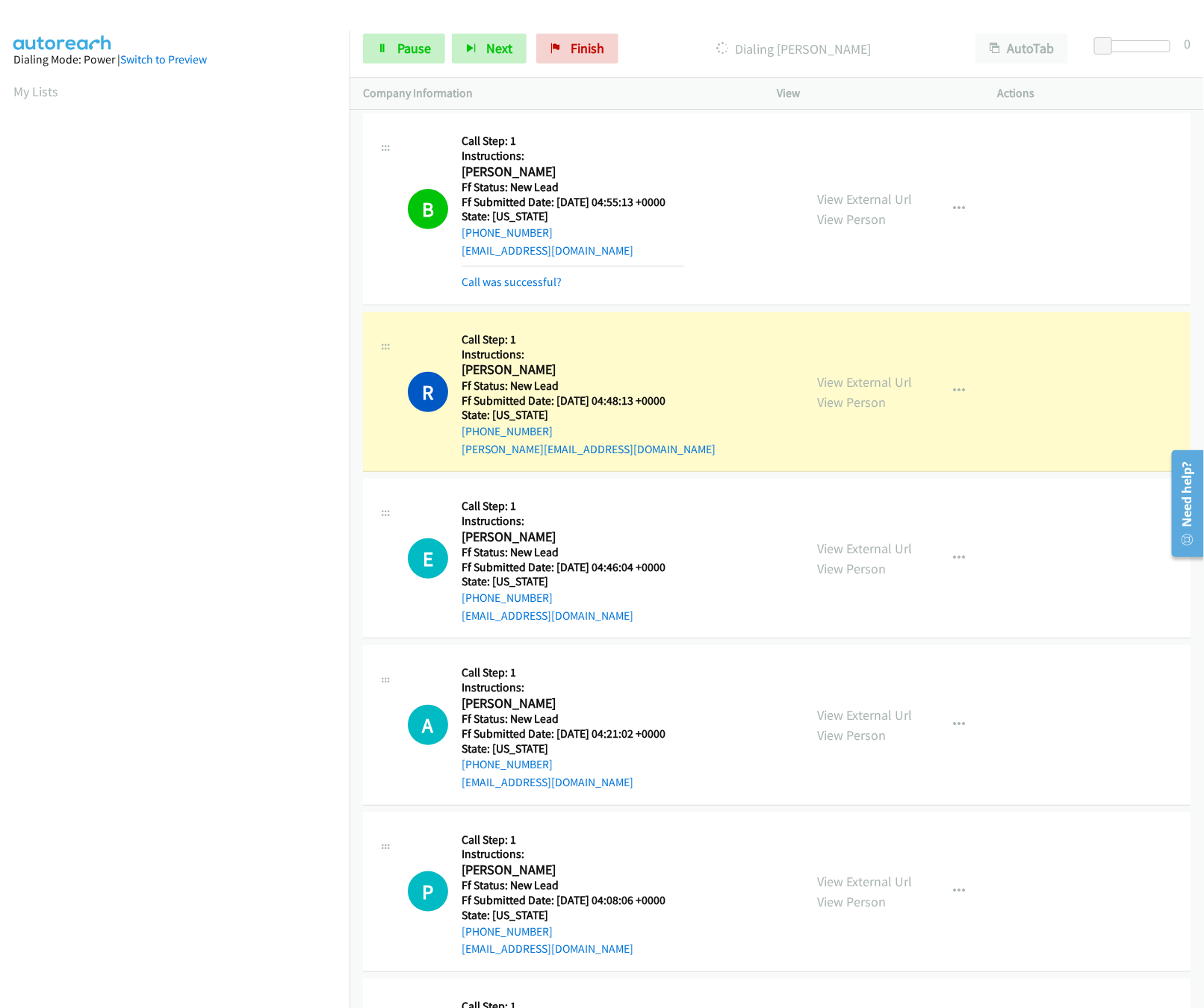
scroll to position [149, 0]
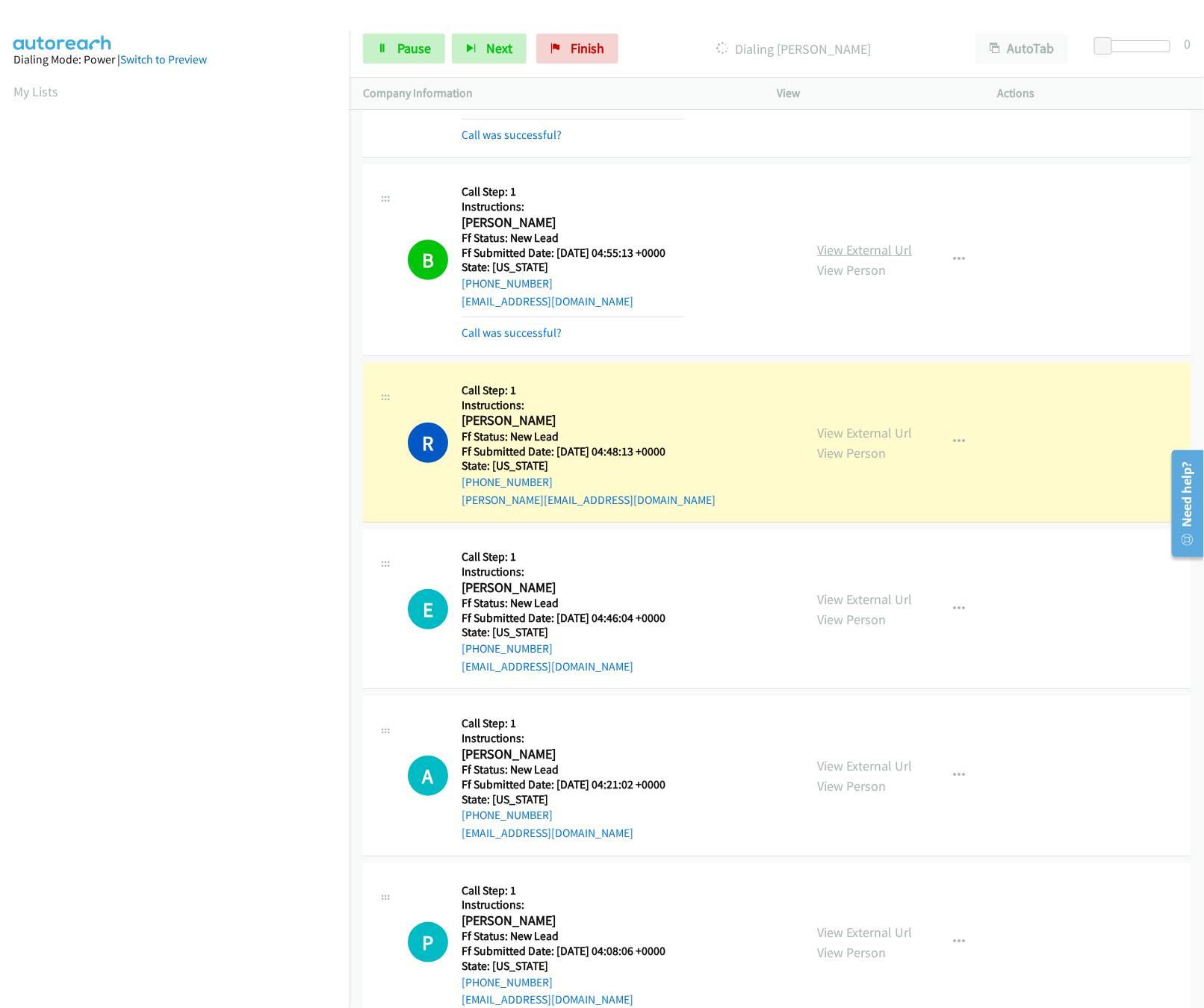
click at [837, 250] on link "View External Url" at bounding box center [864, 250] width 95 height 17
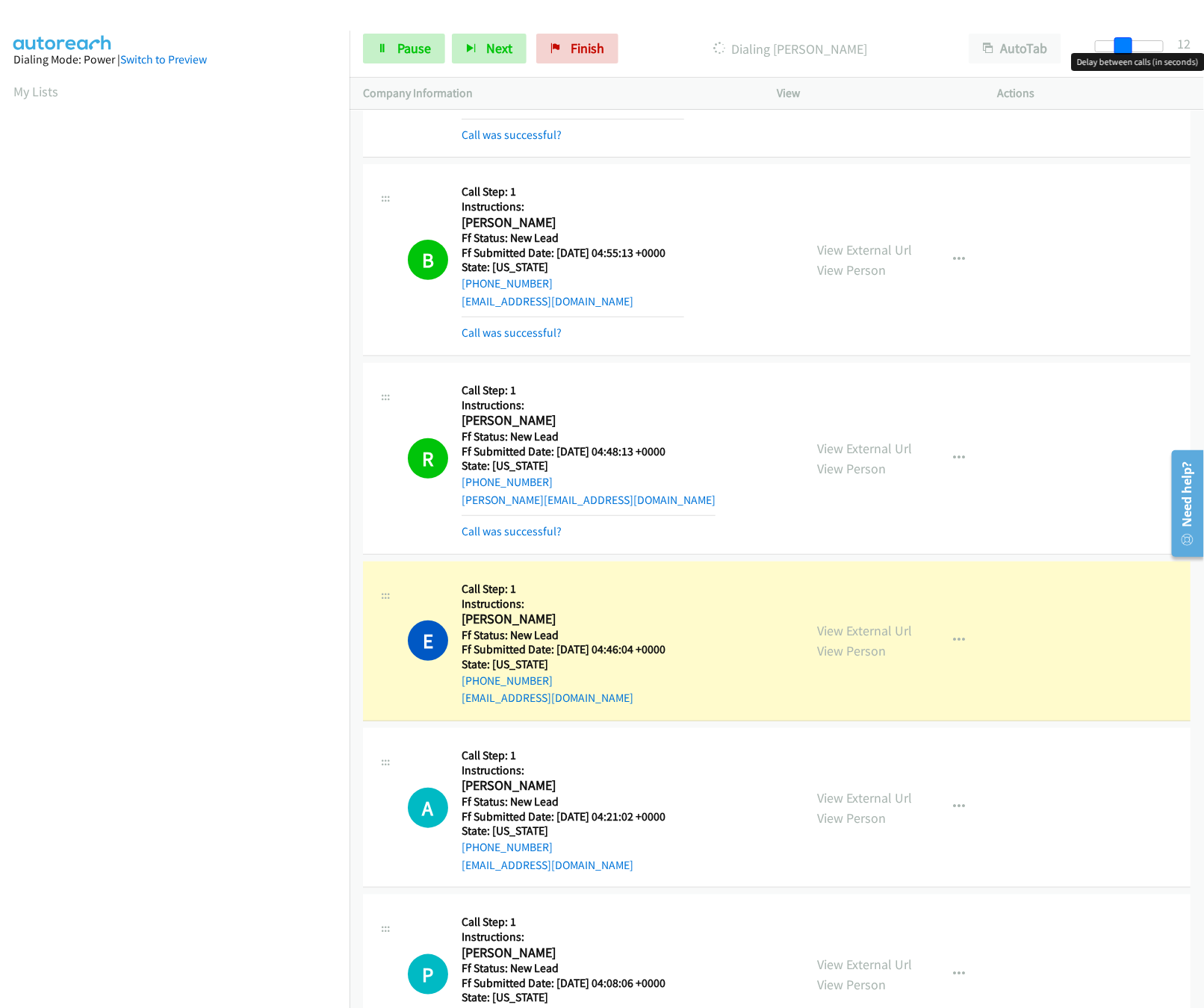
drag, startPoint x: 1114, startPoint y: 48, endPoint x: 1138, endPoint y: 52, distance: 24.3
click at [1138, 52] on body "Start Calls Pause Next Finish Dialing Edna Stuart AutoTab AutoTab 12 Company In…" at bounding box center [602, 36] width 1204 height 71
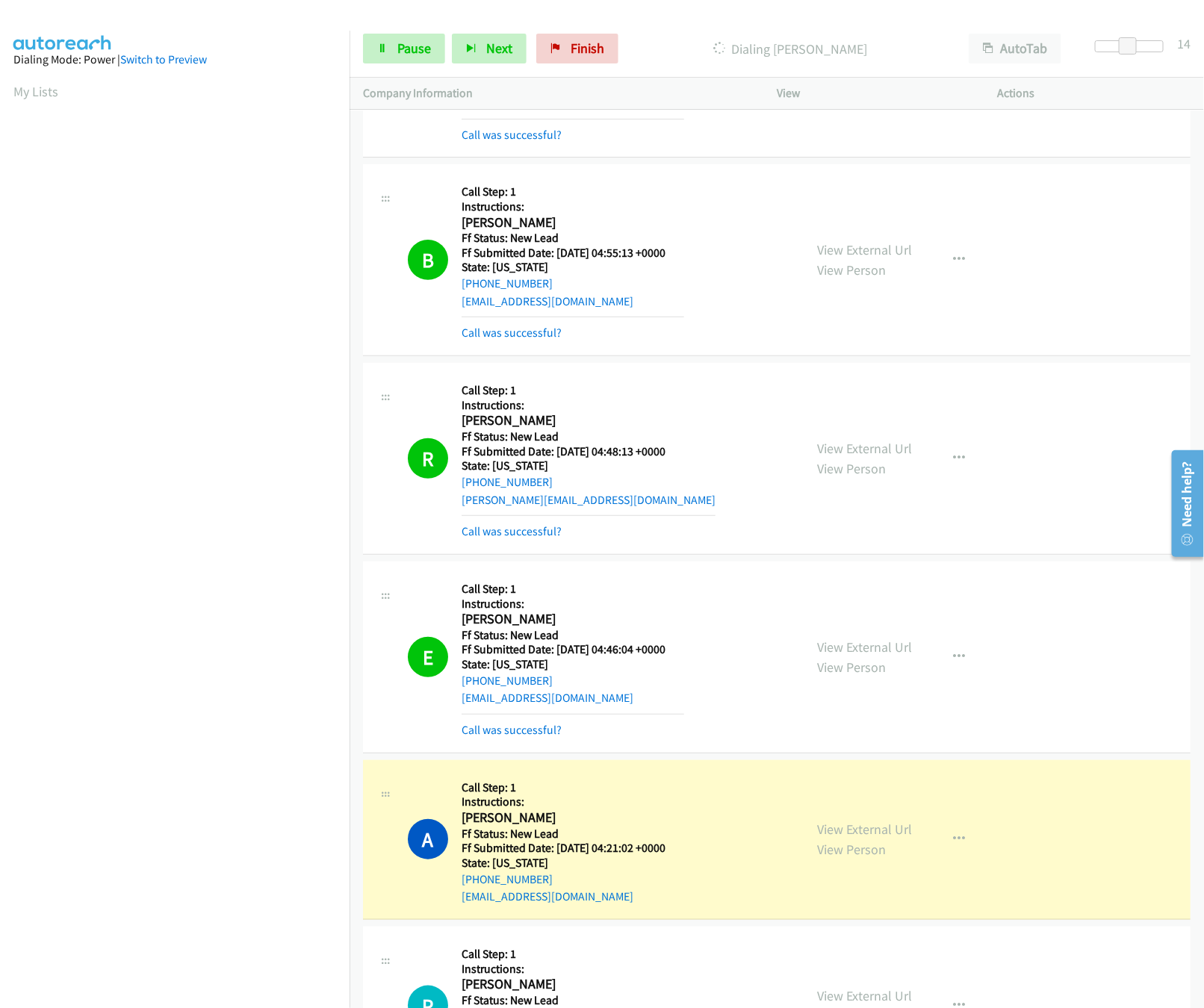
scroll to position [299, 0]
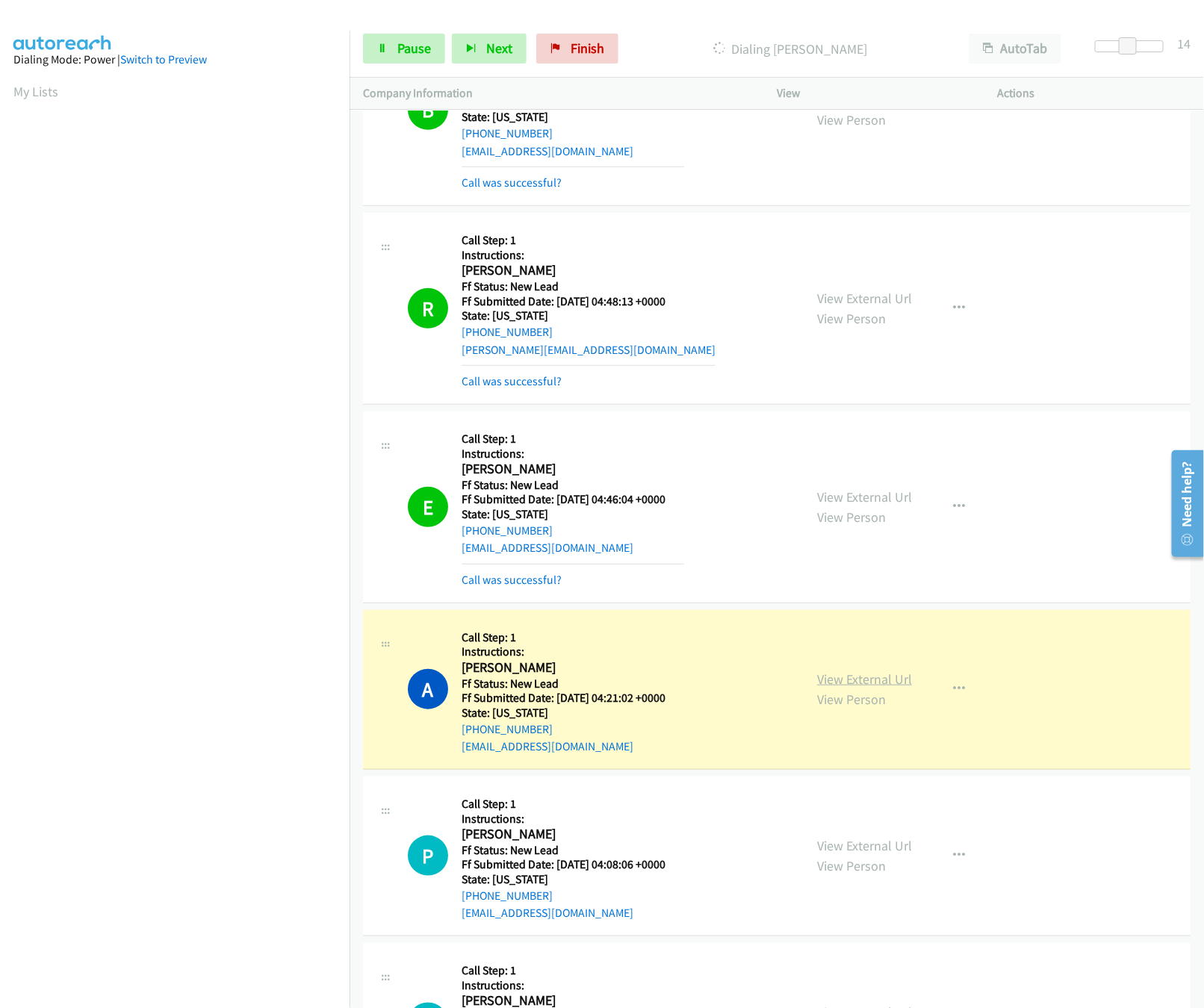
click at [869, 672] on link "View External Url" at bounding box center [864, 679] width 95 height 17
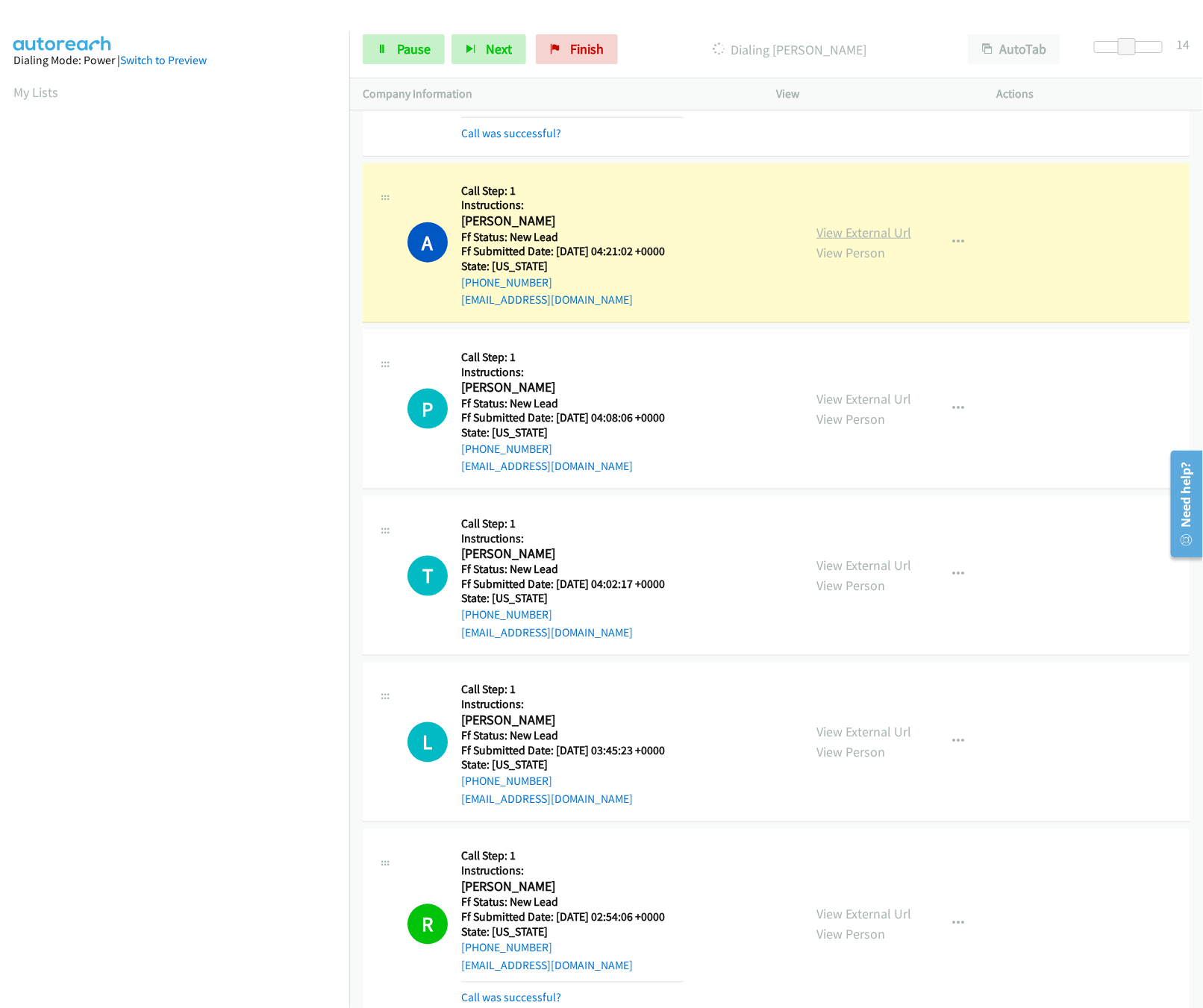
scroll to position [746, 0]
click at [875, 396] on link "View External Url" at bounding box center [864, 397] width 94 height 17
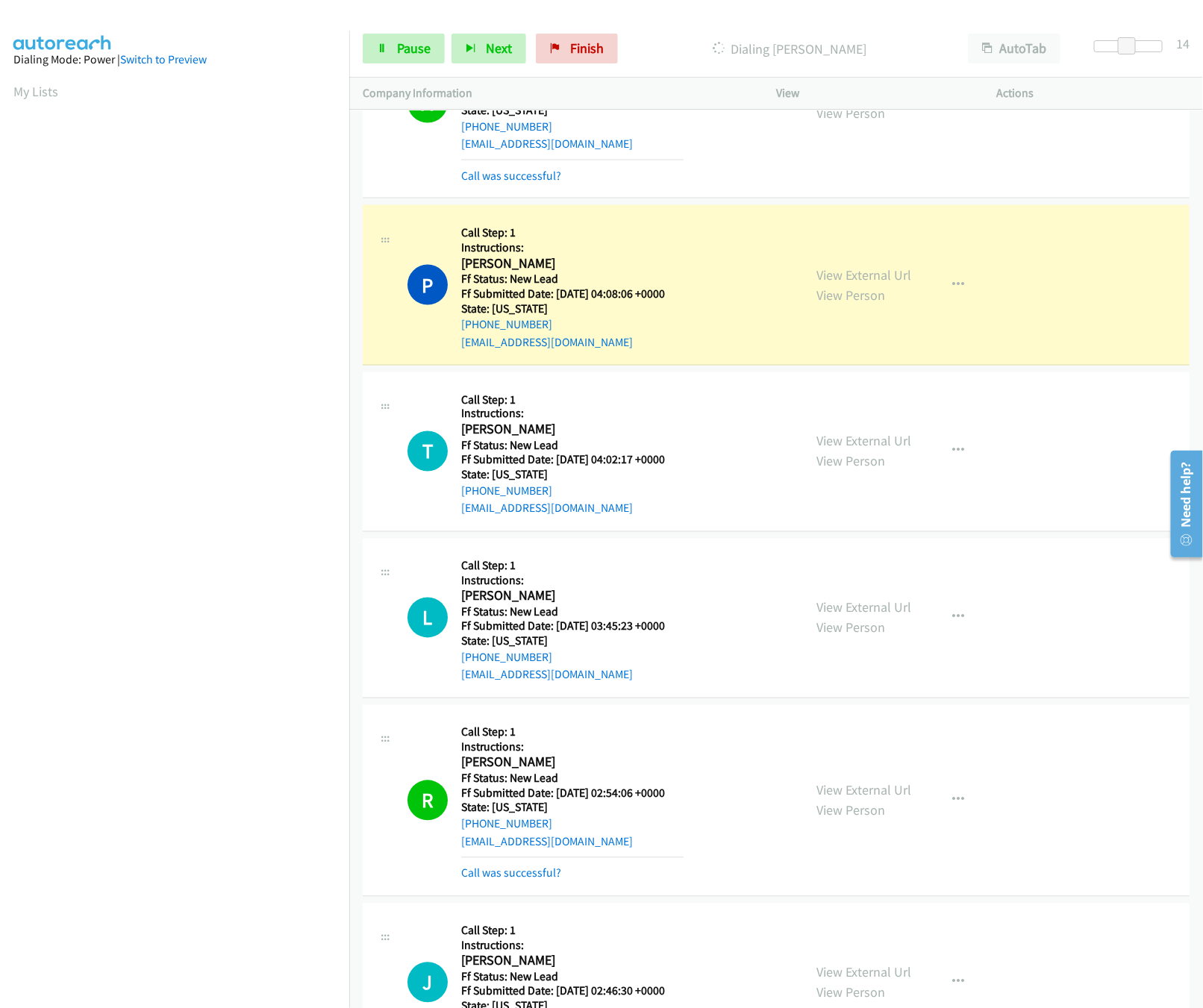
scroll to position [1044, 0]
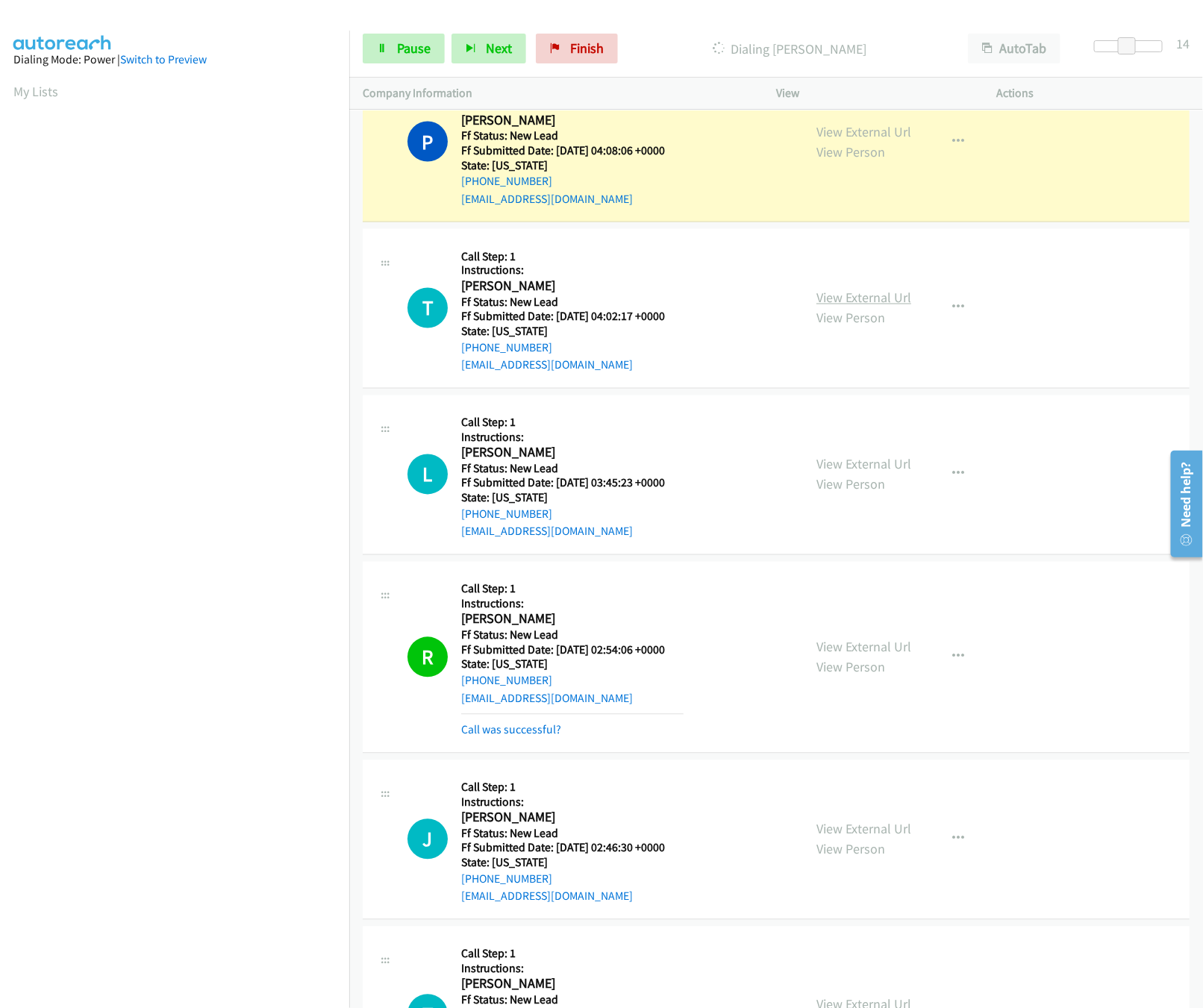
click at [835, 291] on div "View External Url View Person" at bounding box center [864, 308] width 94 height 40
click at [846, 306] on link "View External Url" at bounding box center [864, 298] width 94 height 17
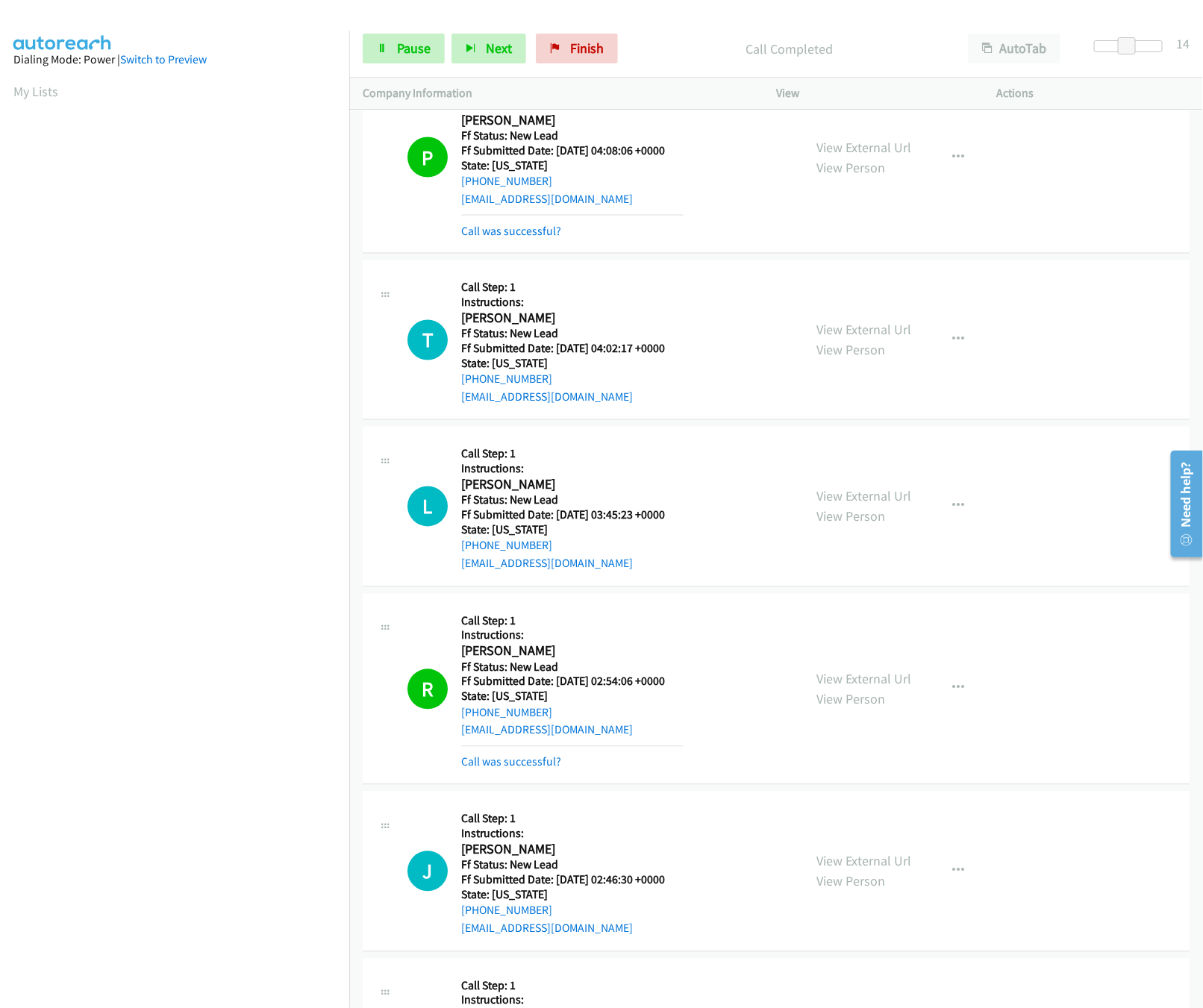
click at [391, 20] on main "Start Calls Pause Next Finish Call Completed AutoTab AutoTab 14 Company Informa…" at bounding box center [602, 36] width 1203 height 71
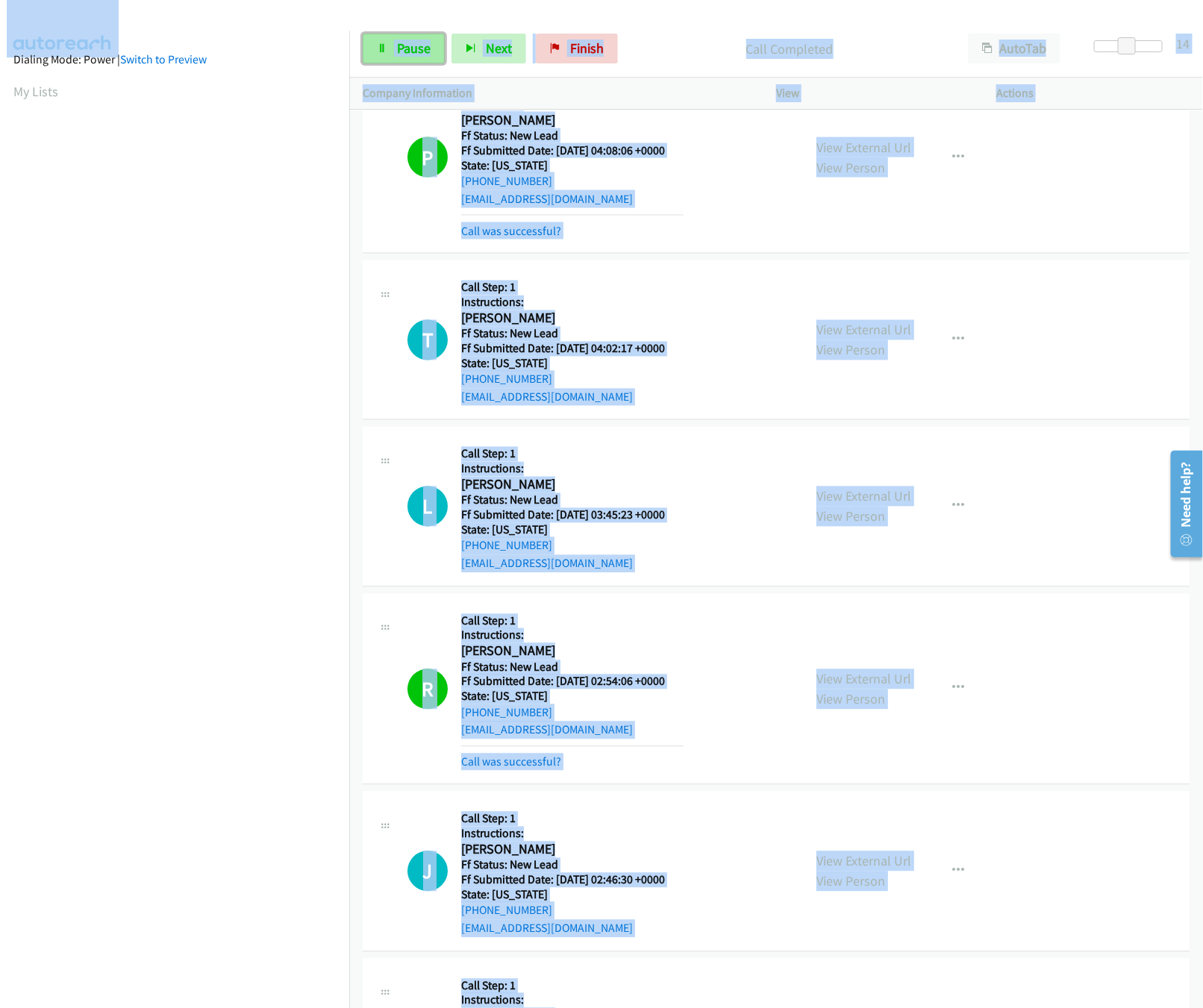
click at [391, 36] on link "Pause" at bounding box center [403, 48] width 82 height 30
click at [669, 286] on h5 "Call Step: 1" at bounding box center [572, 287] width 223 height 14
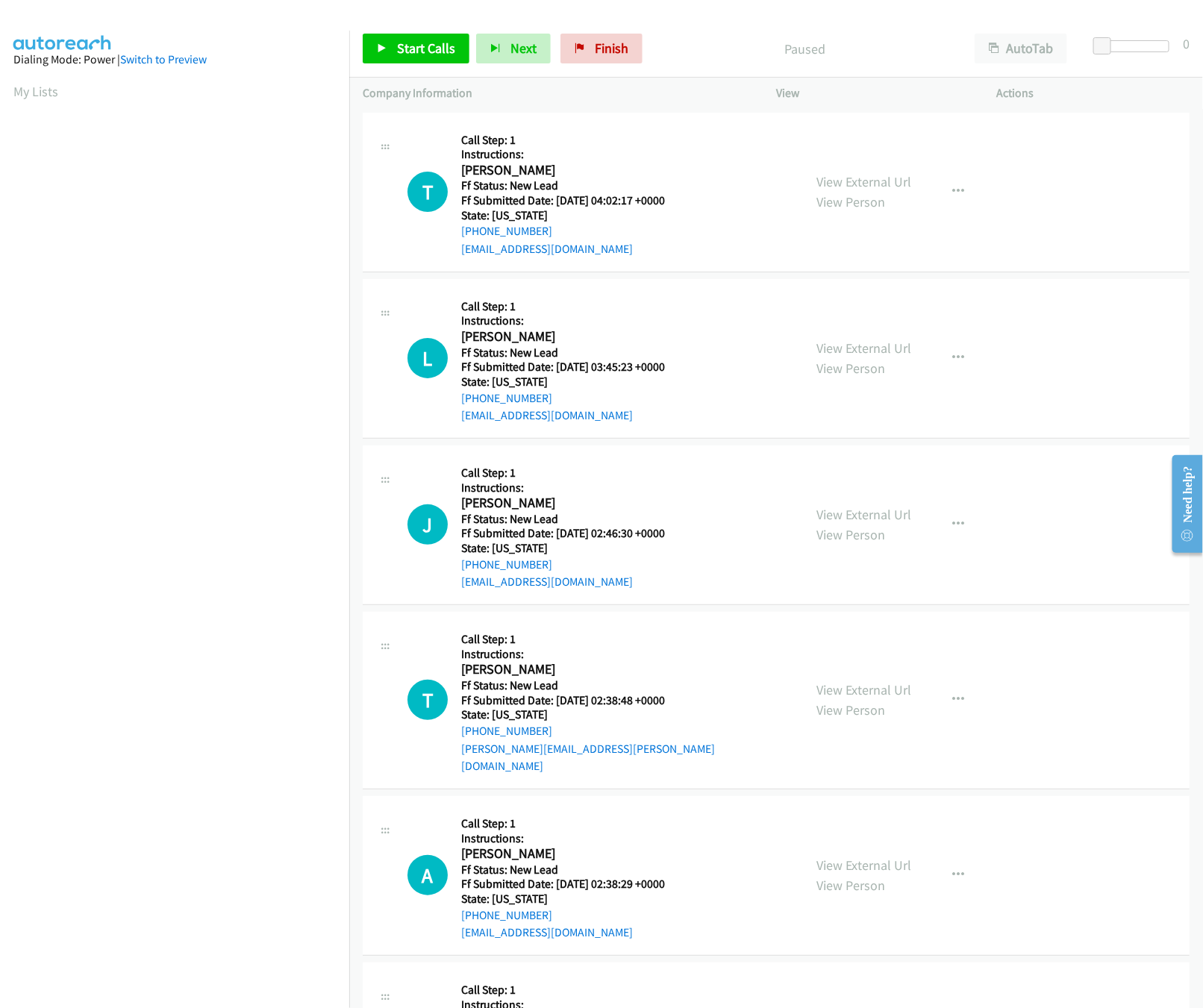
scroll to position [0, 5]
click at [397, 45] on span "Start Calls" at bounding box center [426, 48] width 58 height 17
click at [834, 345] on link "View External Url" at bounding box center [864, 348] width 94 height 17
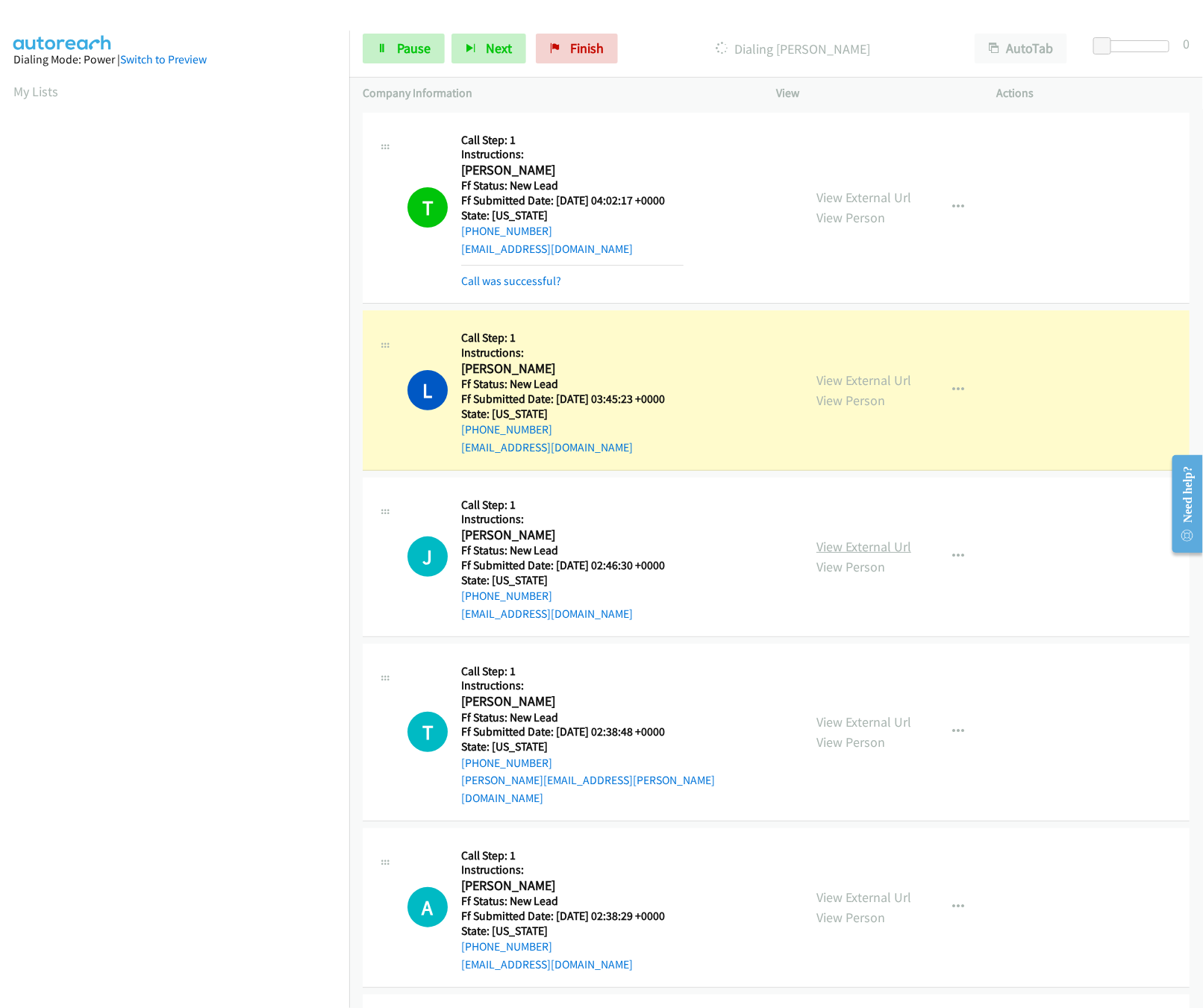
click at [864, 550] on link "View External Url" at bounding box center [864, 546] width 94 height 17
click at [448, 61] on div "Start Calls Pause Next Finish" at bounding box center [494, 48] width 262 height 30
click at [408, 55] on span "Pause" at bounding box center [414, 48] width 34 height 17
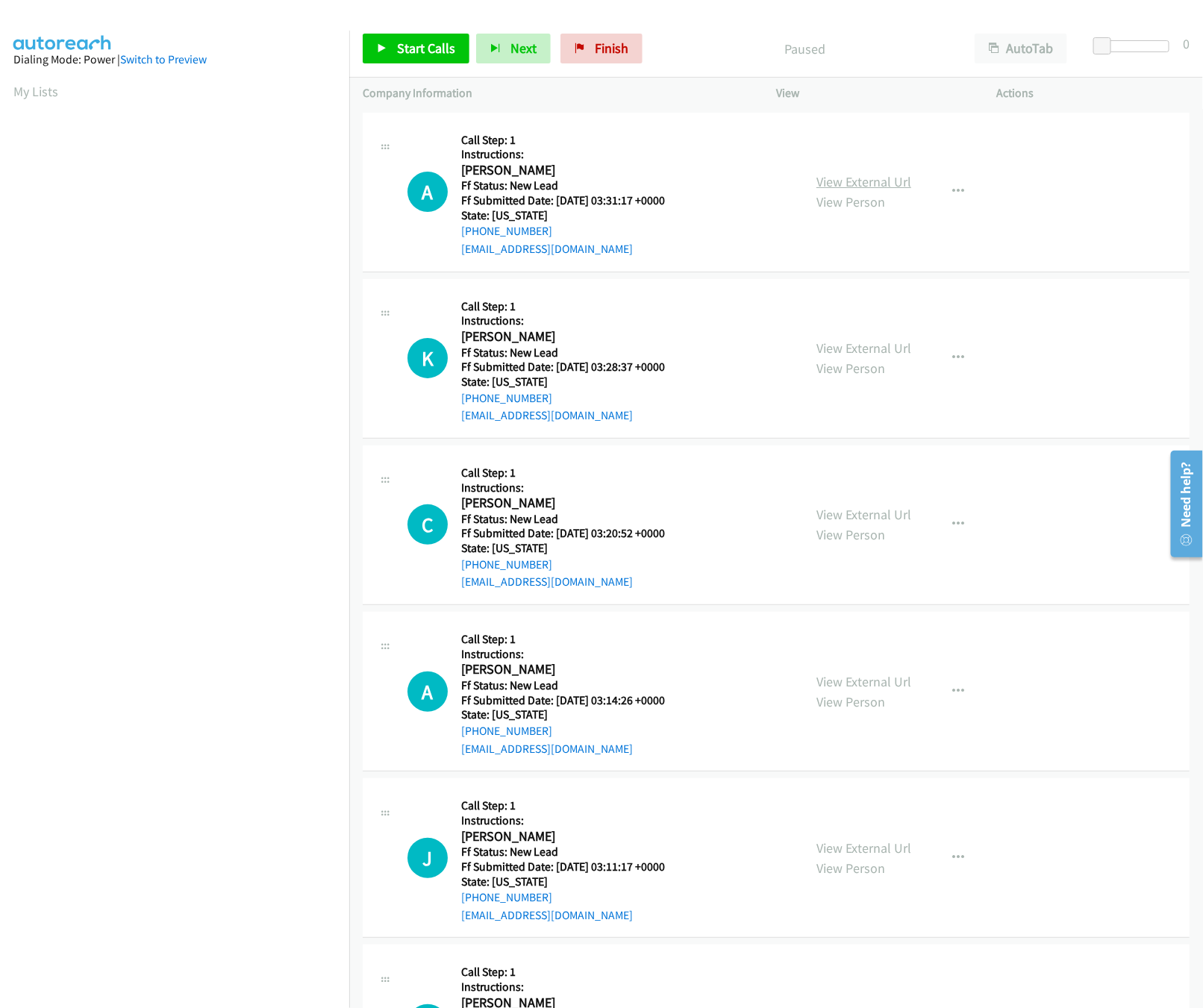
click at [840, 180] on link "View External Url" at bounding box center [864, 182] width 94 height 17
click at [840, 175] on link "View External Url" at bounding box center [864, 182] width 94 height 17
click at [426, 48] on span "Start Calls" at bounding box center [426, 48] width 58 height 17
click at [867, 352] on link "View External Url" at bounding box center [864, 348] width 94 height 17
click at [388, 58] on link "Pause" at bounding box center [403, 48] width 82 height 30
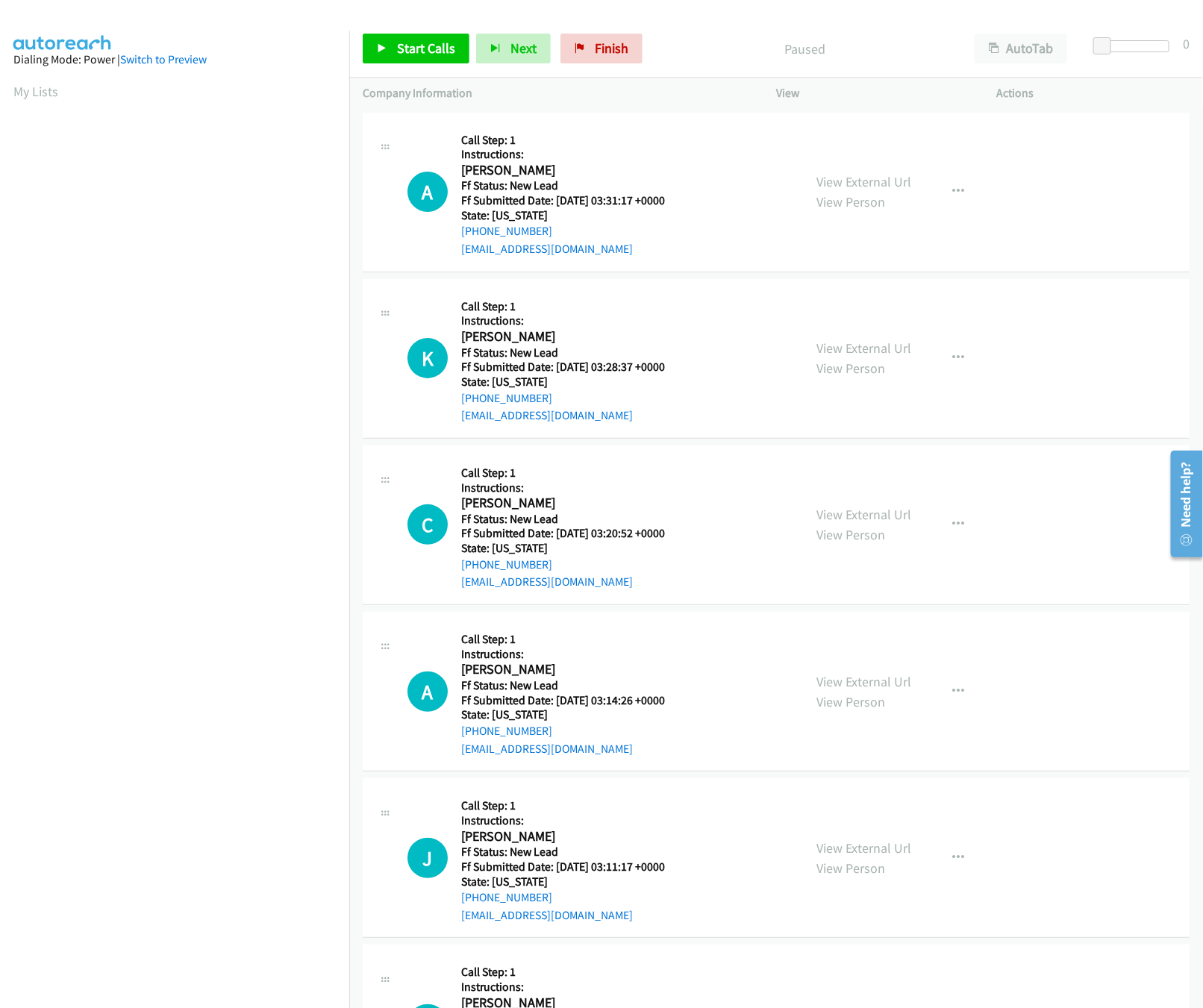
scroll to position [0, 5]
click at [399, 42] on span "Start Calls" at bounding box center [426, 48] width 58 height 17
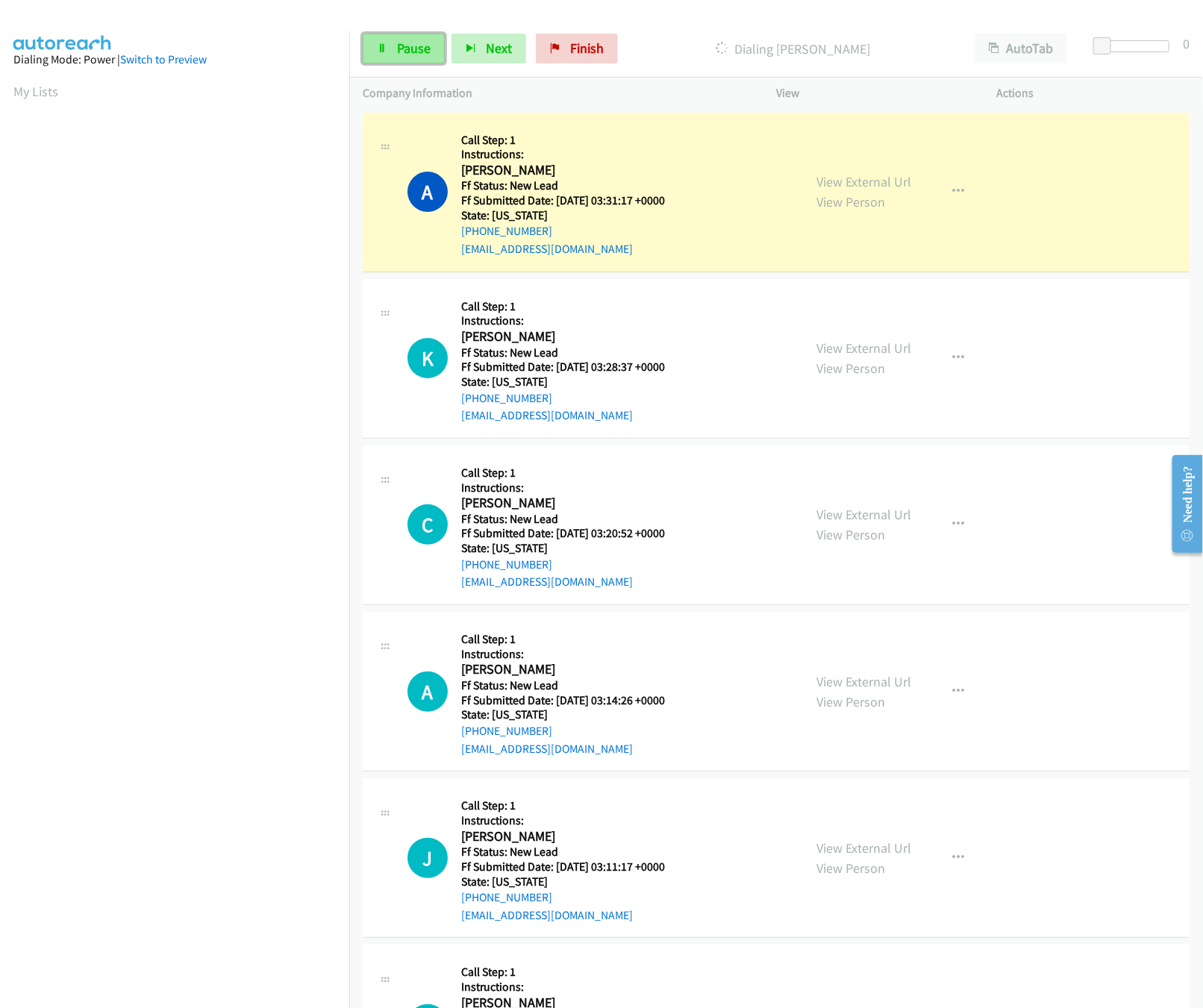
click at [391, 43] on link "Pause" at bounding box center [403, 48] width 82 height 30
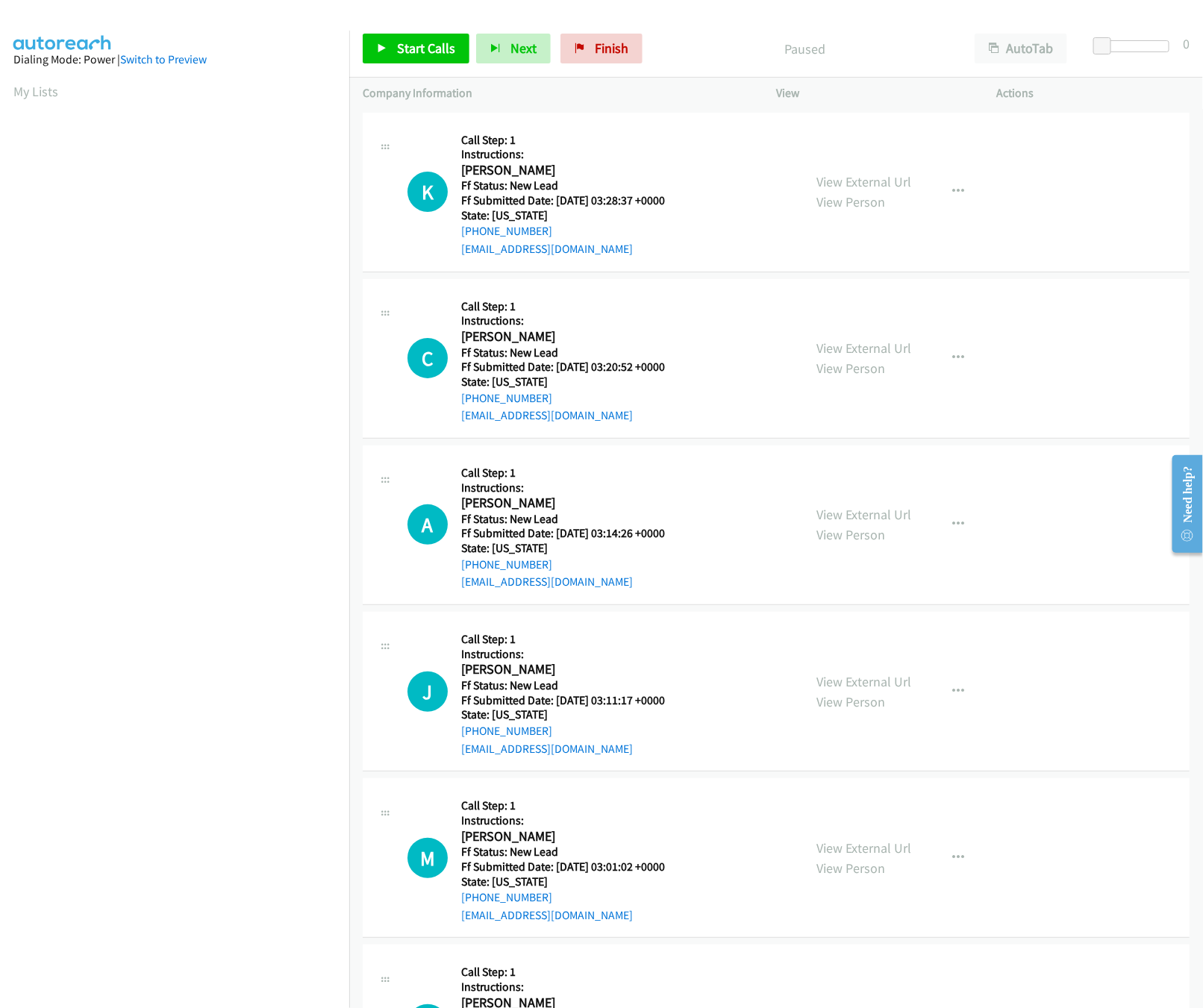
scroll to position [0, 5]
click at [843, 357] on div "View External Url View Person" at bounding box center [864, 358] width 94 height 40
click at [848, 352] on link "View External Url" at bounding box center [864, 348] width 94 height 17
click at [871, 500] on div "View External Url View Person View External Url Email Schedule/Manage Callback …" at bounding box center [920, 524] width 233 height 132
click at [873, 513] on link "View External Url" at bounding box center [864, 515] width 94 height 17
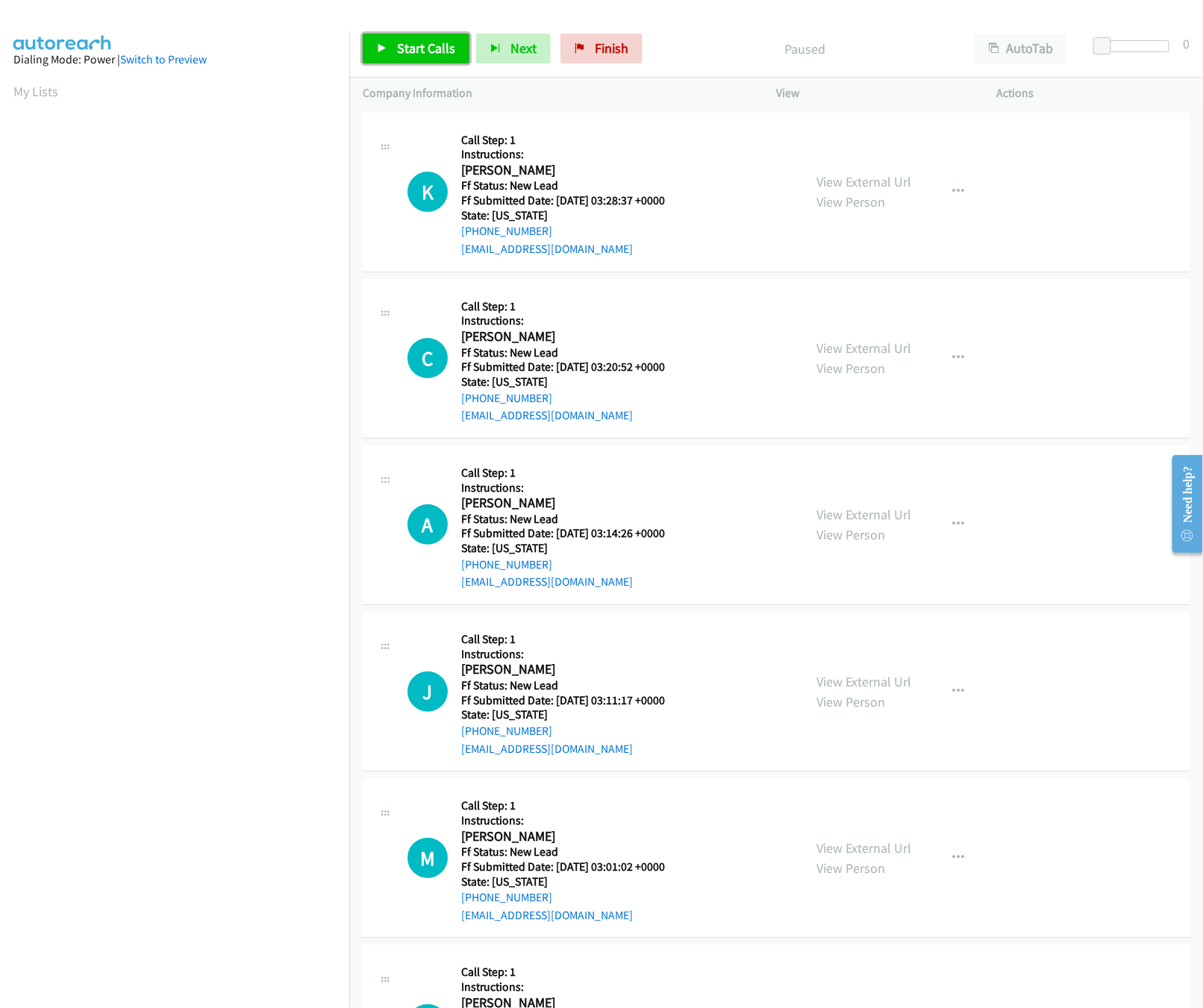
click at [417, 54] on span "Start Calls" at bounding box center [426, 48] width 58 height 17
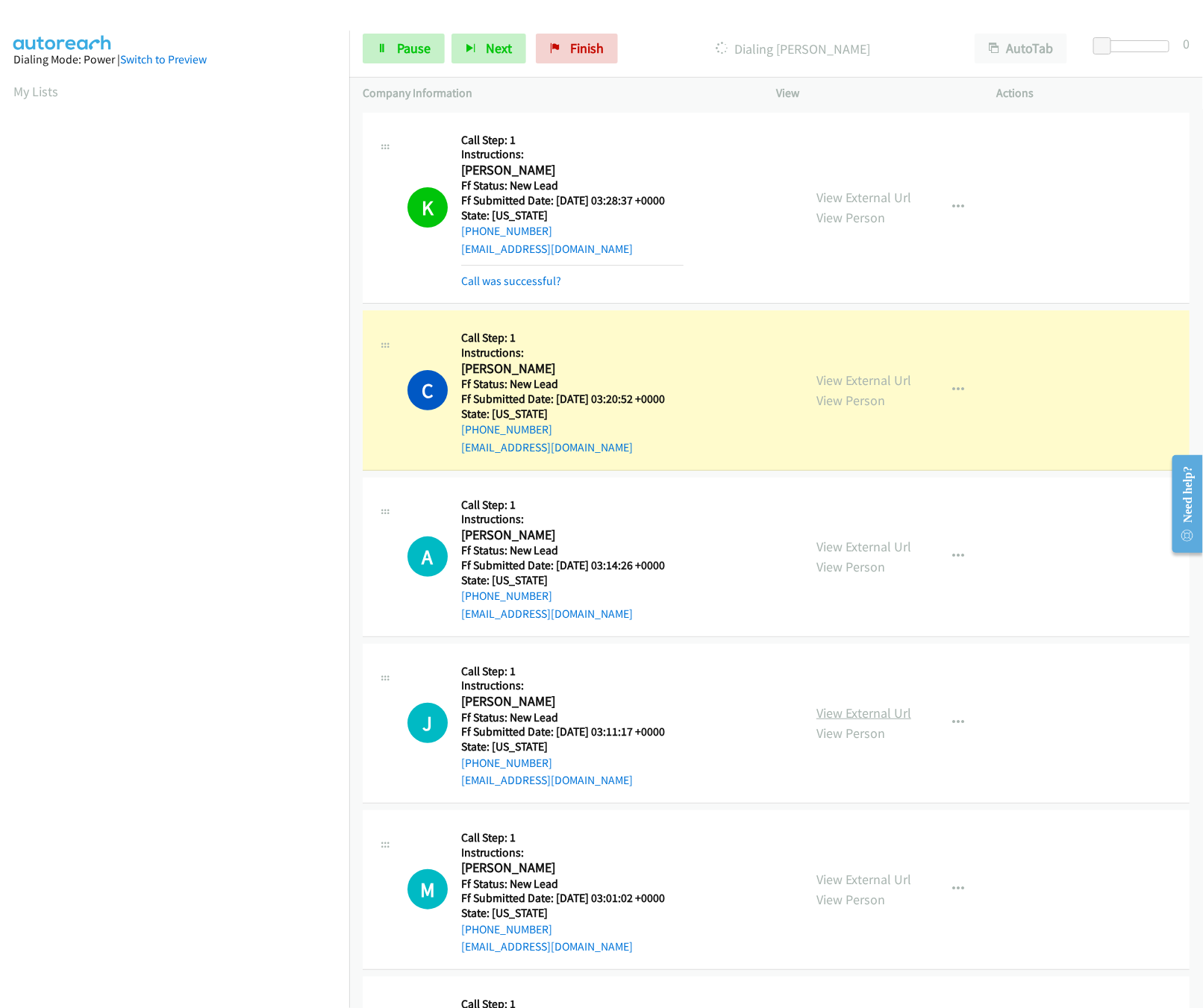
click at [856, 710] on link "View External Url" at bounding box center [864, 713] width 94 height 17
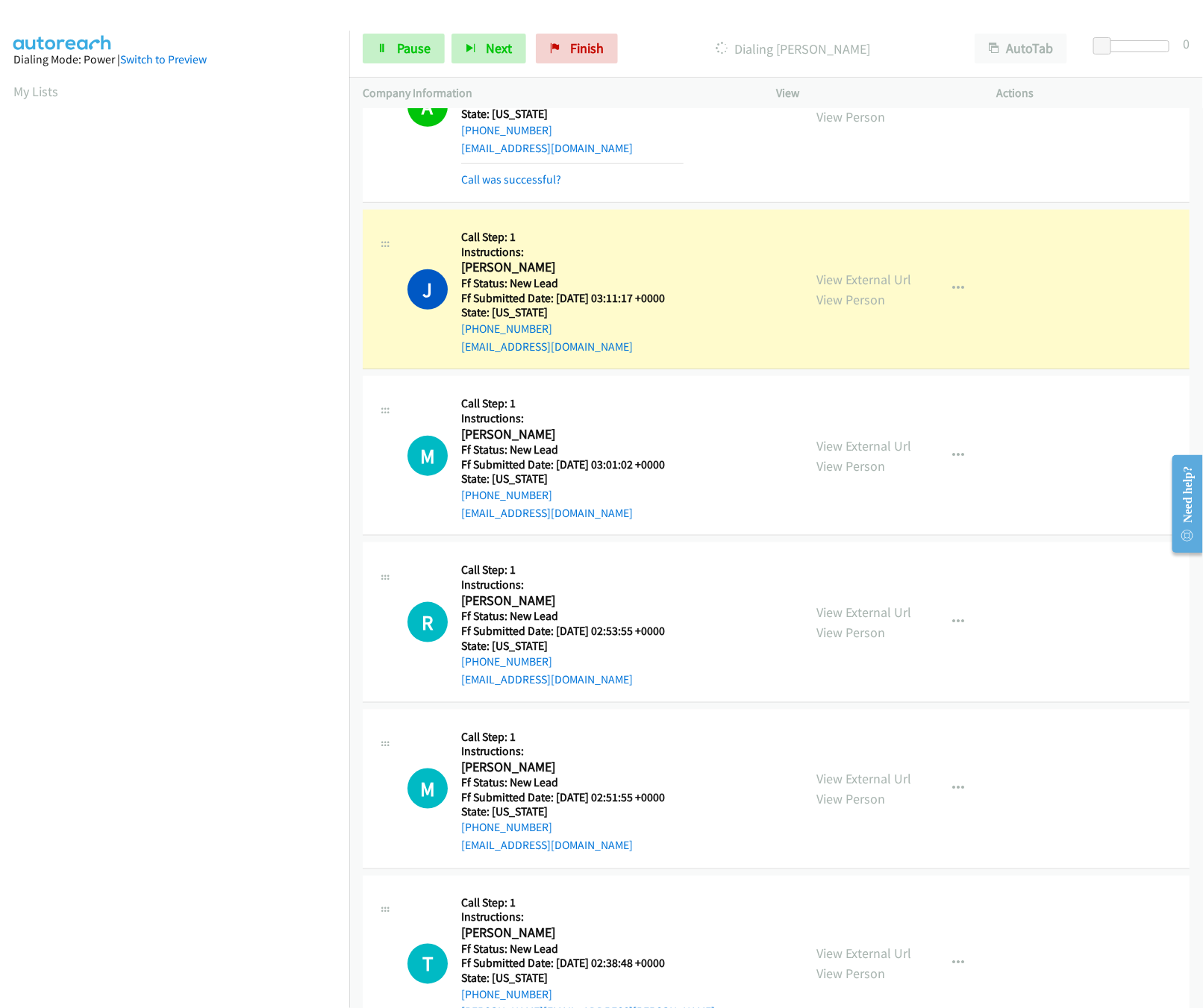
scroll to position [447, 0]
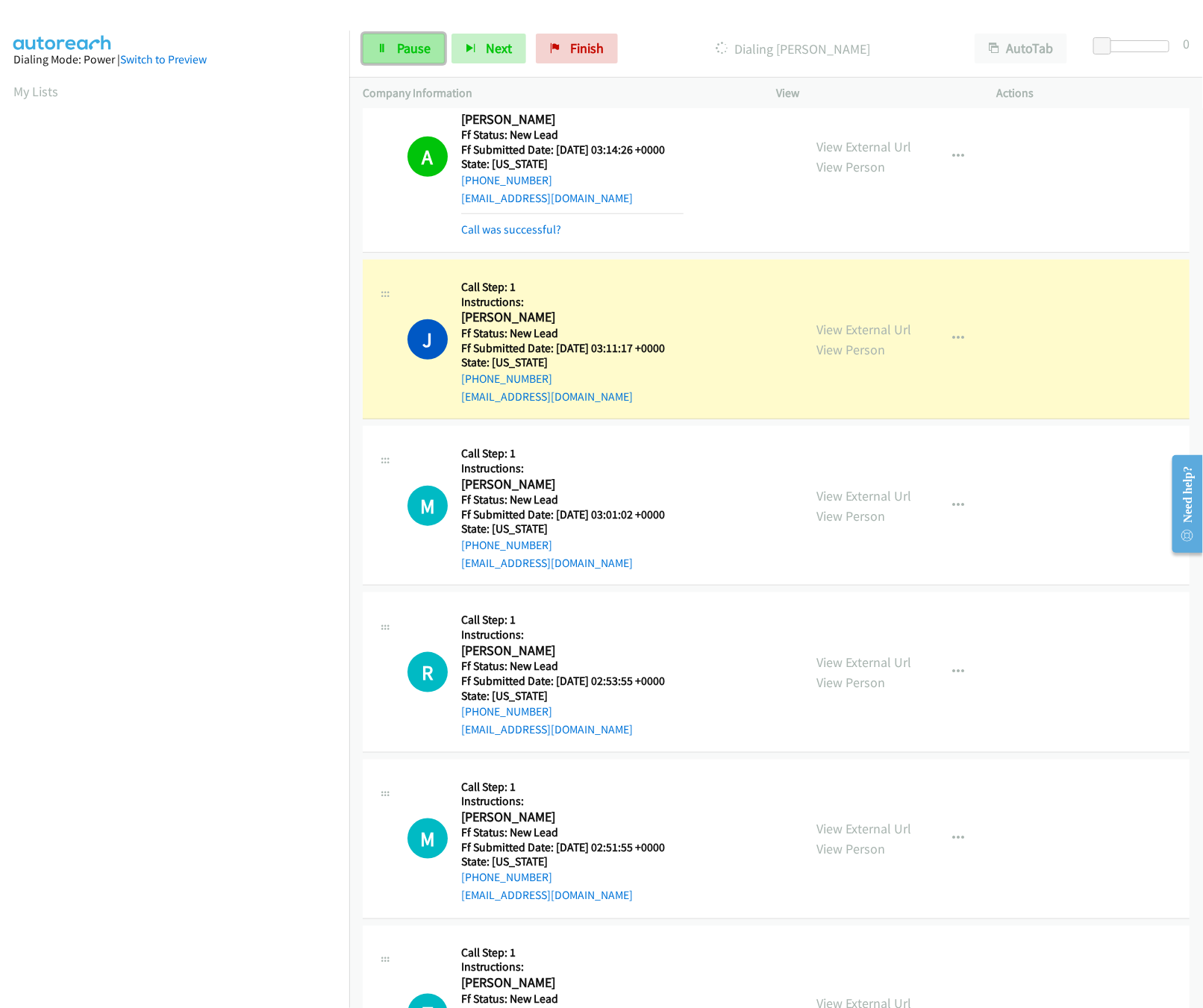
click at [421, 63] on link "Pause" at bounding box center [403, 48] width 82 height 30
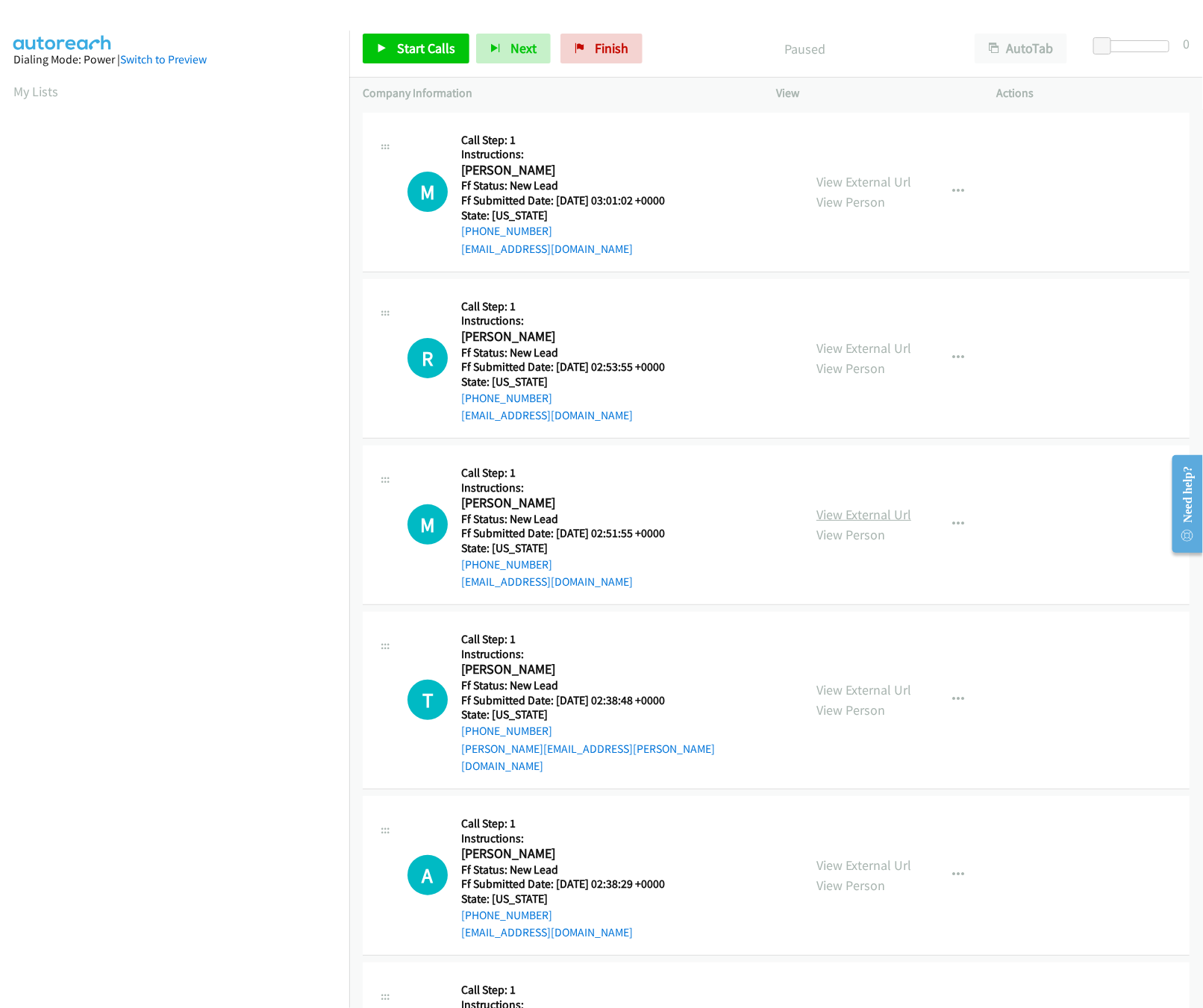
click at [860, 502] on div "View External Url View Person View External Url Email Schedule/Manage Callback …" at bounding box center [920, 524] width 233 height 132
click at [860, 513] on link "View External Url" at bounding box center [864, 515] width 94 height 17
click at [871, 347] on link "View External Url" at bounding box center [864, 348] width 94 height 17
drag, startPoint x: 867, startPoint y: 167, endPoint x: 869, endPoint y: 174, distance: 7.3
click at [867, 167] on div "View External Url View Person View External Url Email Schedule/Manage Callback …" at bounding box center [920, 192] width 233 height 132
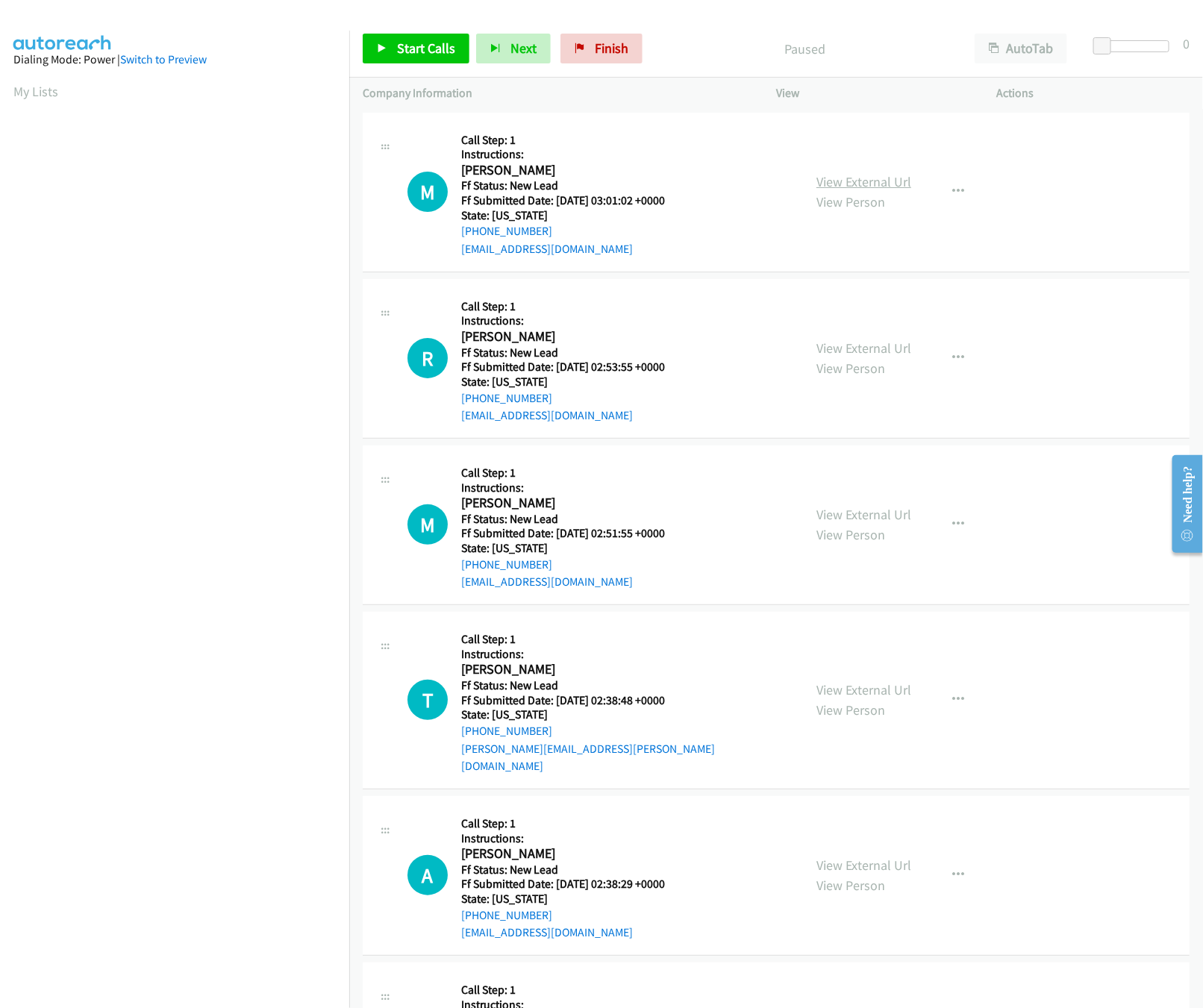
click at [869, 174] on link "View External Url" at bounding box center [864, 182] width 94 height 17
click at [171, 924] on nav "Dialing Mode: Power | Switch to Preview My Lists" at bounding box center [174, 535] width 350 height 1008
click at [404, 52] on span "Start Calls" at bounding box center [426, 48] width 58 height 17
drag, startPoint x: 1106, startPoint y: 40, endPoint x: 1117, endPoint y: 41, distance: 11.0
click at [1117, 41] on span at bounding box center [1110, 46] width 18 height 18
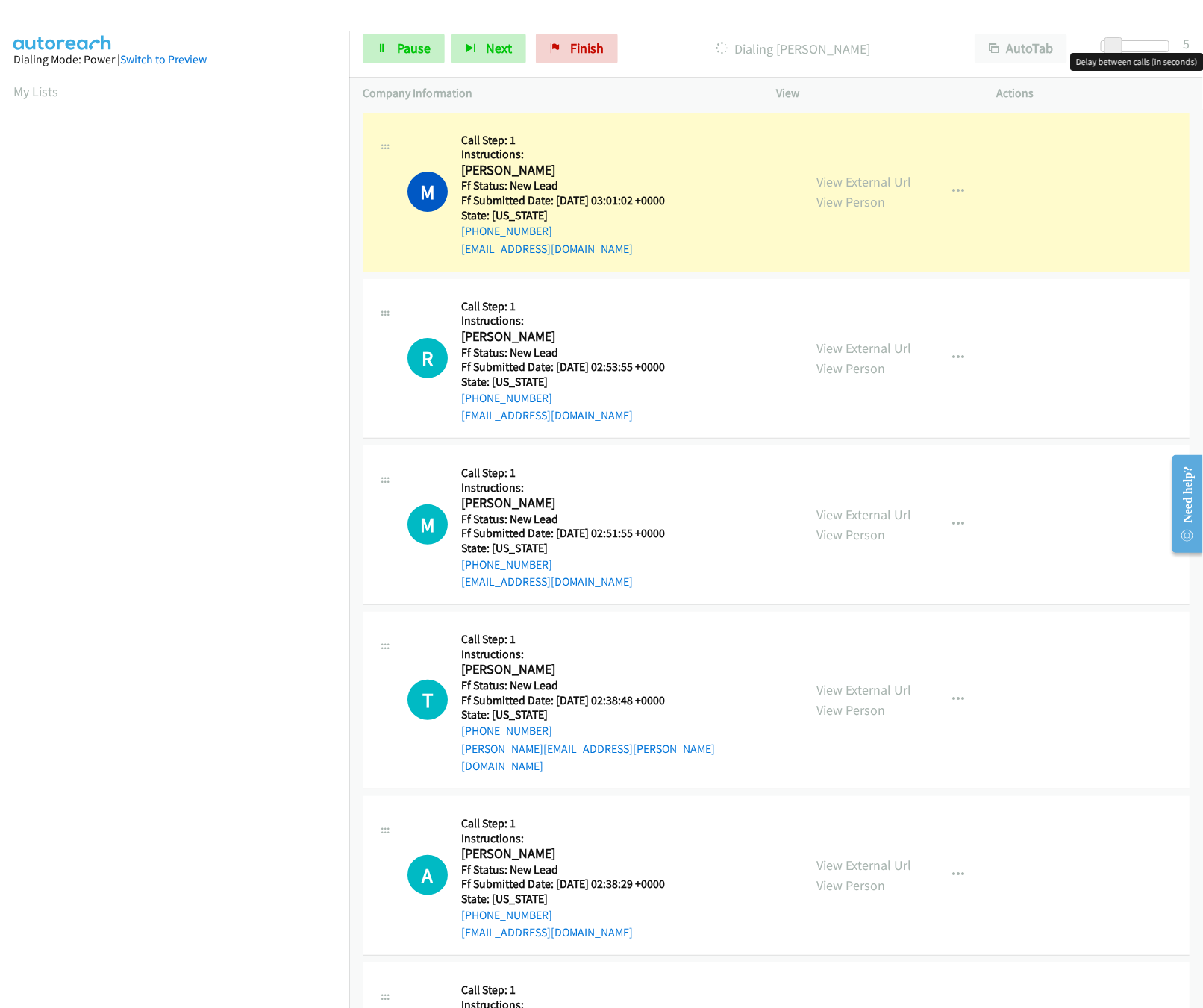
click at [396, 66] on div "Start Calls Pause Next Finish Dialing [PERSON_NAME] AutoTab AutoTab 5" at bounding box center [775, 49] width 853 height 58
click at [398, 61] on link "Pause" at bounding box center [403, 48] width 82 height 30
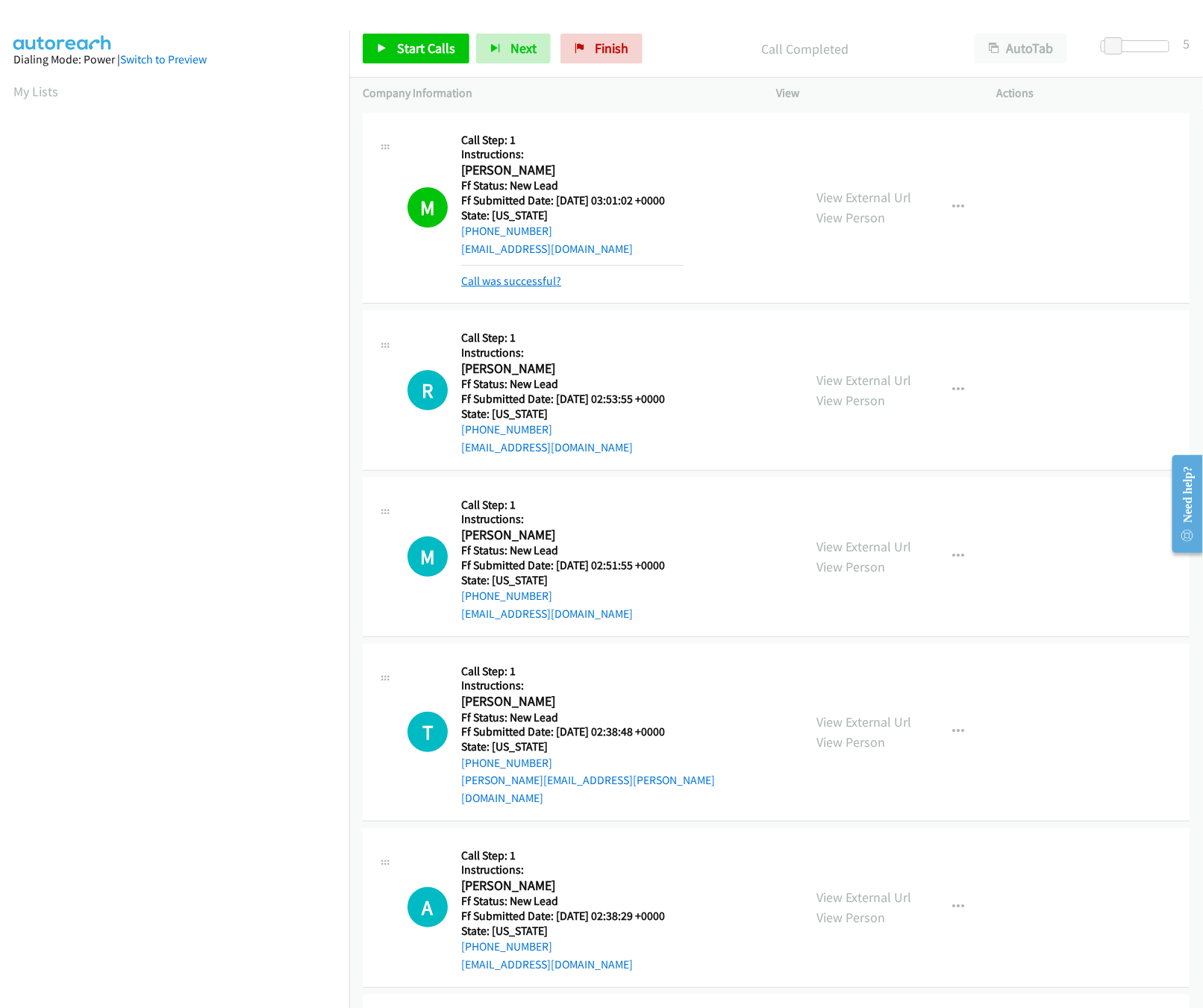
click at [502, 286] on link "Call was successful?" at bounding box center [511, 280] width 100 height 14
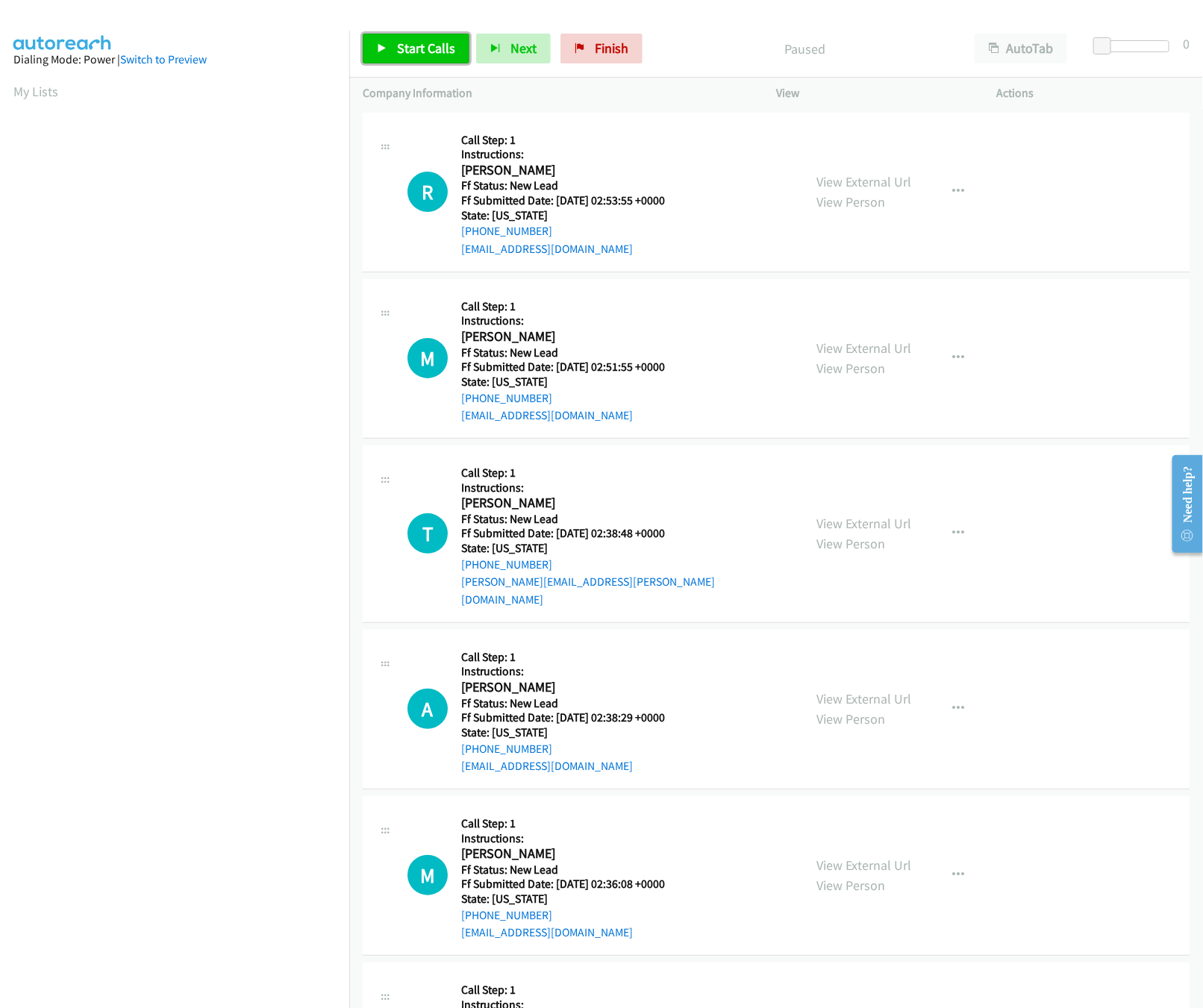
click at [441, 43] on span "Start Calls" at bounding box center [426, 48] width 58 height 17
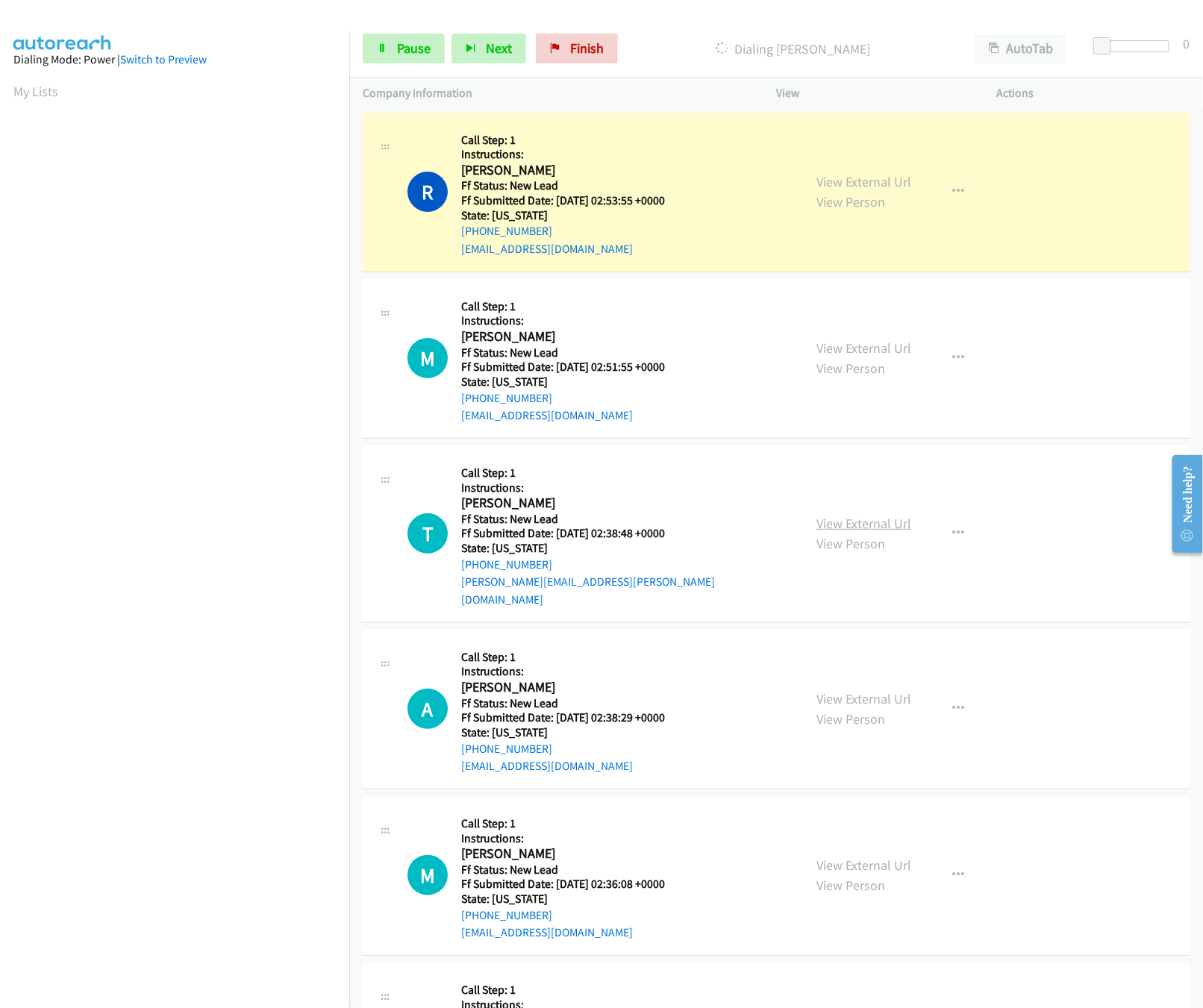
click at [826, 516] on link "View External Url" at bounding box center [864, 523] width 94 height 17
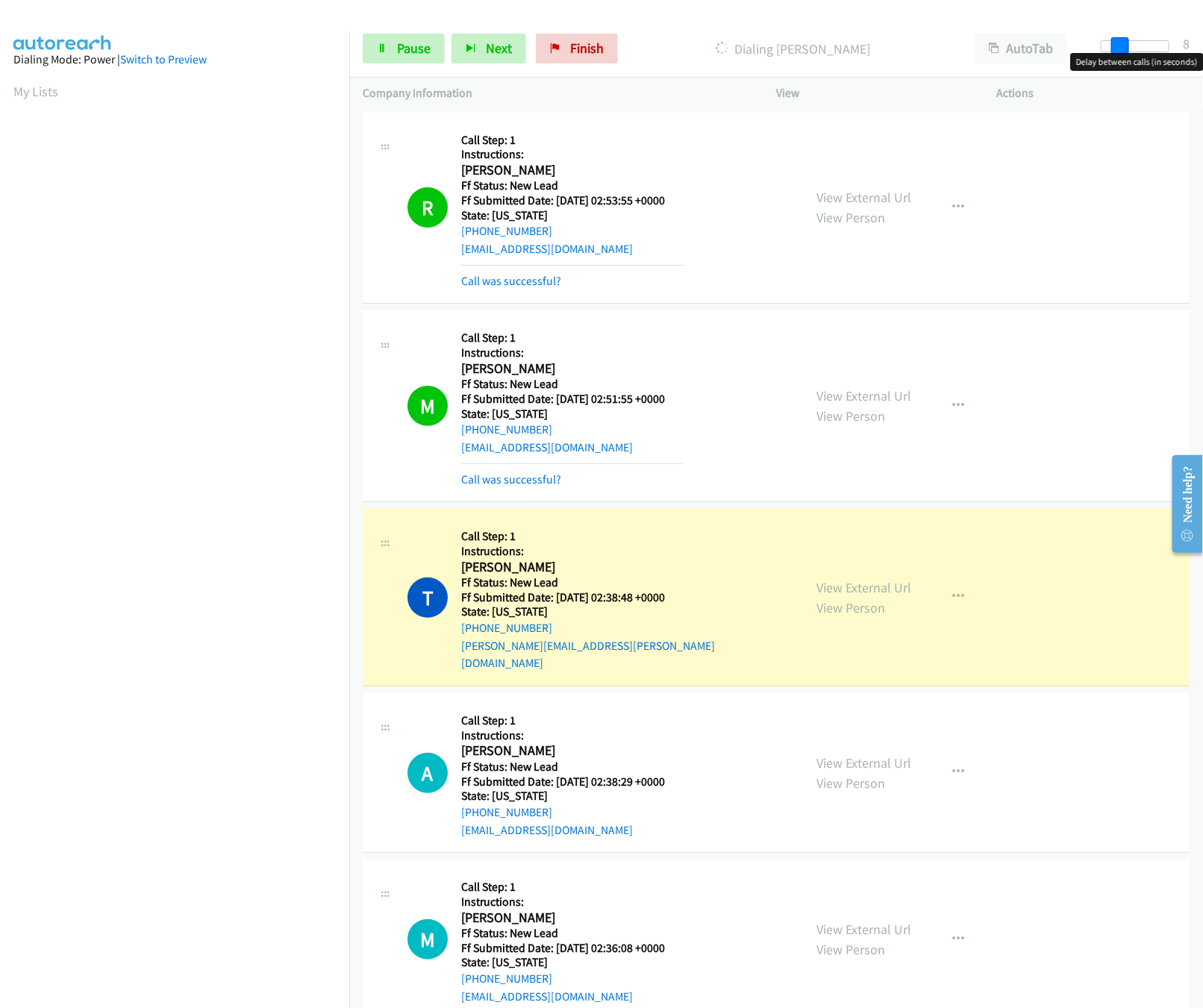
drag, startPoint x: 1104, startPoint y: 47, endPoint x: 1122, endPoint y: 44, distance: 18.2
click at [1122, 44] on span at bounding box center [1119, 46] width 18 height 18
click at [884, 755] on link "View External Url" at bounding box center [864, 763] width 94 height 17
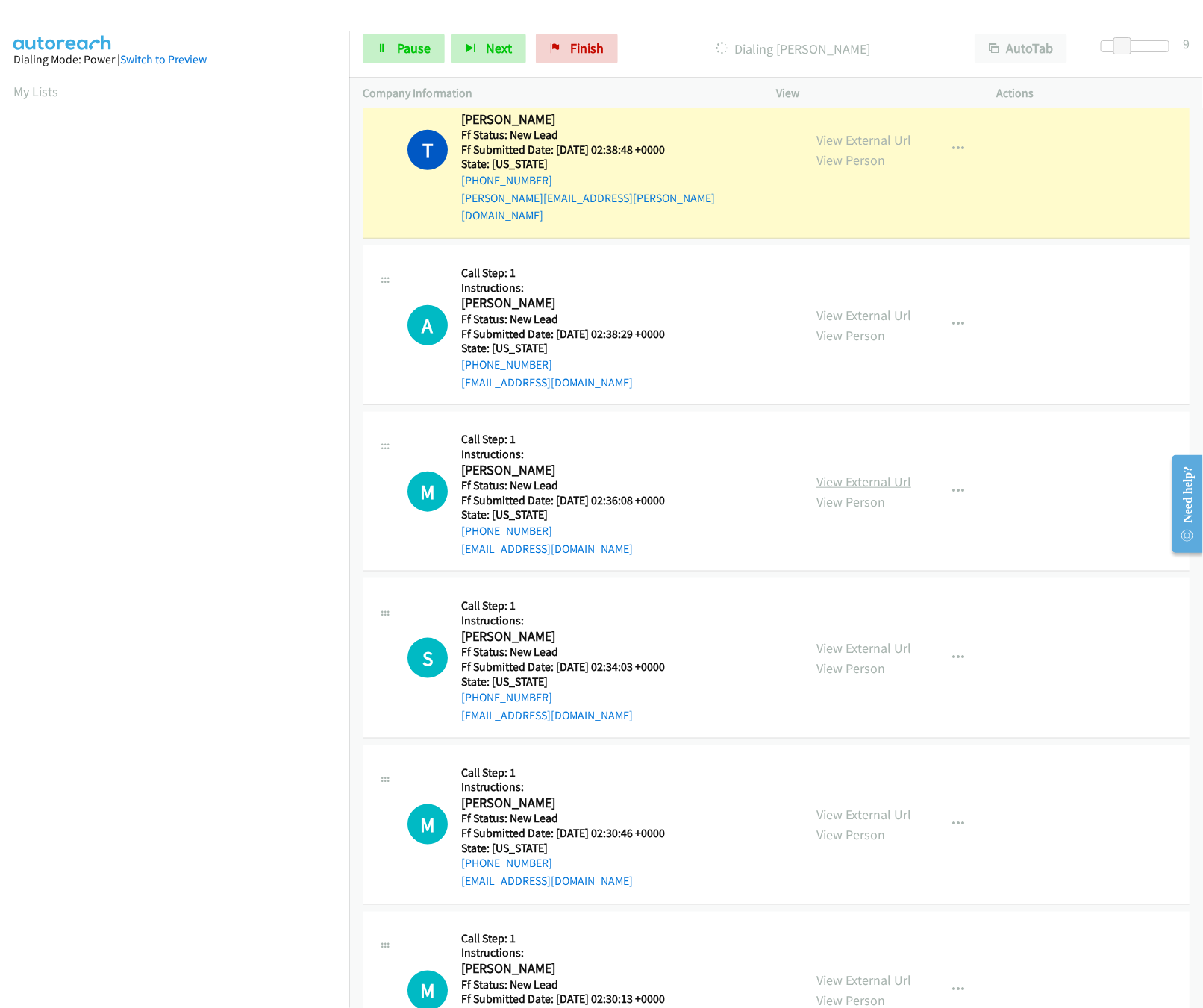
click at [842, 473] on link "View External Url" at bounding box center [864, 482] width 94 height 17
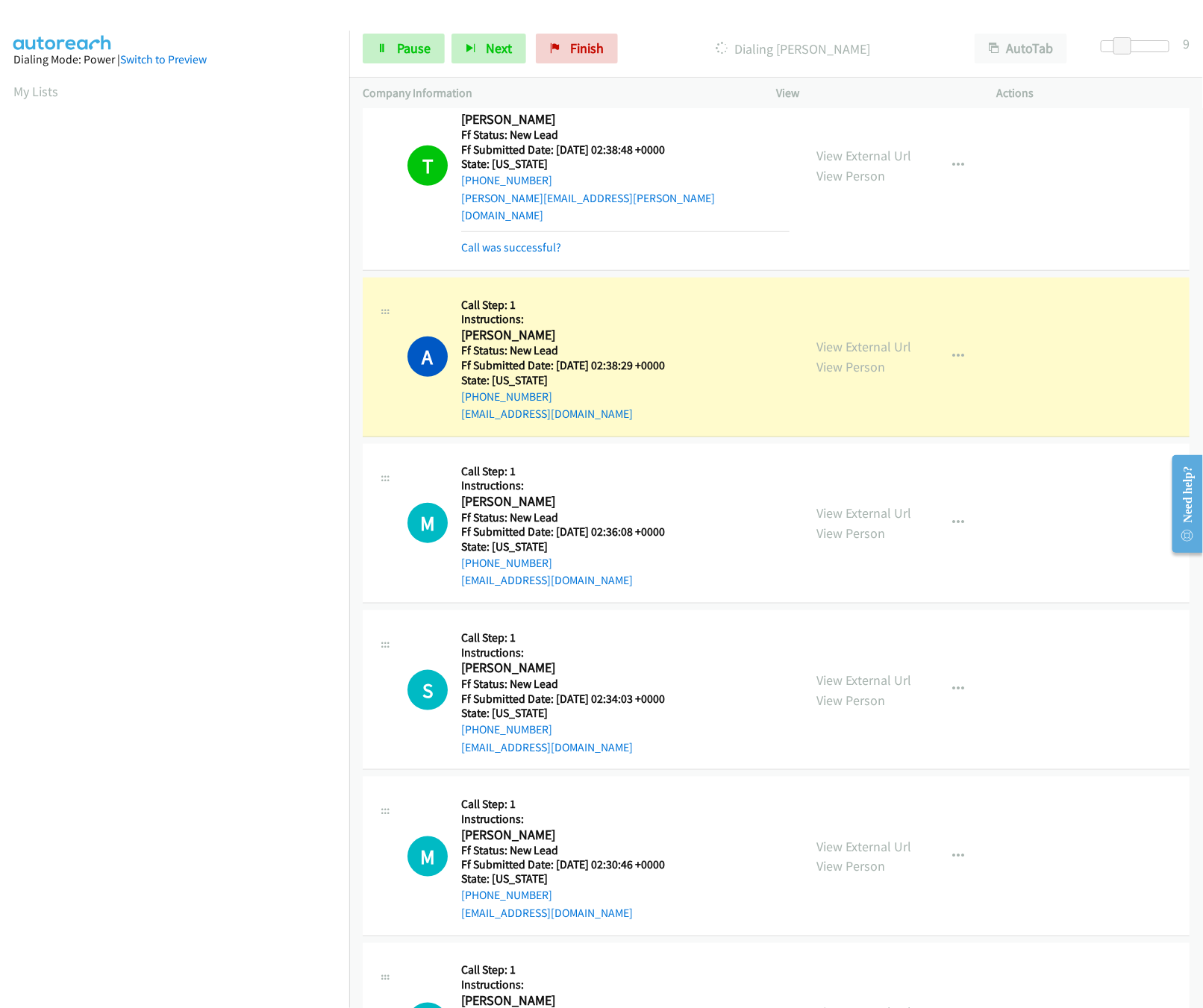
scroll to position [596, 0]
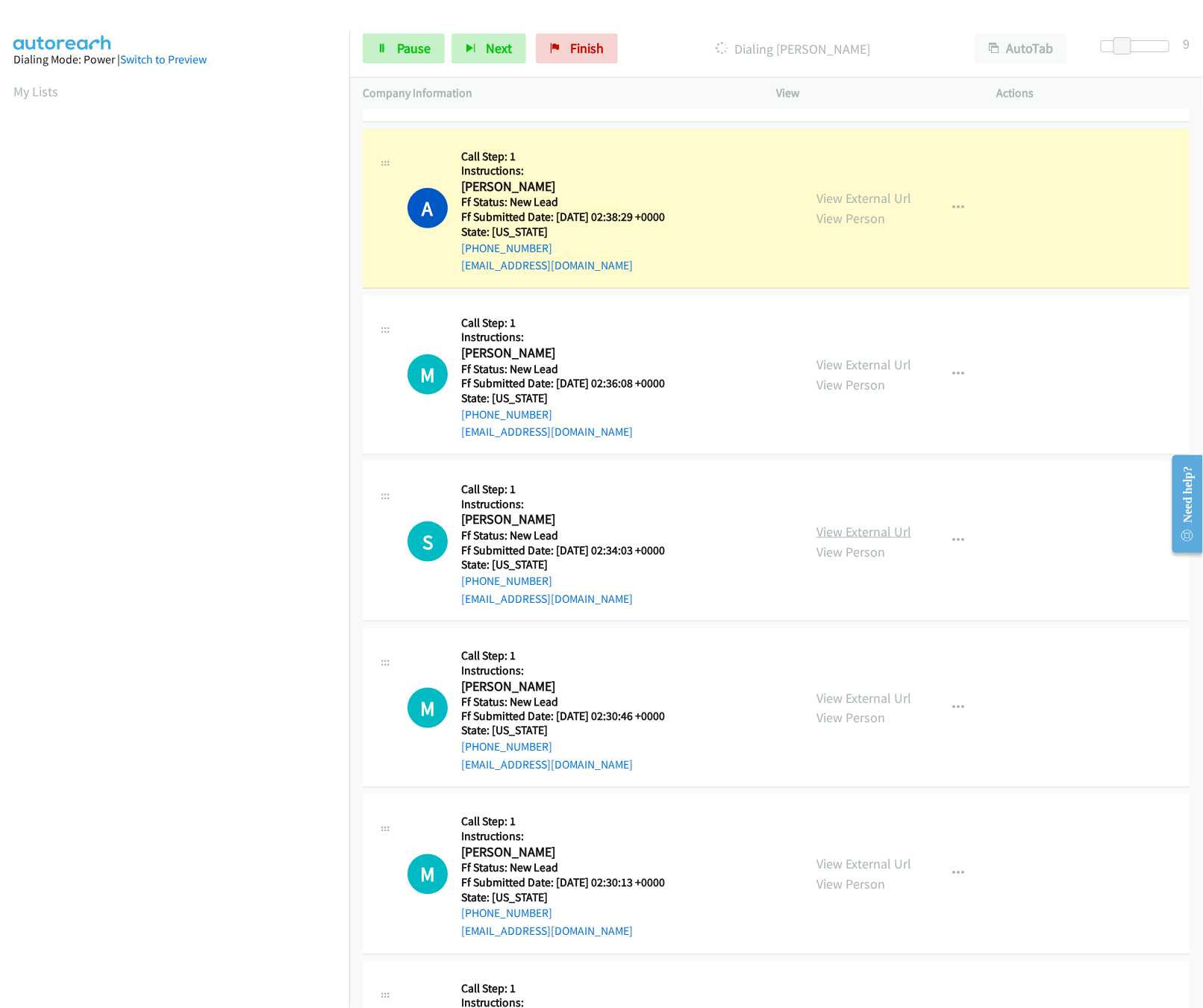
click at [838, 523] on link "View External Url" at bounding box center [864, 532] width 94 height 17
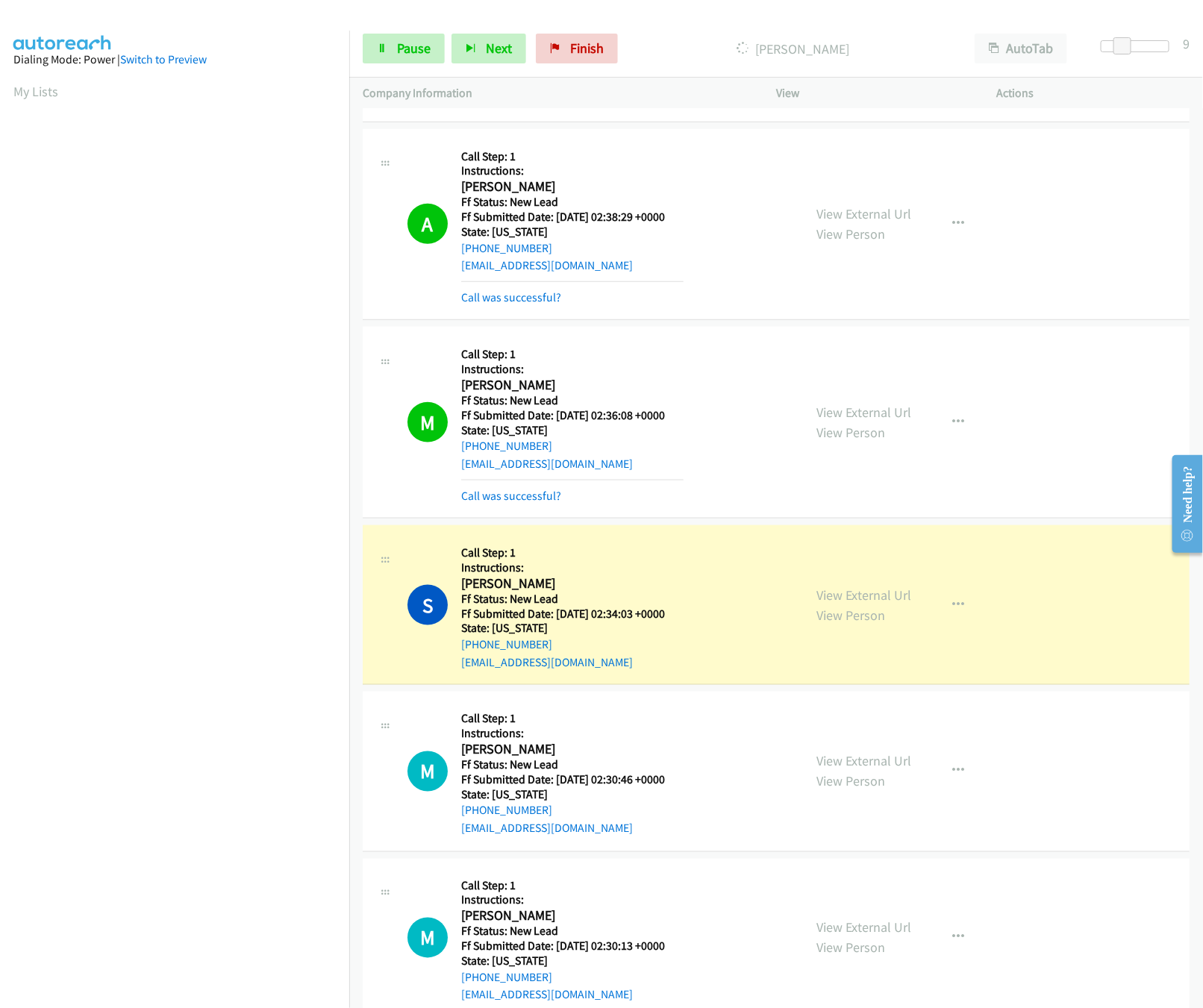
scroll to position [746, 0]
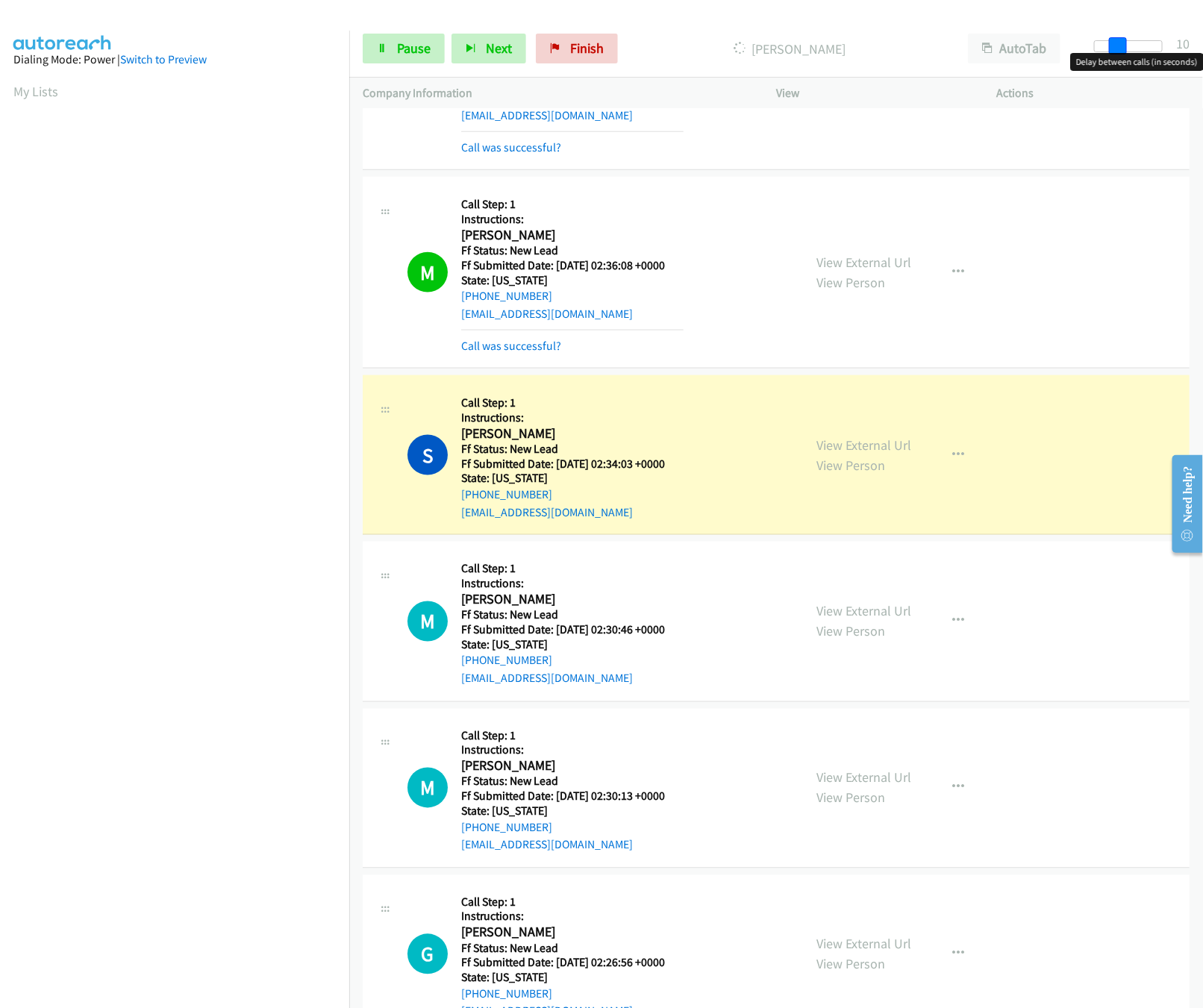
drag, startPoint x: 1124, startPoint y: 44, endPoint x: 1166, endPoint y: 42, distance: 42.0
click at [1127, 42] on span at bounding box center [1117, 46] width 18 height 18
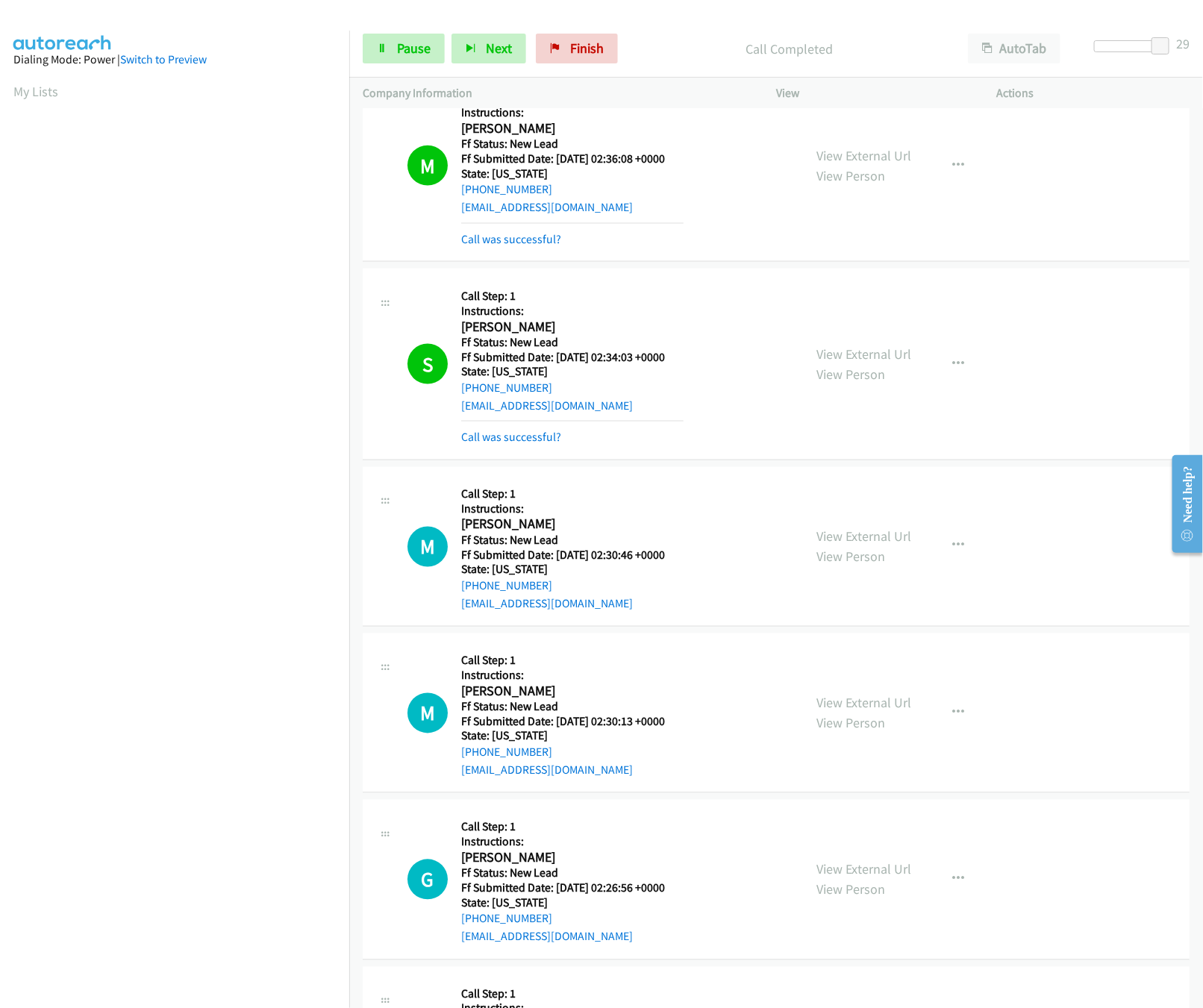
scroll to position [895, 0]
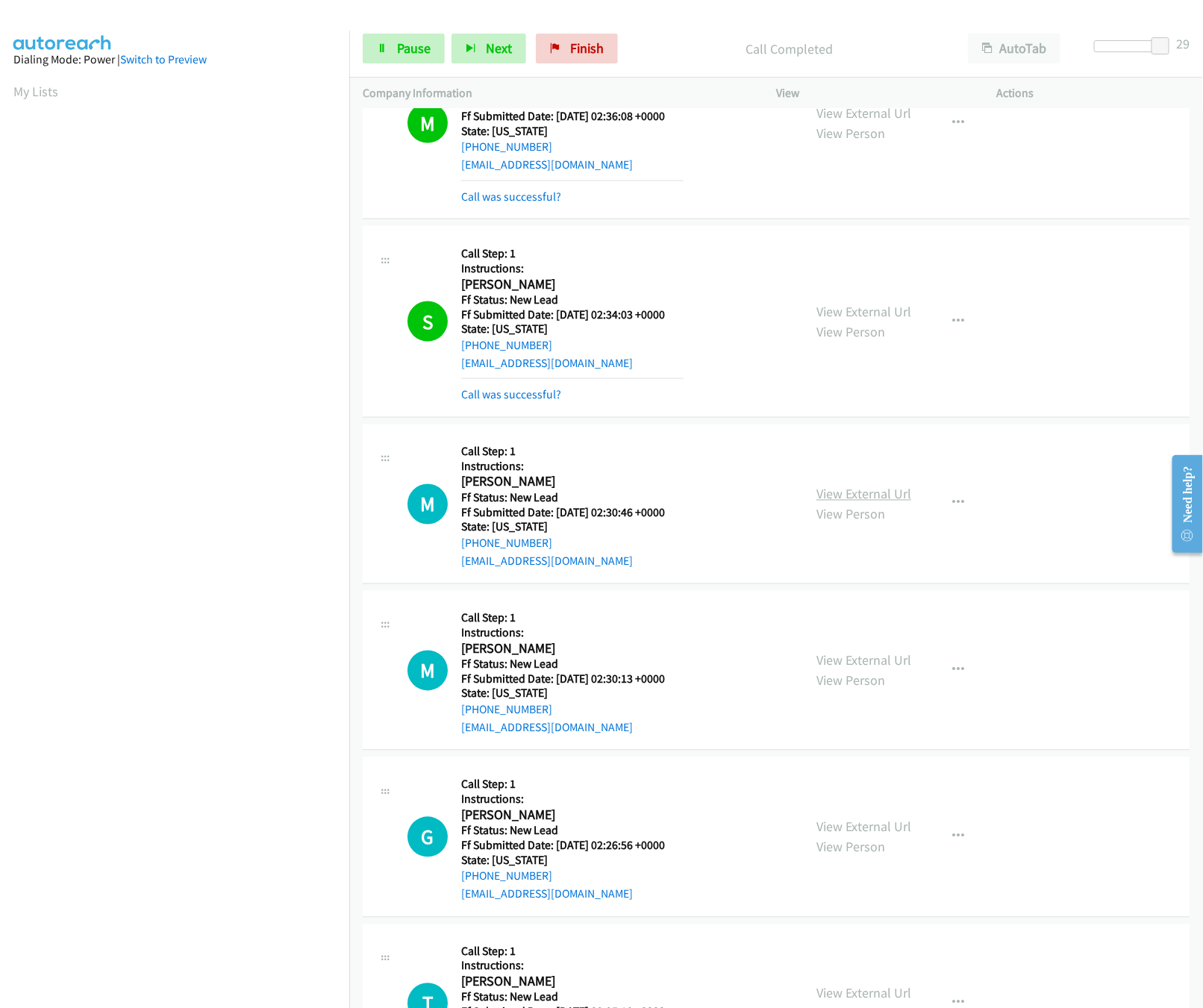
click at [842, 486] on link "View External Url" at bounding box center [864, 494] width 94 height 17
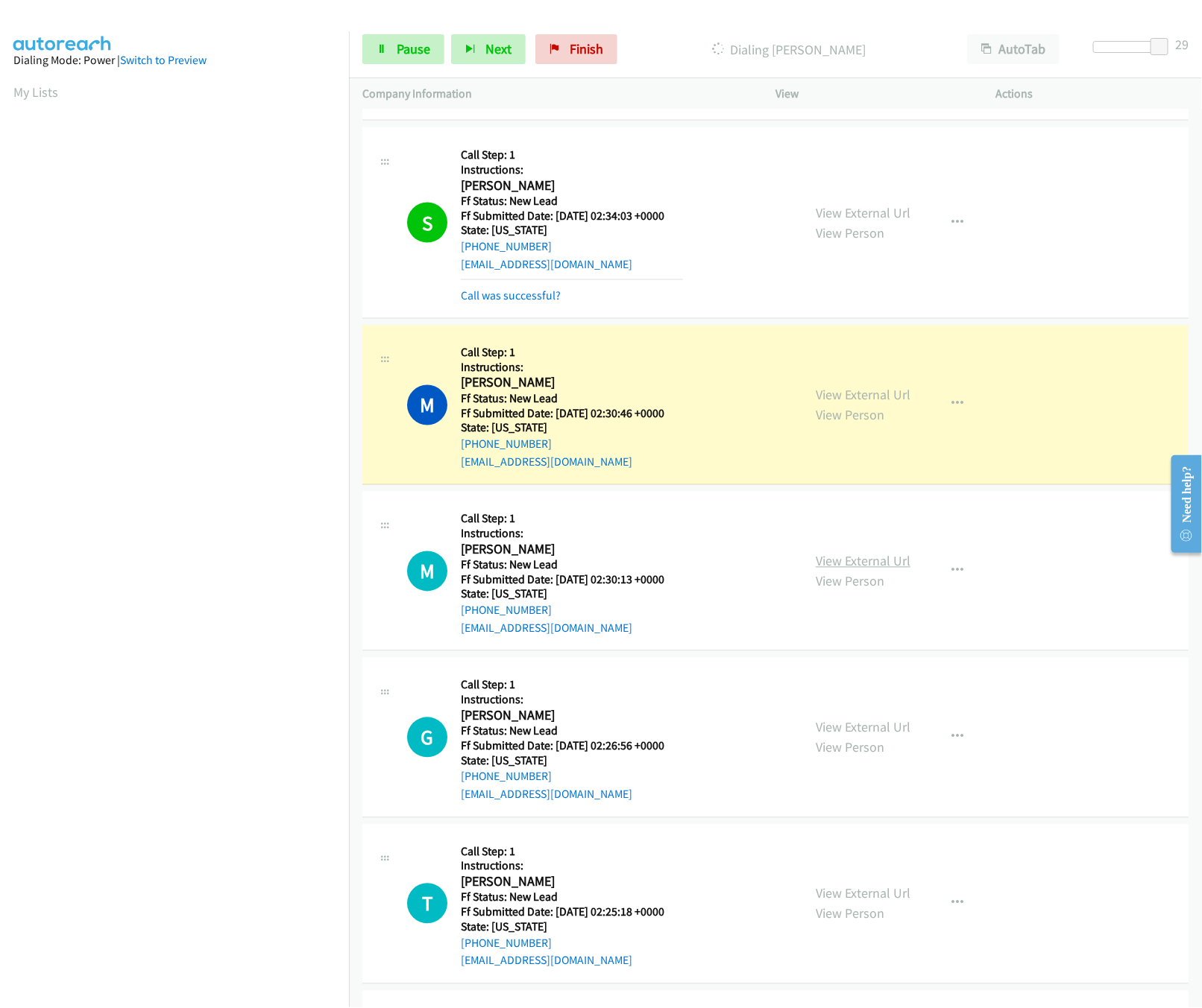
scroll to position [1043, 0]
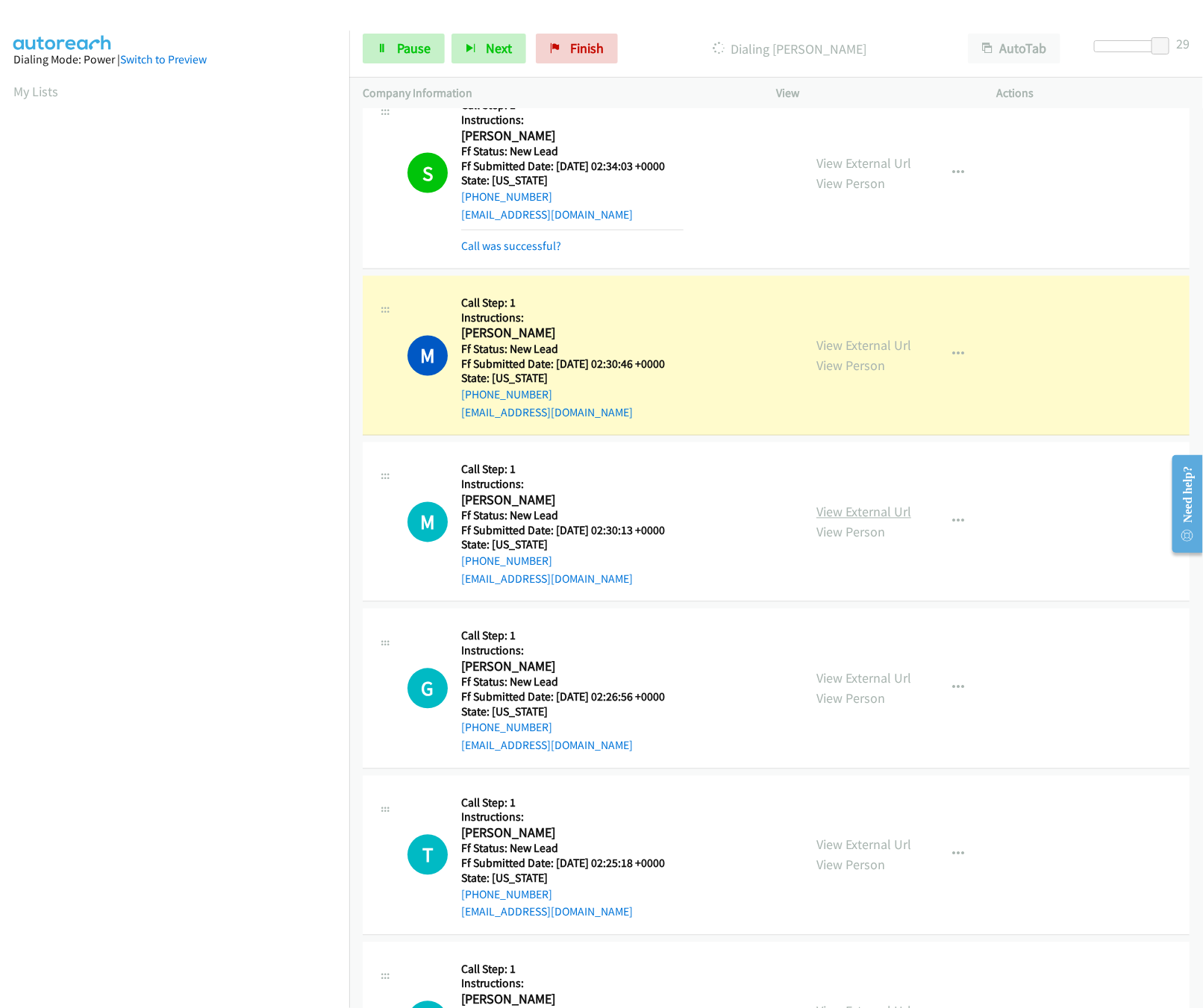
click at [840, 503] on link "View External Url" at bounding box center [864, 512] width 94 height 17
click at [1110, 40] on div at bounding box center [1135, 46] width 68 height 12
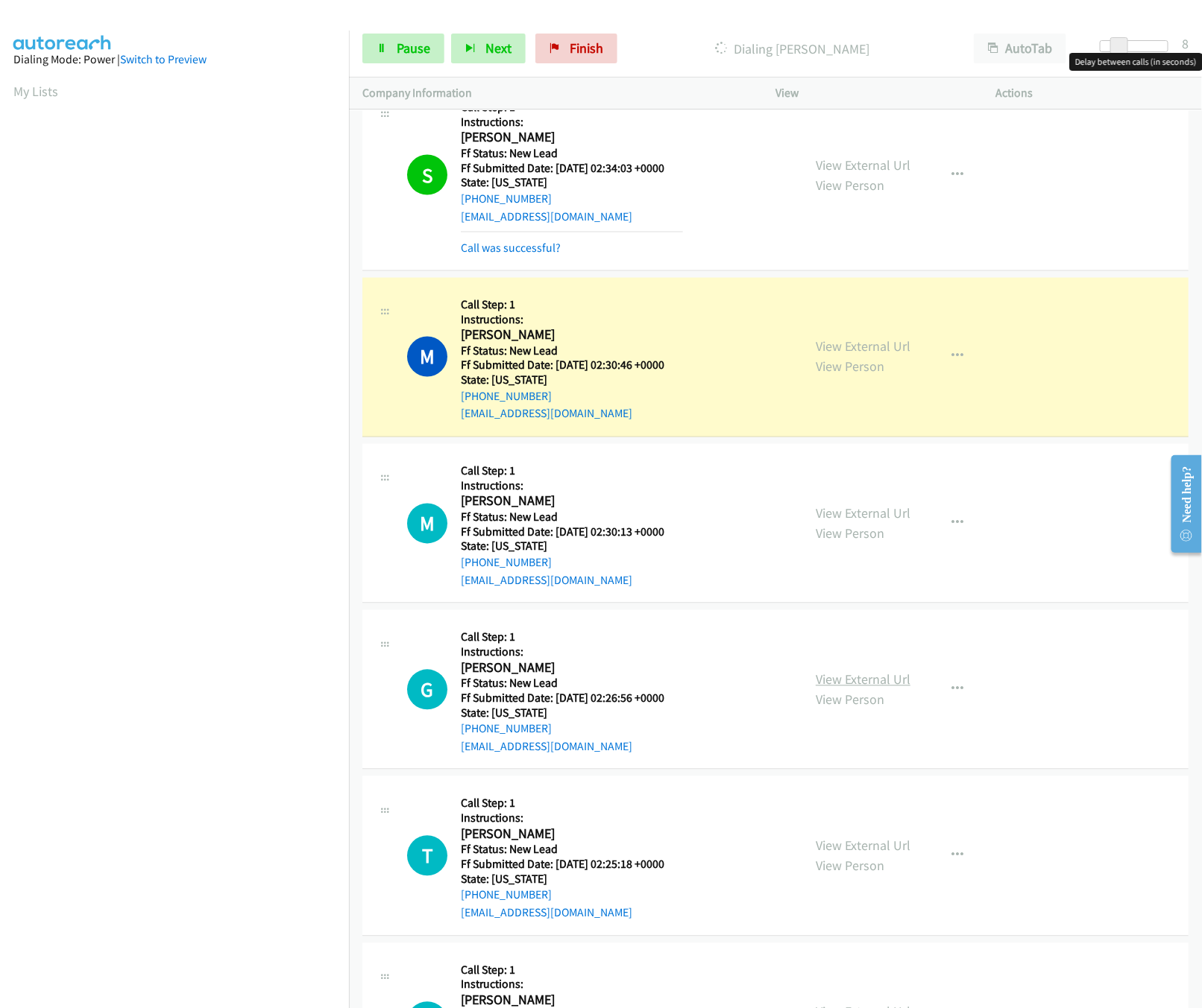
click at [862, 671] on link "View External Url" at bounding box center [863, 680] width 94 height 17
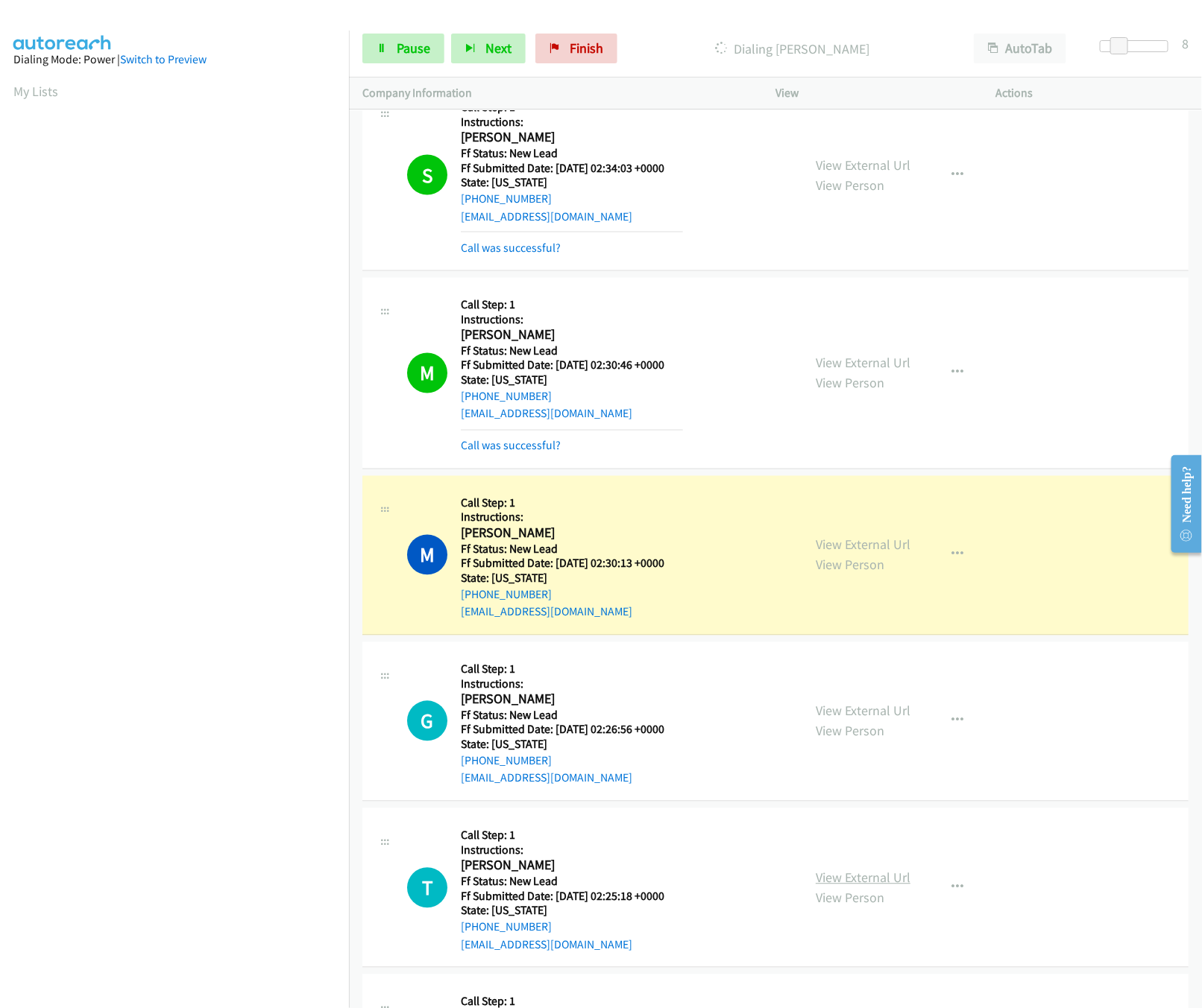
click at [866, 869] on link "View External Url" at bounding box center [863, 878] width 94 height 17
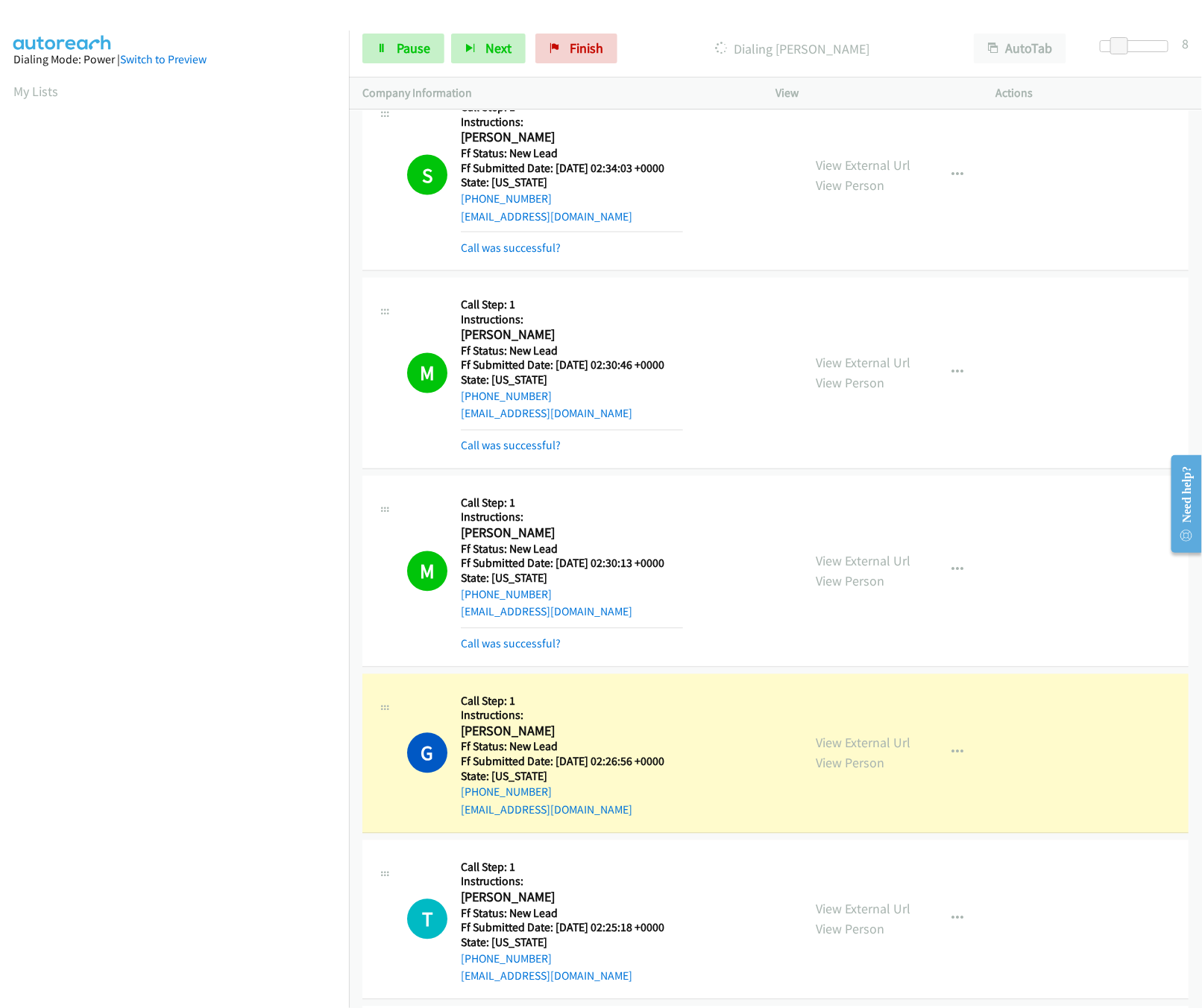
scroll to position [1341, 0]
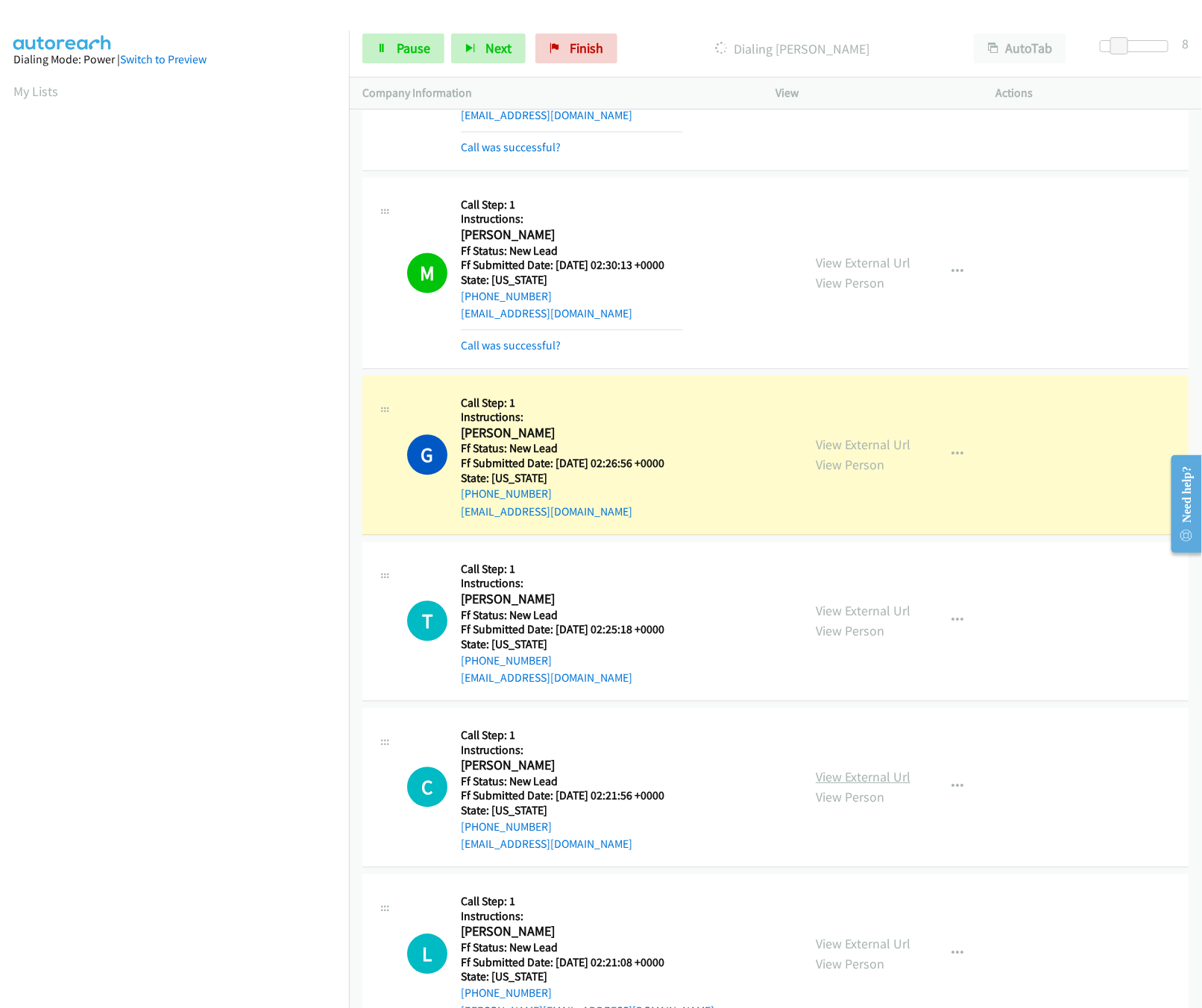
click at [883, 774] on div "View External Url View Person" at bounding box center [863, 787] width 94 height 40
click at [881, 773] on link "View External Url" at bounding box center [863, 777] width 94 height 17
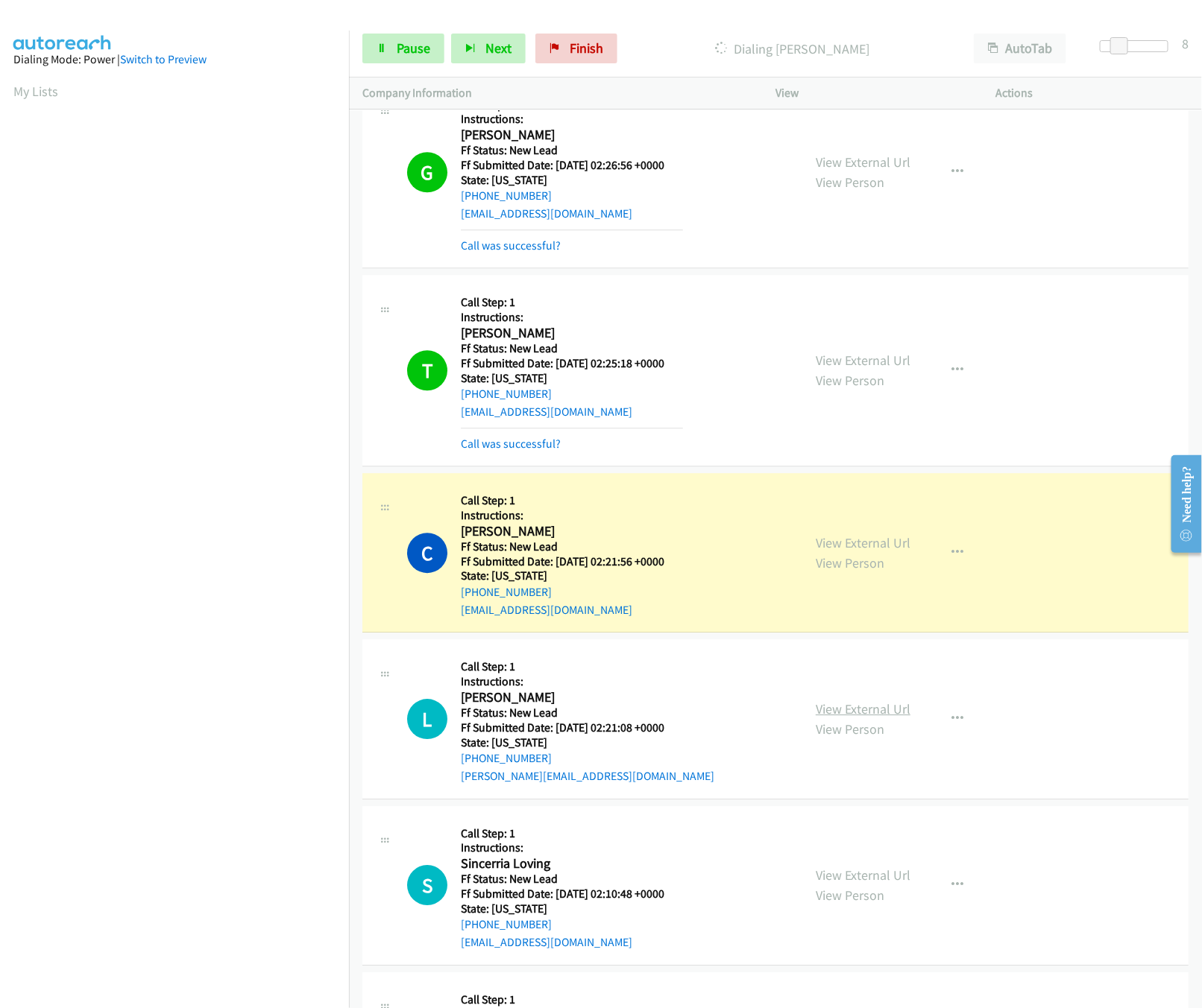
click at [879, 704] on link "View External Url" at bounding box center [863, 710] width 94 height 17
click at [521, 437] on link "Call was successful?" at bounding box center [510, 444] width 100 height 14
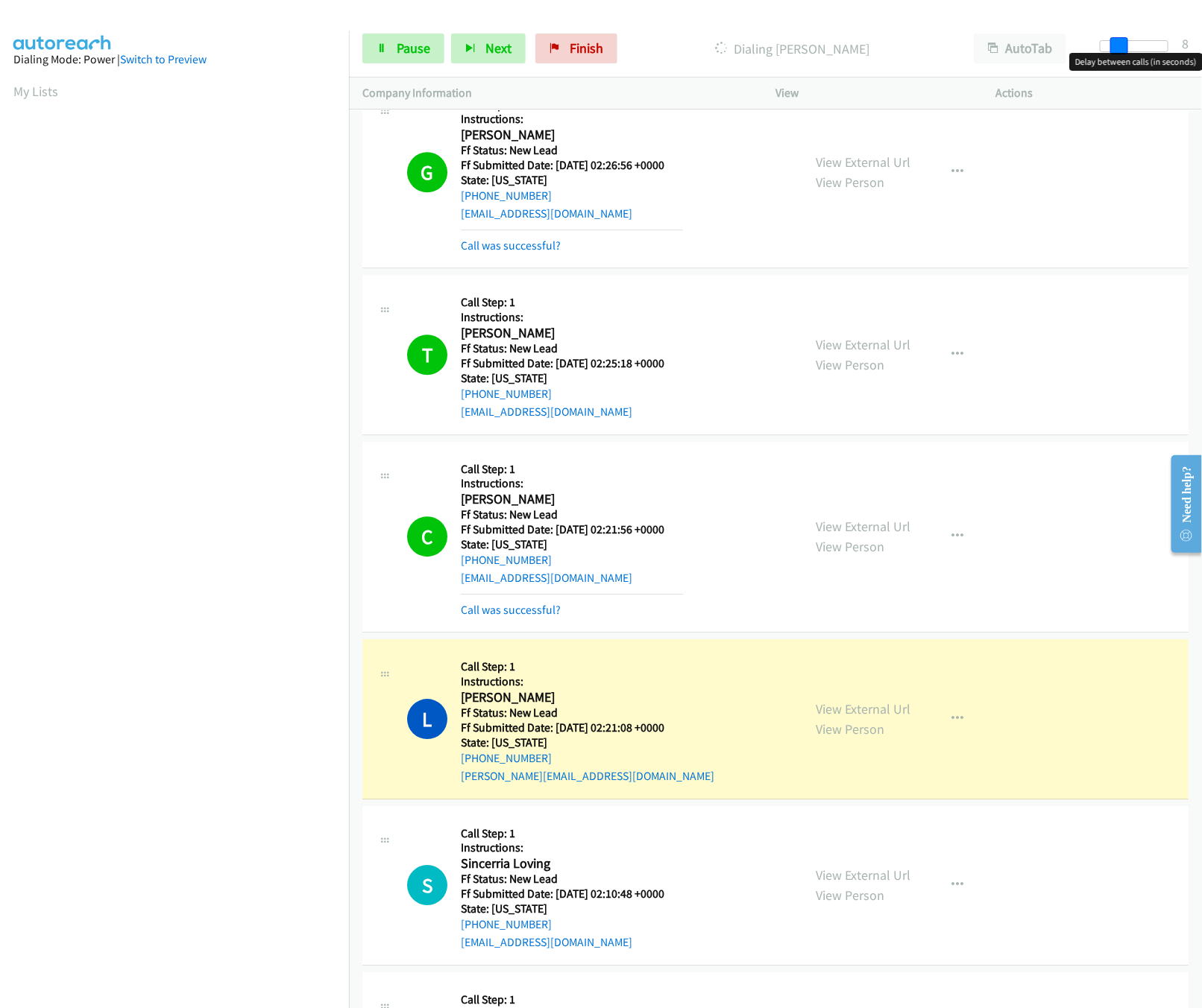
drag, startPoint x: 1123, startPoint y: 44, endPoint x: 1132, endPoint y: 44, distance: 9.0
click at [1132, 44] on div at bounding box center [1134, 46] width 68 height 12
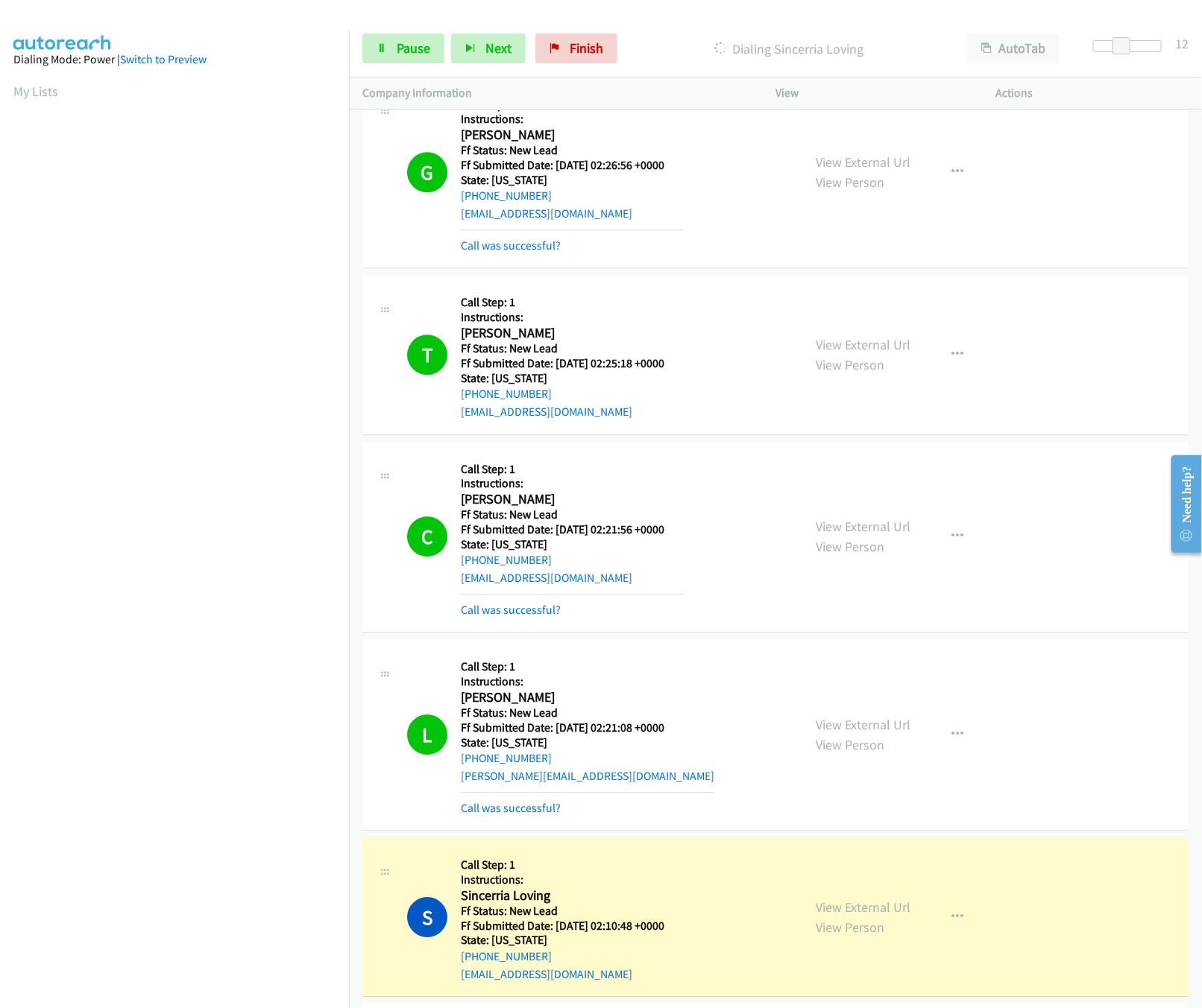
scroll to position [2086, 0]
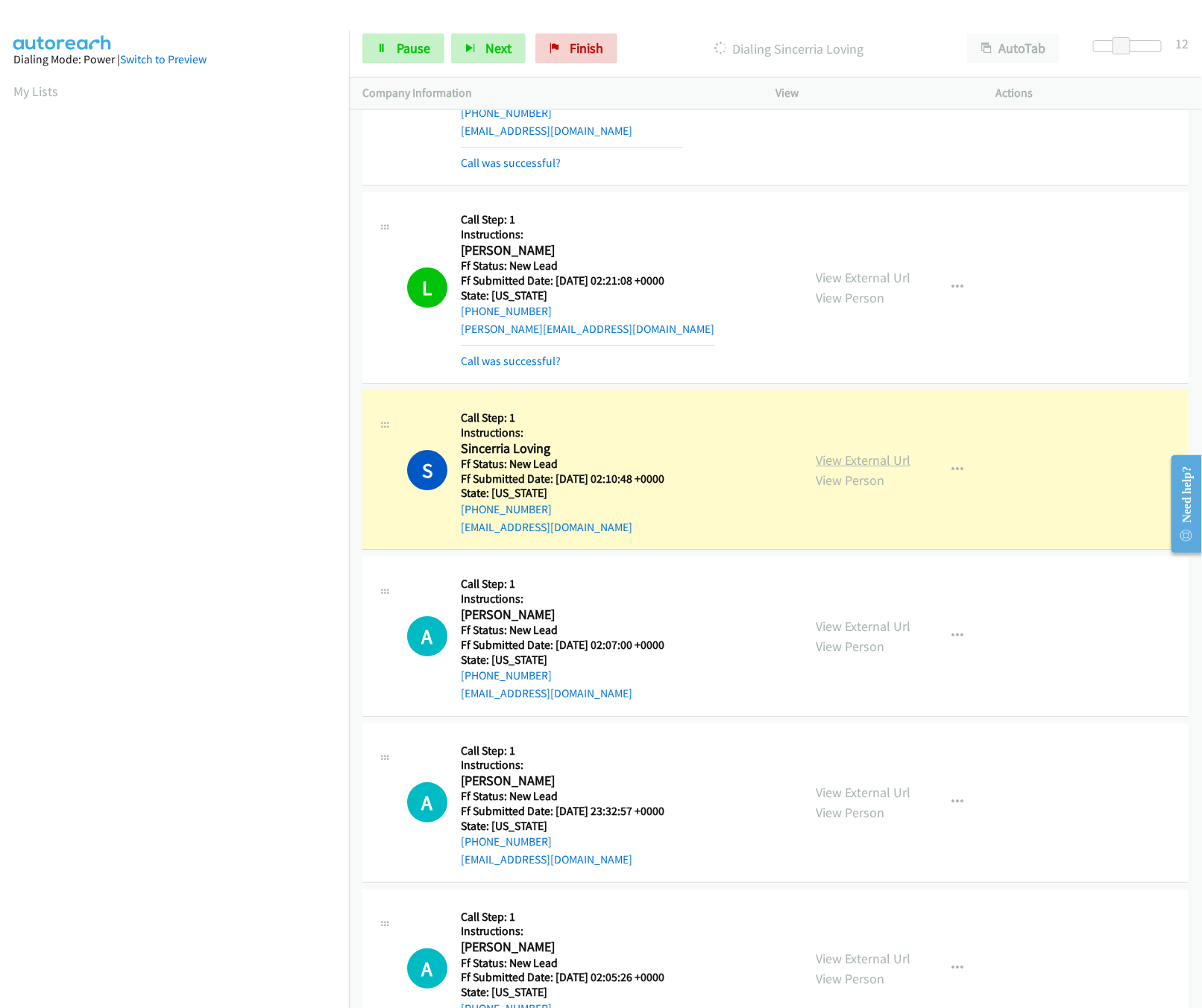
click at [873, 438] on div "View External Url View Person View External Url Email Schedule/Manage Callback …" at bounding box center [919, 470] width 233 height 132
click at [879, 452] on link "View External Url" at bounding box center [863, 460] width 94 height 17
drag, startPoint x: 1123, startPoint y: 48, endPoint x: 1208, endPoint y: 38, distance: 85.6
click at [1201, 38] on html "Start Calls Pause Next Finish Dialing Sincerria Loving AutoTab AutoTab 14 Compa…" at bounding box center [601, 36] width 1202 height 71
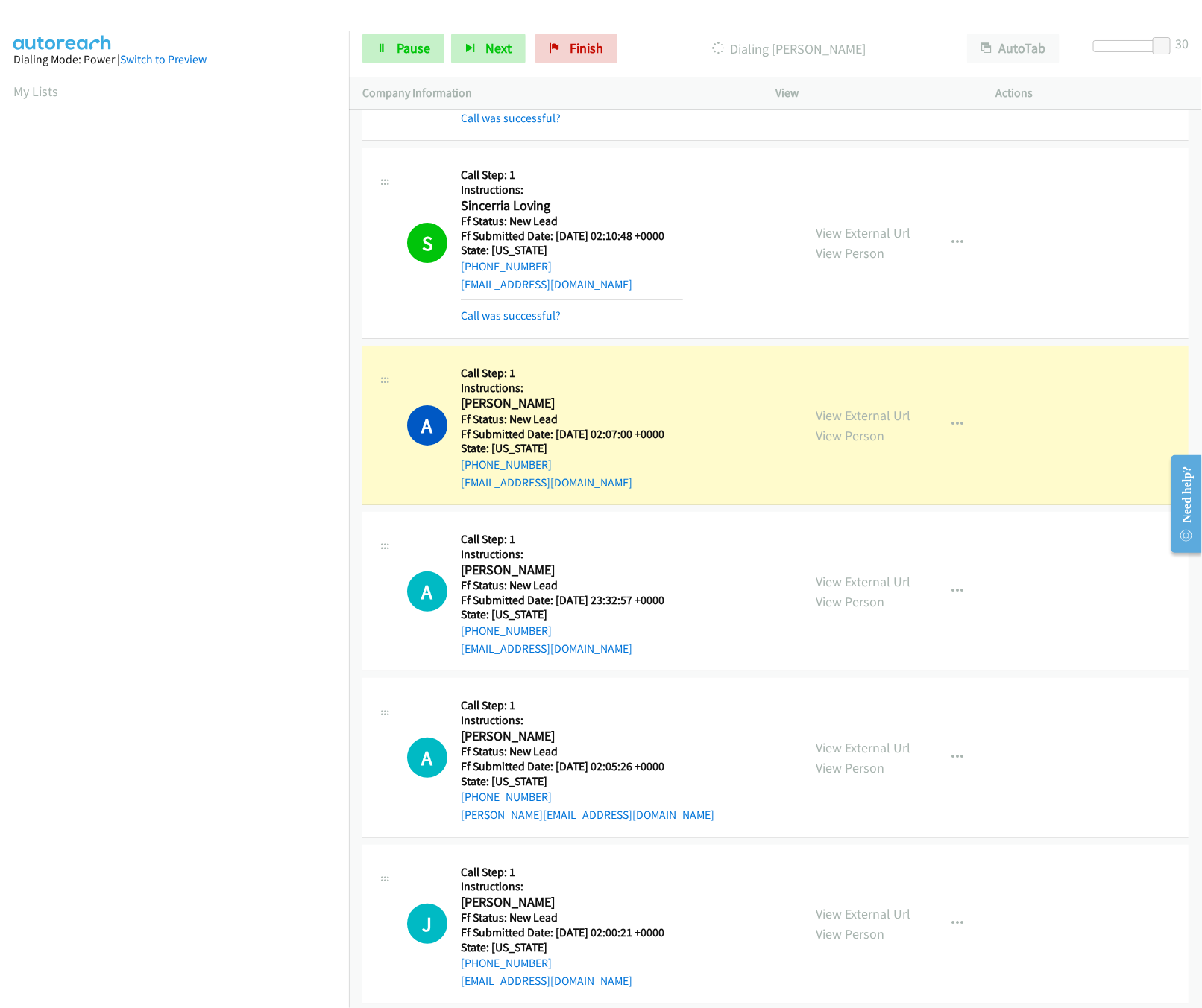
scroll to position [2384, 0]
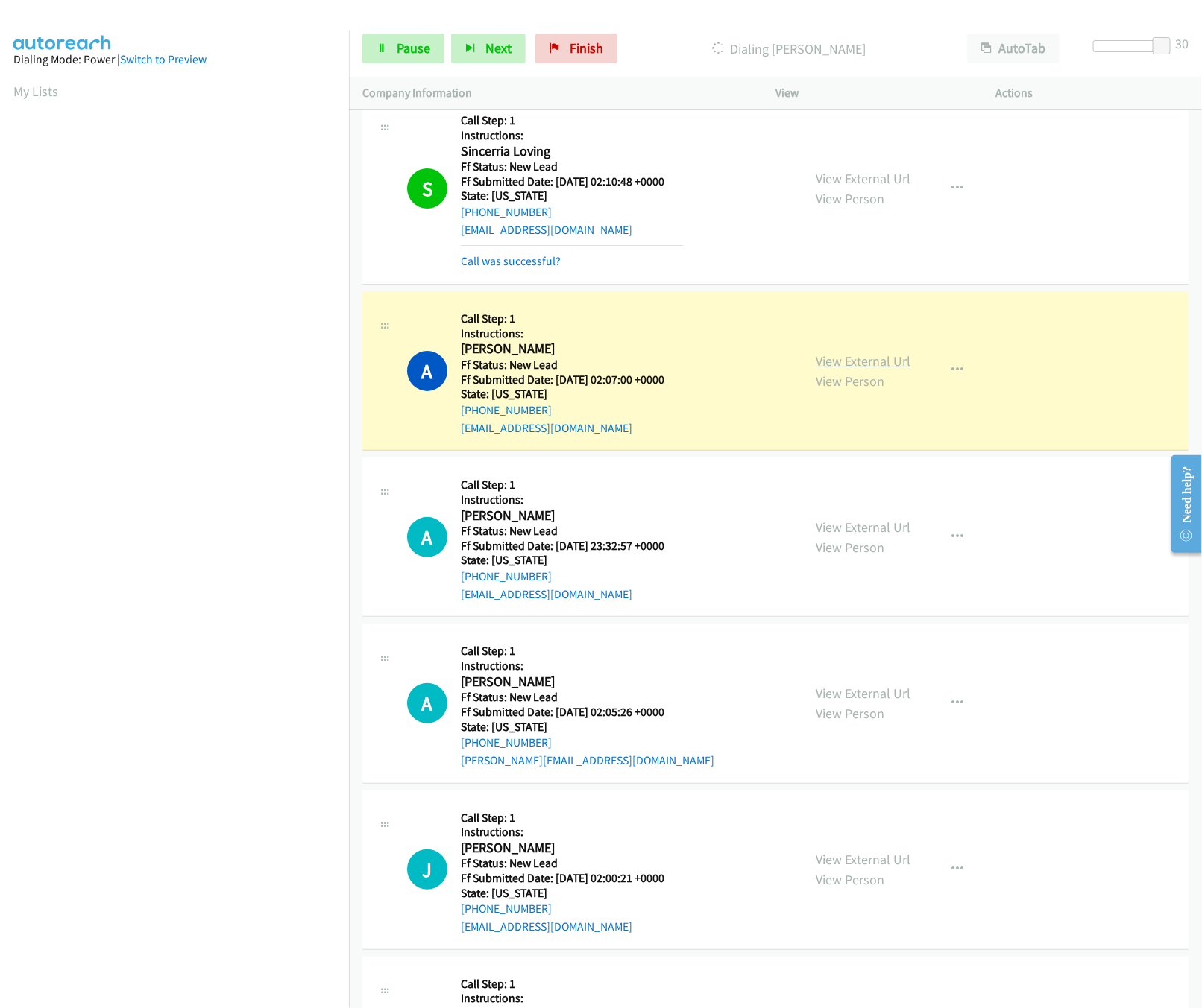
click at [827, 352] on link "View External Url" at bounding box center [863, 361] width 94 height 17
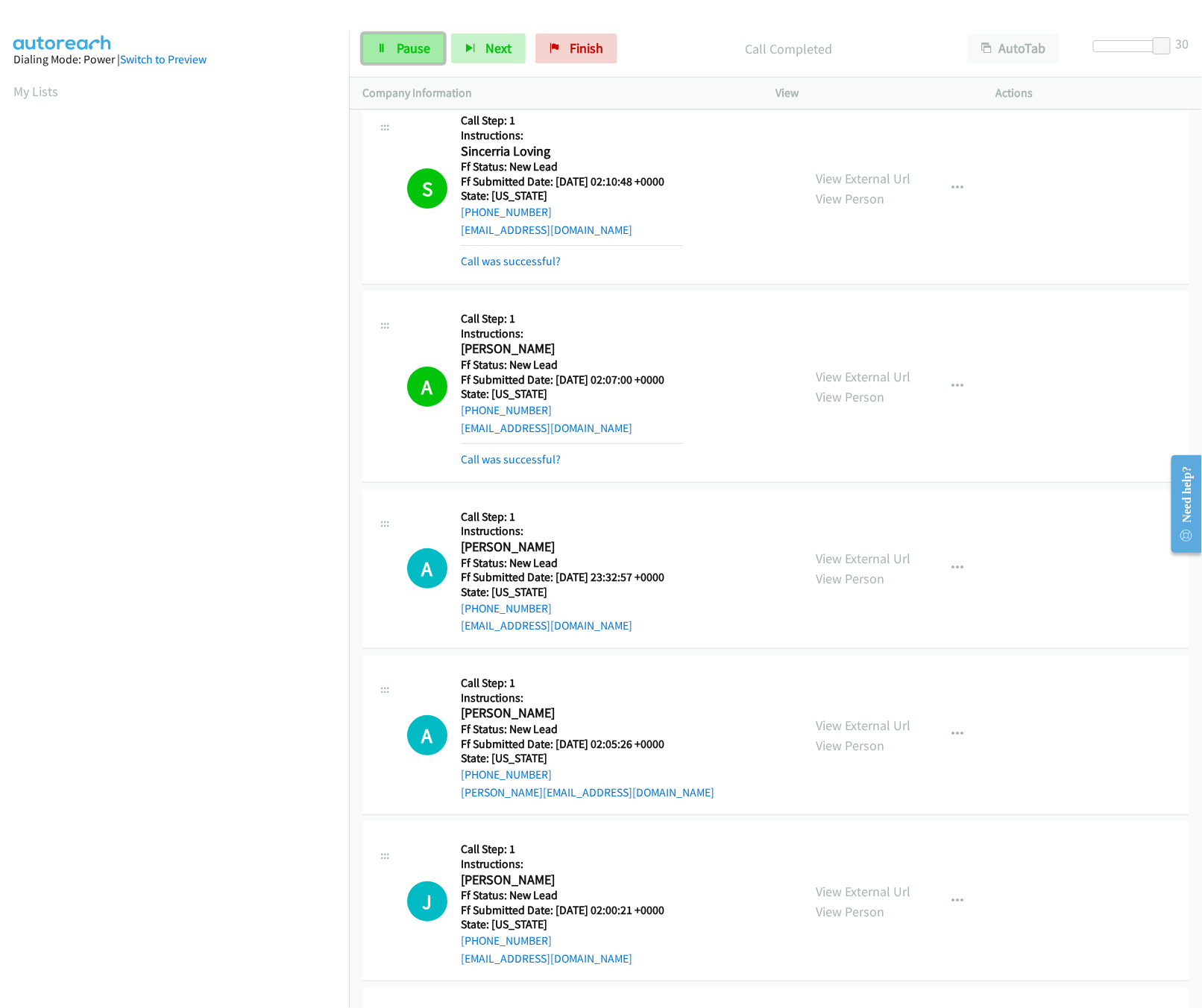
click at [383, 64] on link "Pause" at bounding box center [403, 48] width 82 height 30
click at [512, 452] on link "Call was successful?" at bounding box center [510, 459] width 100 height 14
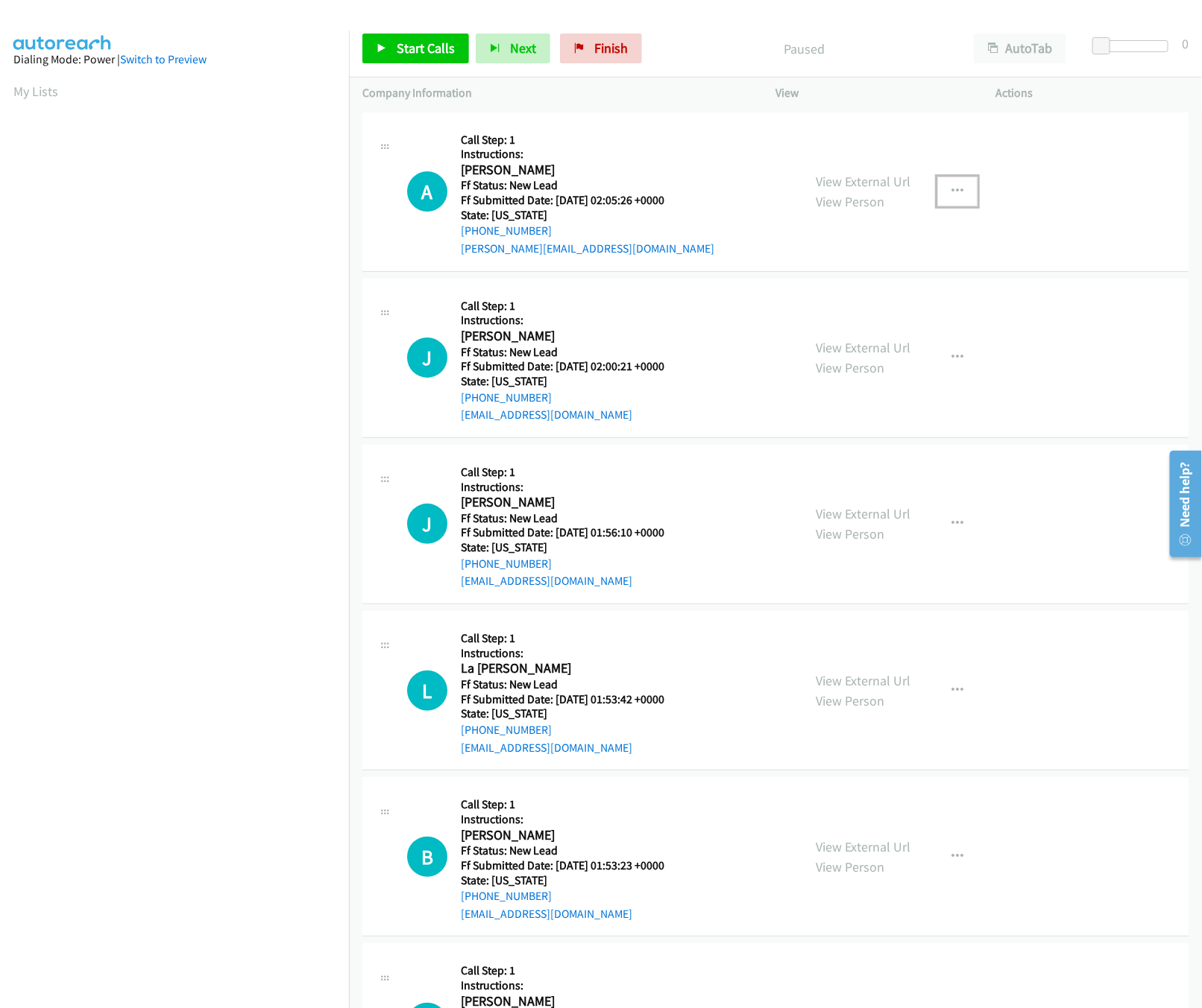
click at [942, 183] on button "button" at bounding box center [957, 191] width 40 height 30
click at [879, 286] on link "Skip Call" at bounding box center [877, 289] width 198 height 30
click at [416, 49] on span "Start Calls" at bounding box center [426, 48] width 58 height 17
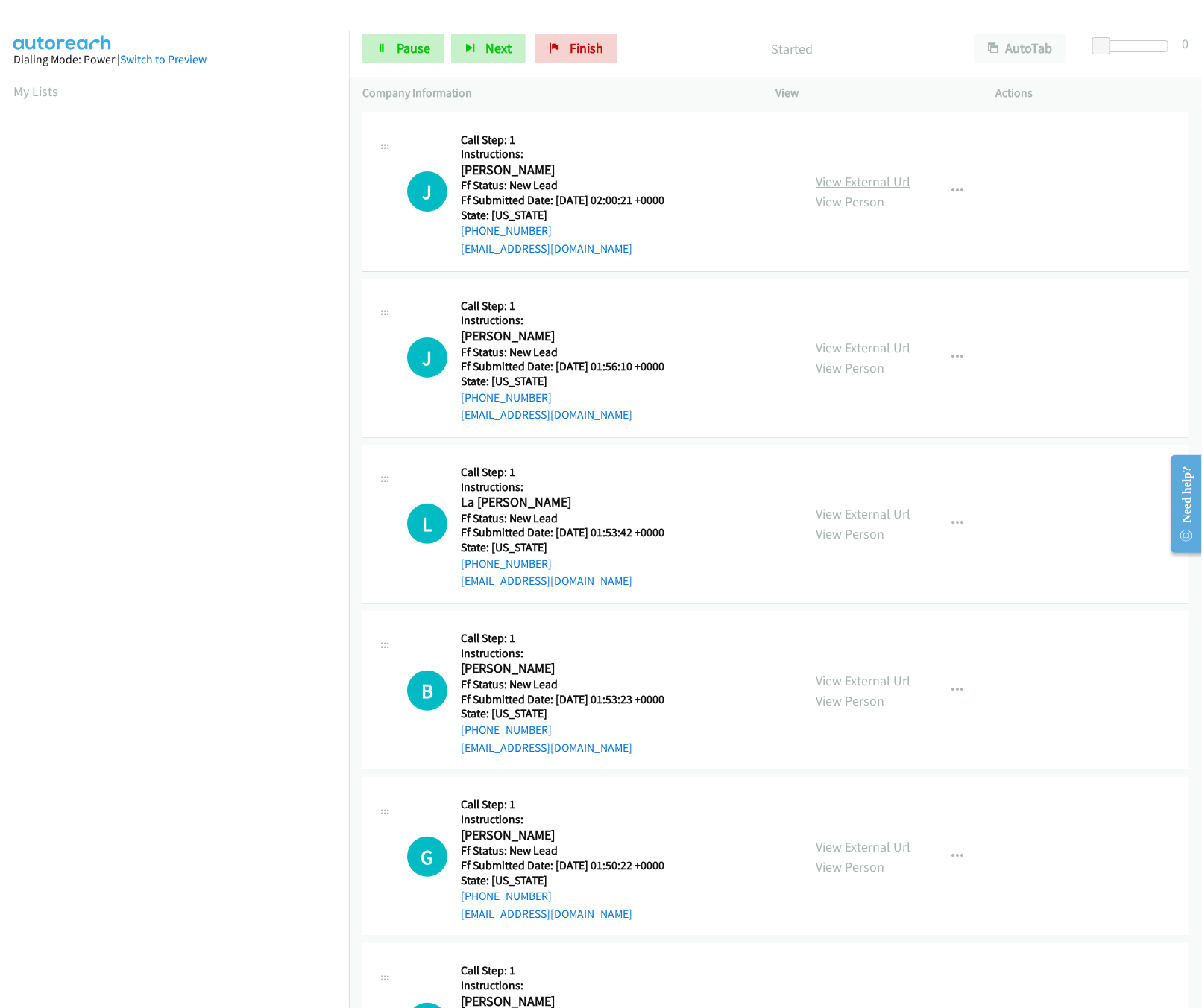
click at [888, 174] on link "View External Url" at bounding box center [863, 182] width 94 height 17
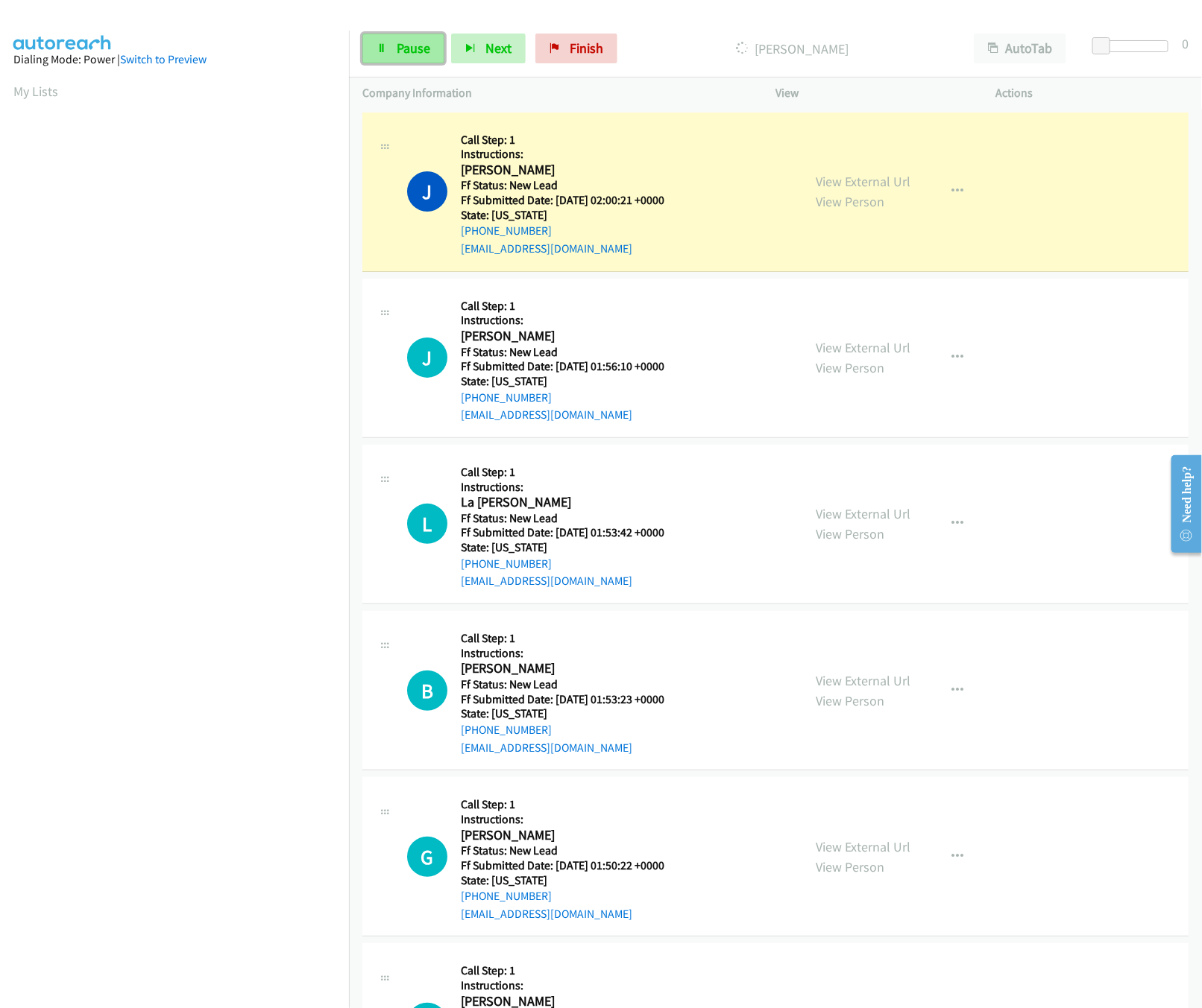
click at [444, 55] on link "Pause" at bounding box center [403, 48] width 82 height 30
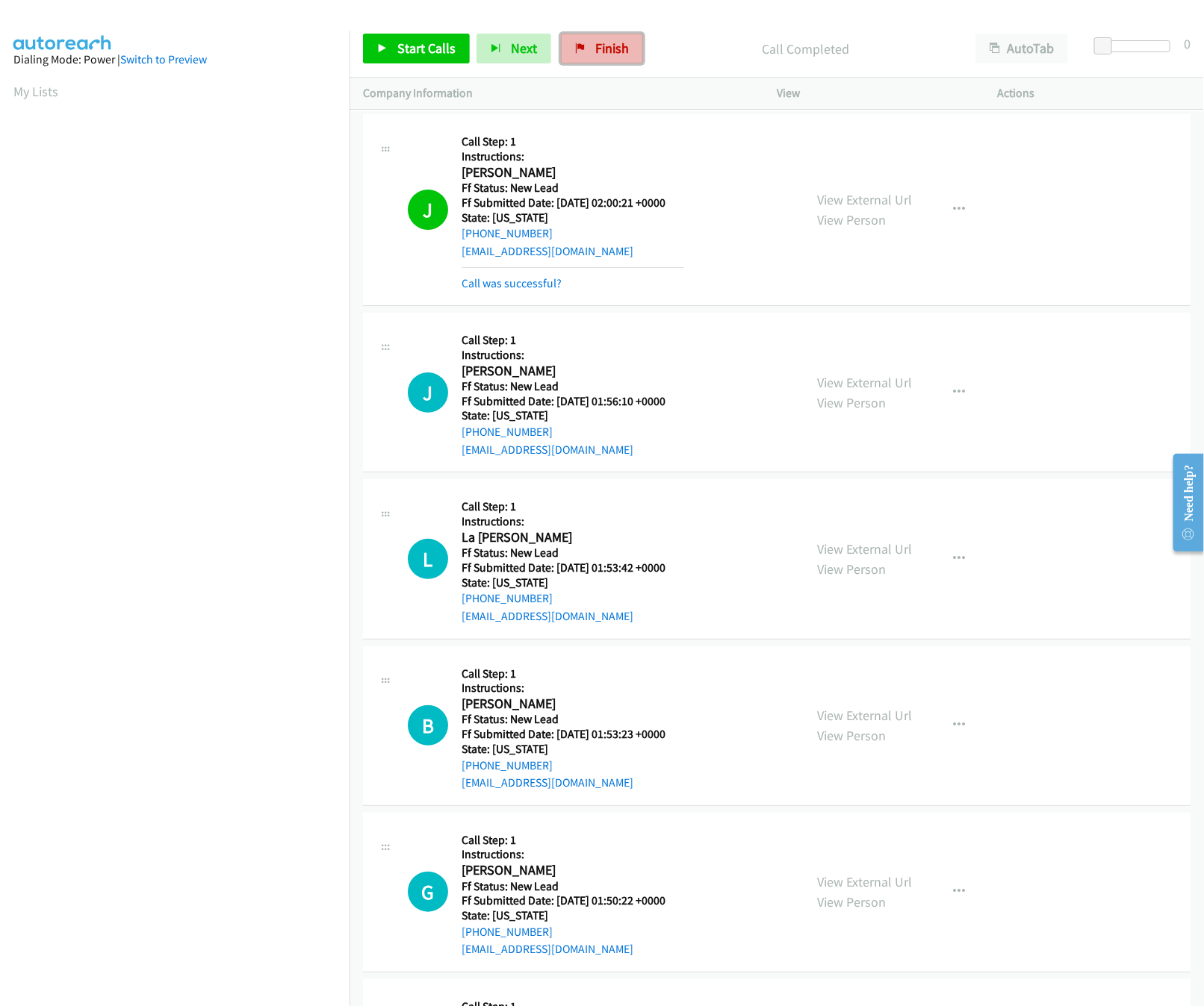
click at [589, 44] on link "Finish" at bounding box center [601, 48] width 82 height 30
